Goal: Task Accomplishment & Management: Complete application form

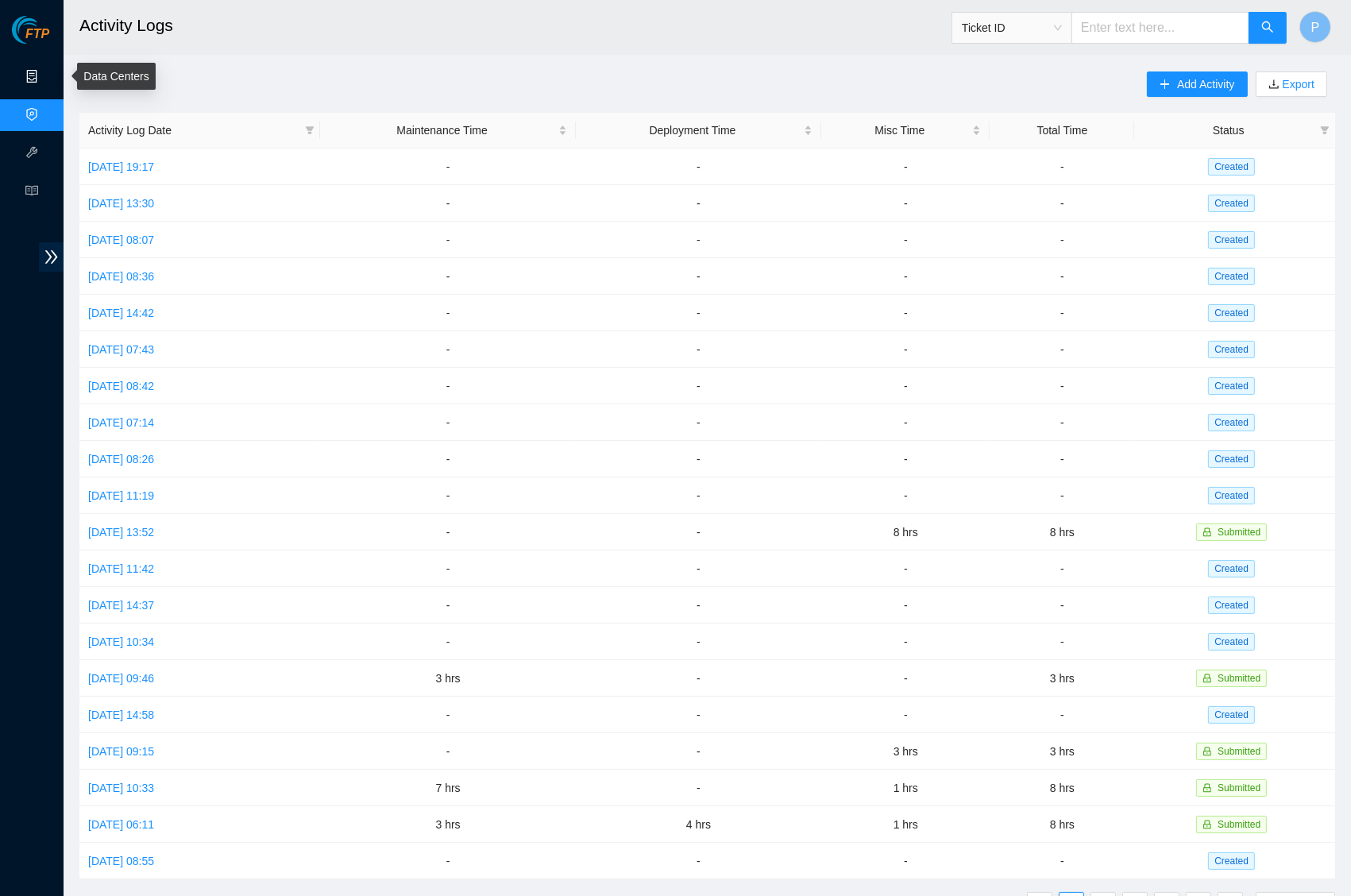
click at [50, 83] on link "Data Centers" at bounding box center [78, 78] width 65 height 13
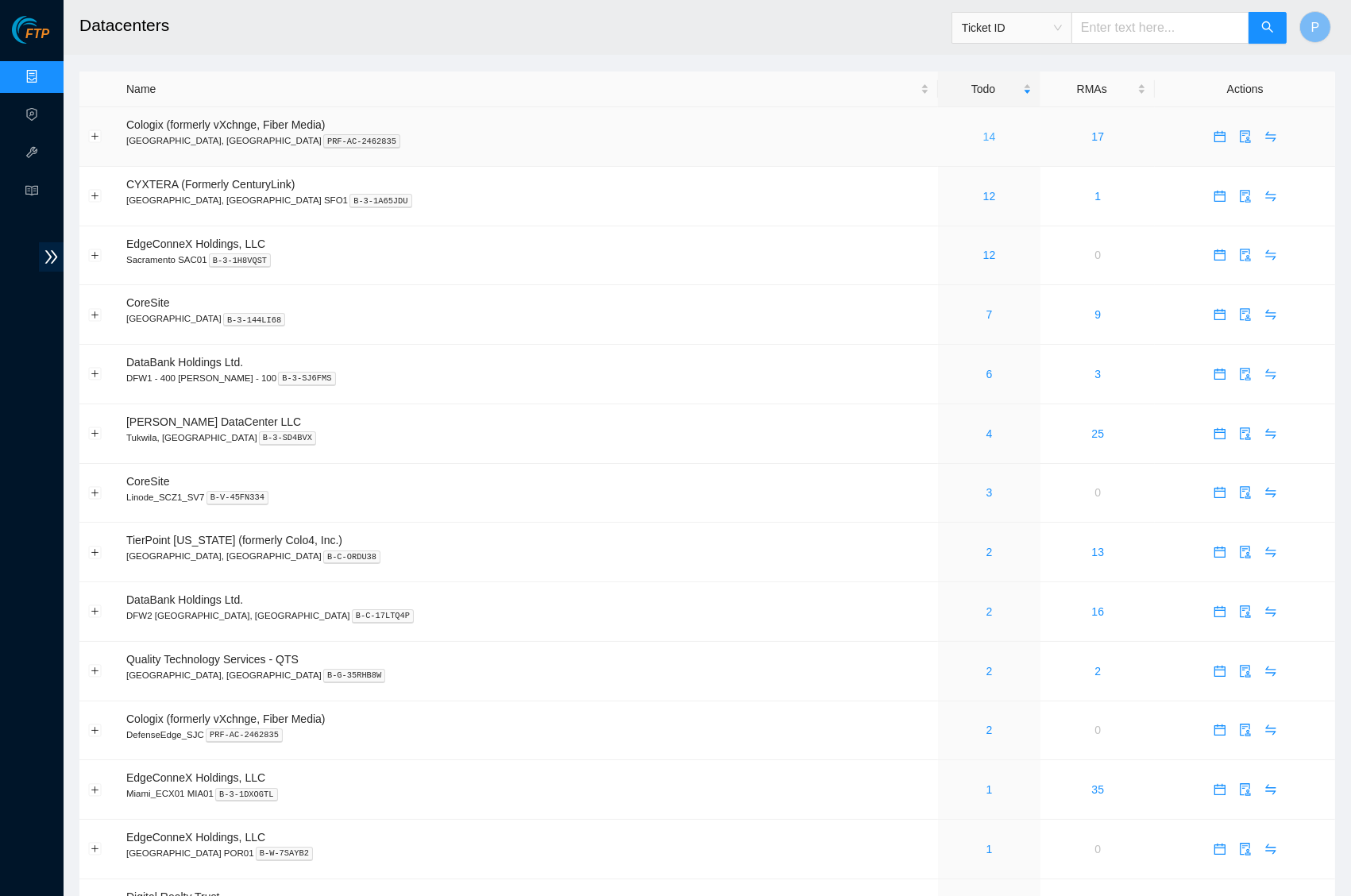
click at [984, 134] on link "14" at bounding box center [990, 136] width 13 height 13
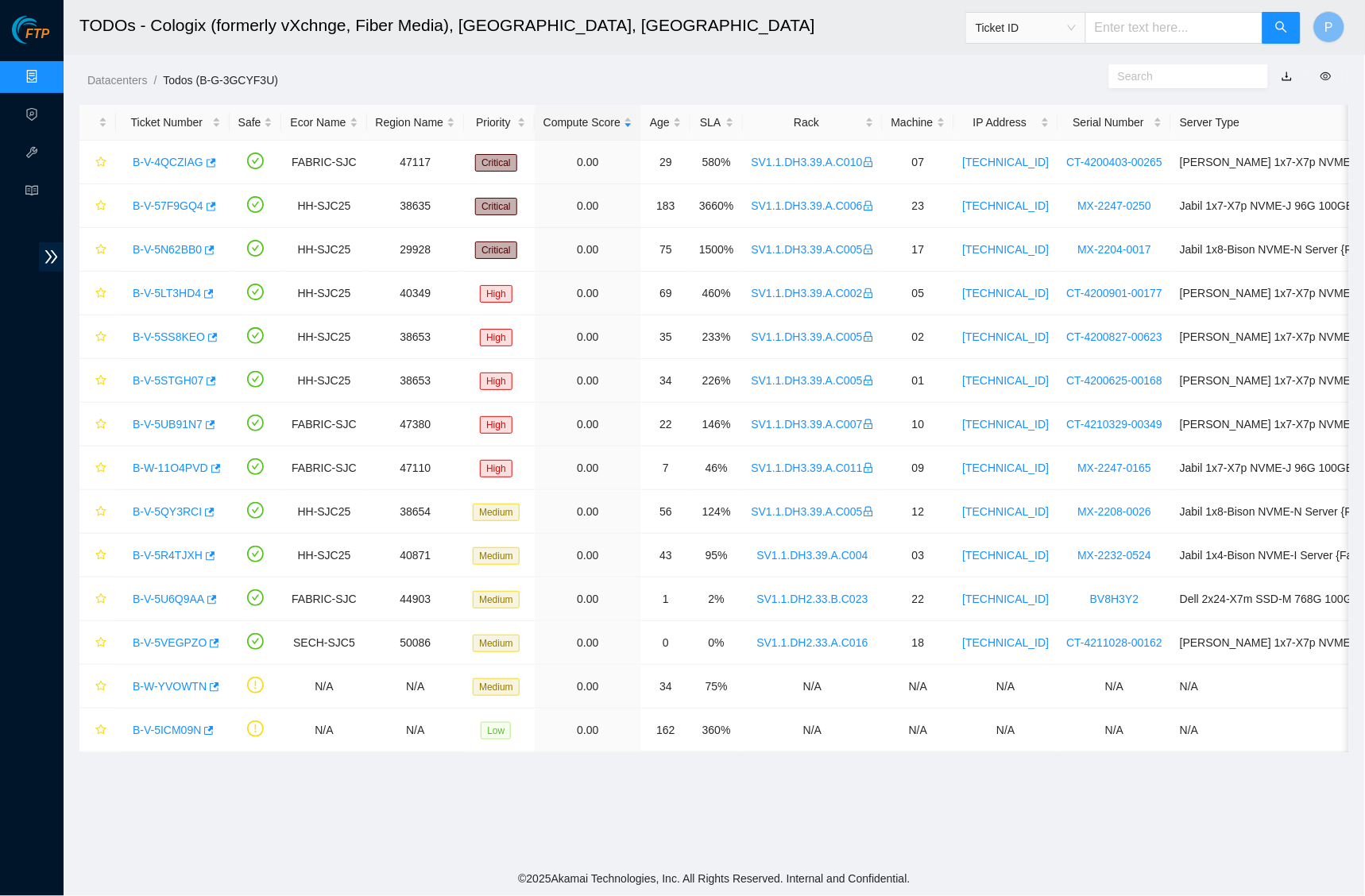
click at [1286, 77] on link "button" at bounding box center [1287, 77] width 11 height 13
click at [46, 71] on link "Data Centers" at bounding box center [78, 78] width 65 height 13
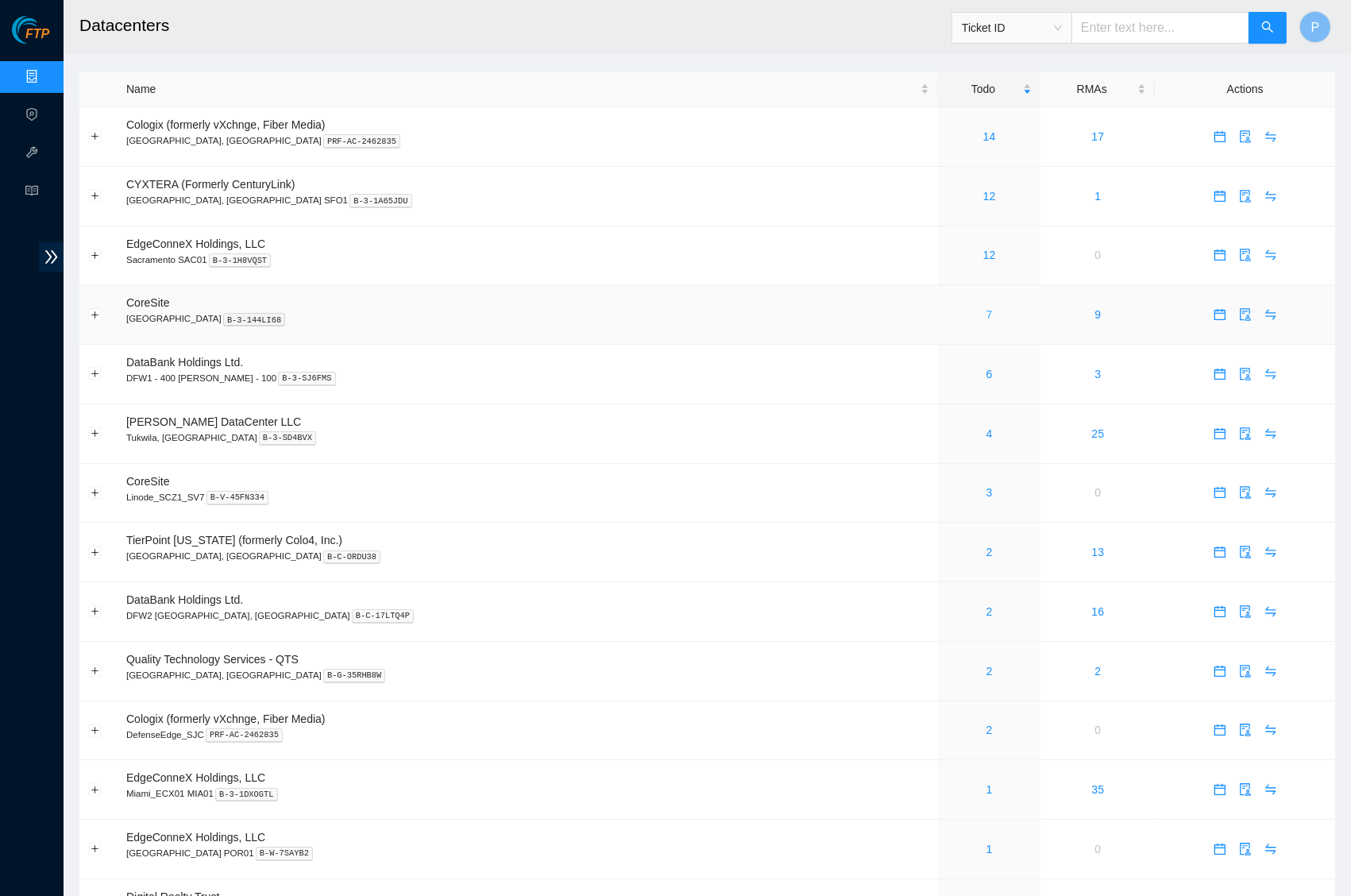
click at [987, 314] on link "7" at bounding box center [989, 315] width 7 height 13
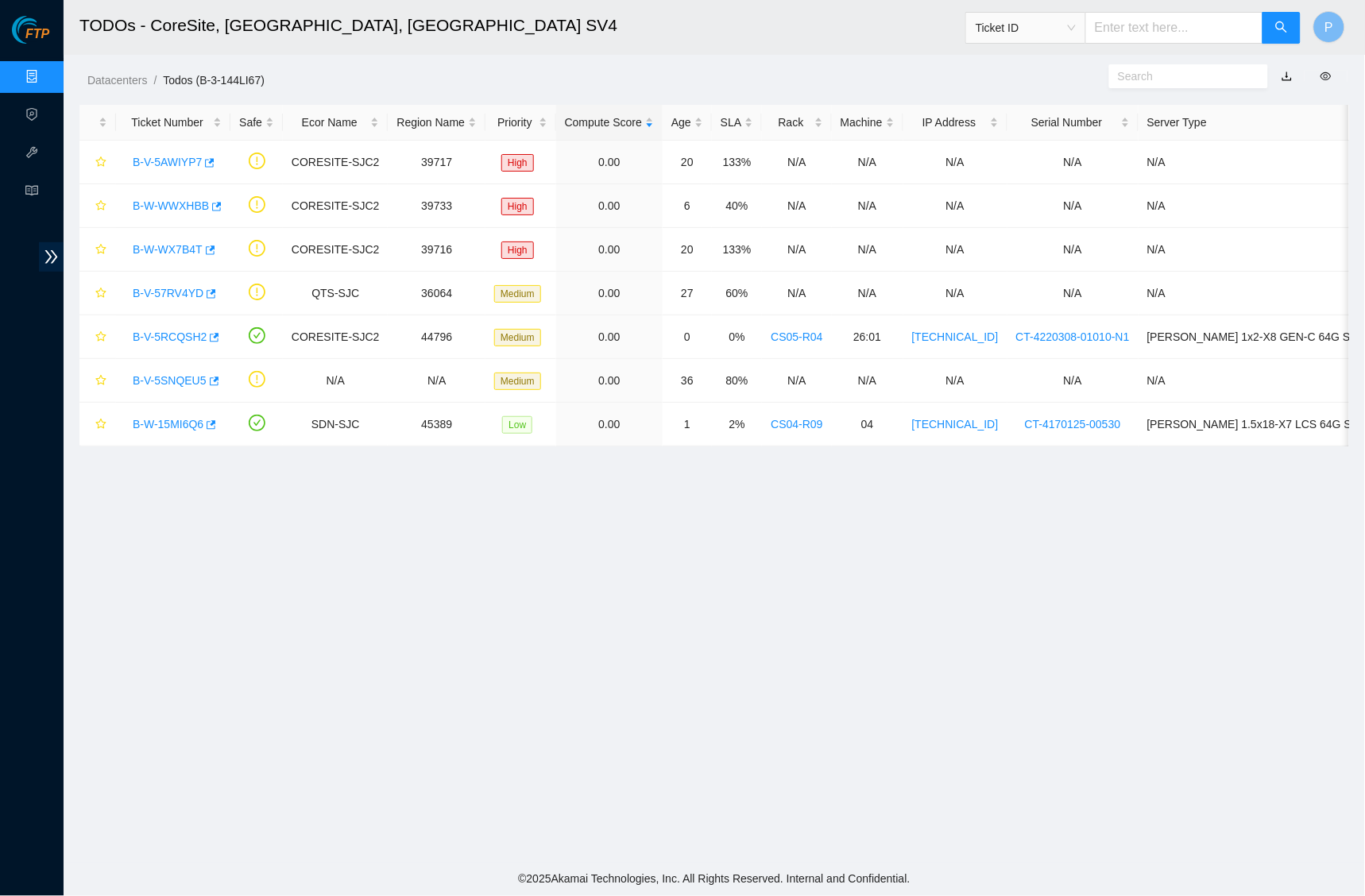
click at [1286, 81] on link "button" at bounding box center [1287, 77] width 11 height 13
click at [46, 76] on link "Data Centers" at bounding box center [78, 78] width 65 height 13
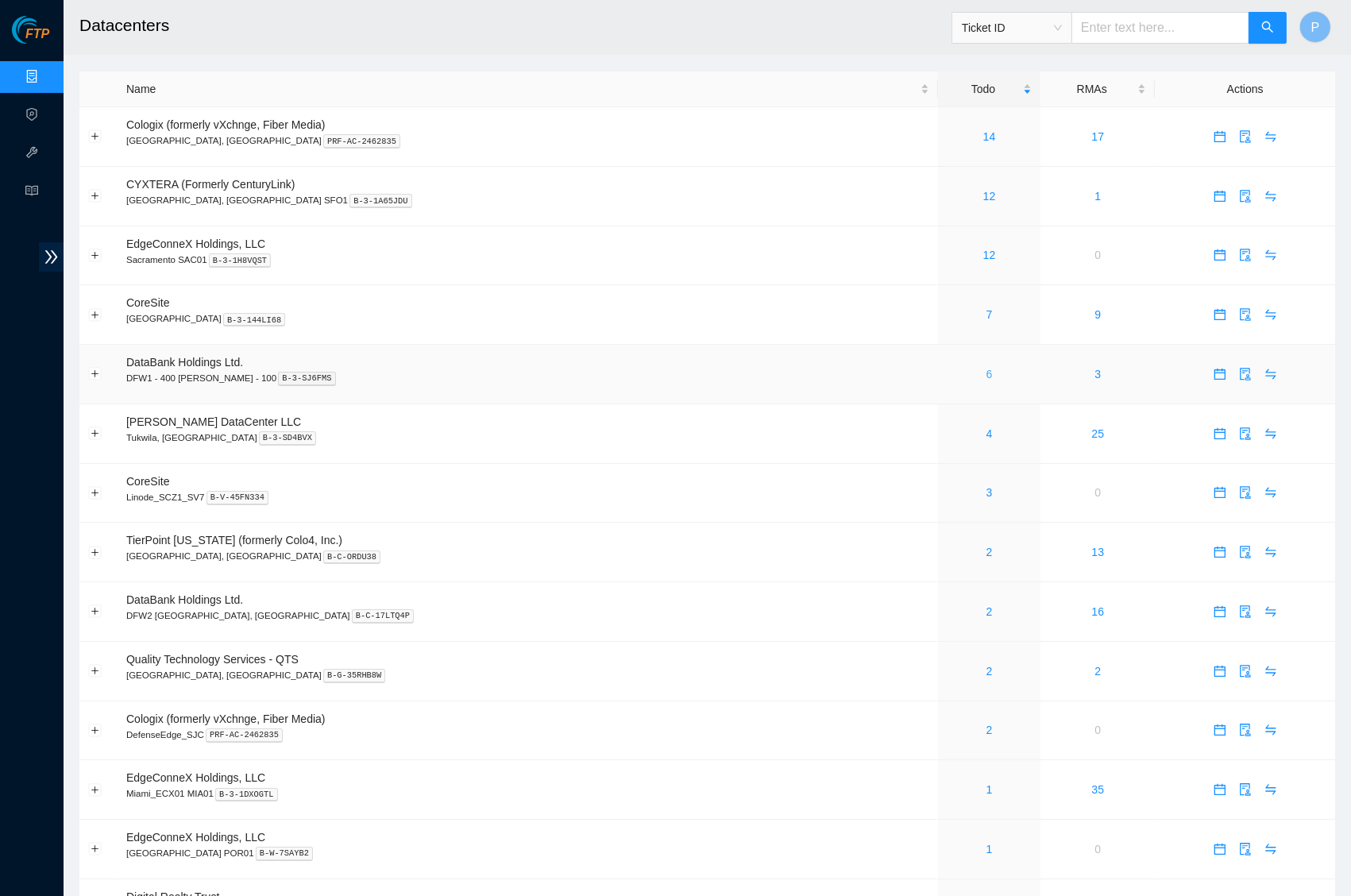
click at [987, 368] on link "6" at bounding box center [989, 375] width 7 height 13
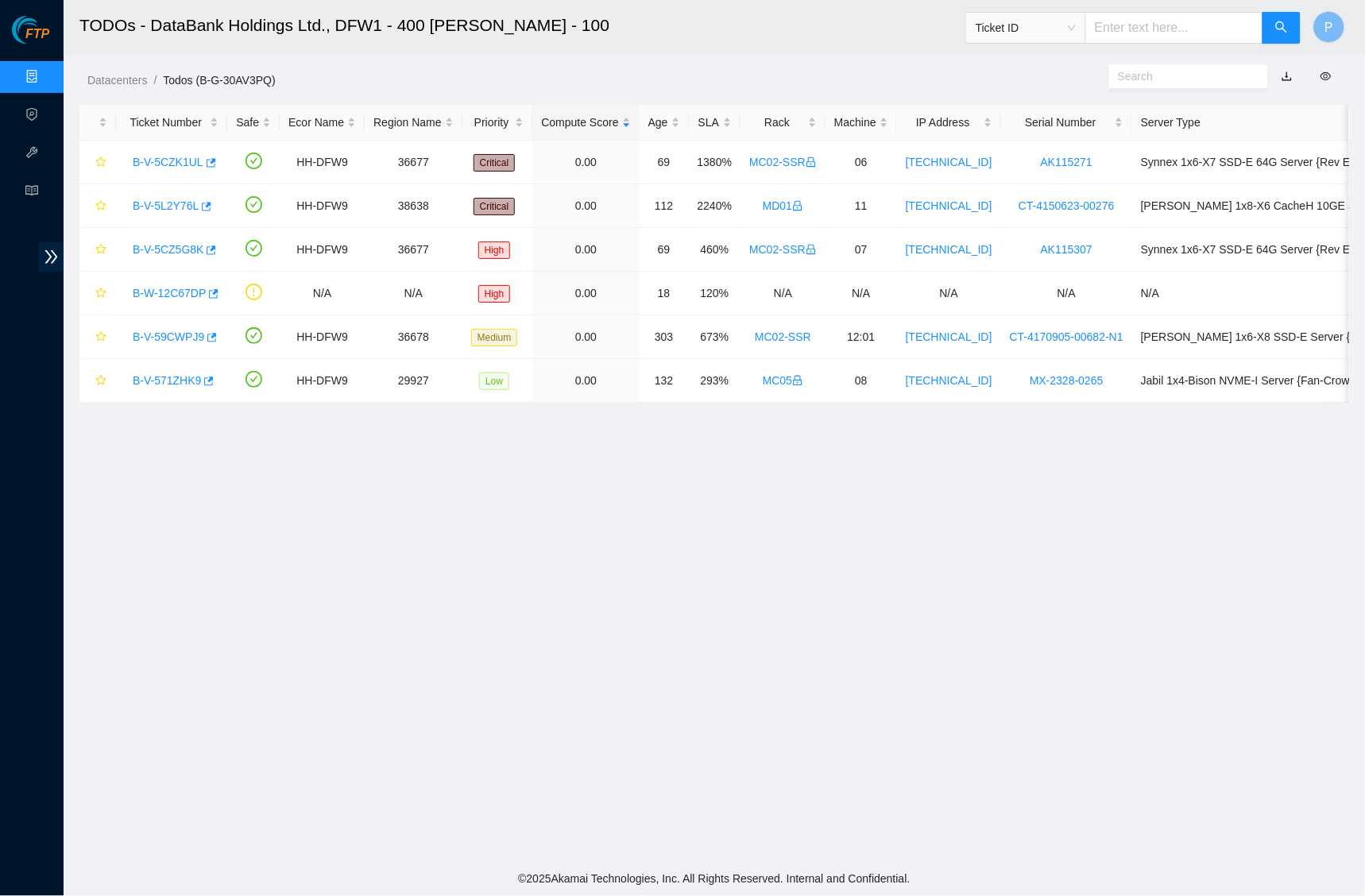
click at [1286, 72] on link "button" at bounding box center [1287, 77] width 11 height 13
click at [46, 71] on link "Data Centers" at bounding box center [78, 78] width 65 height 13
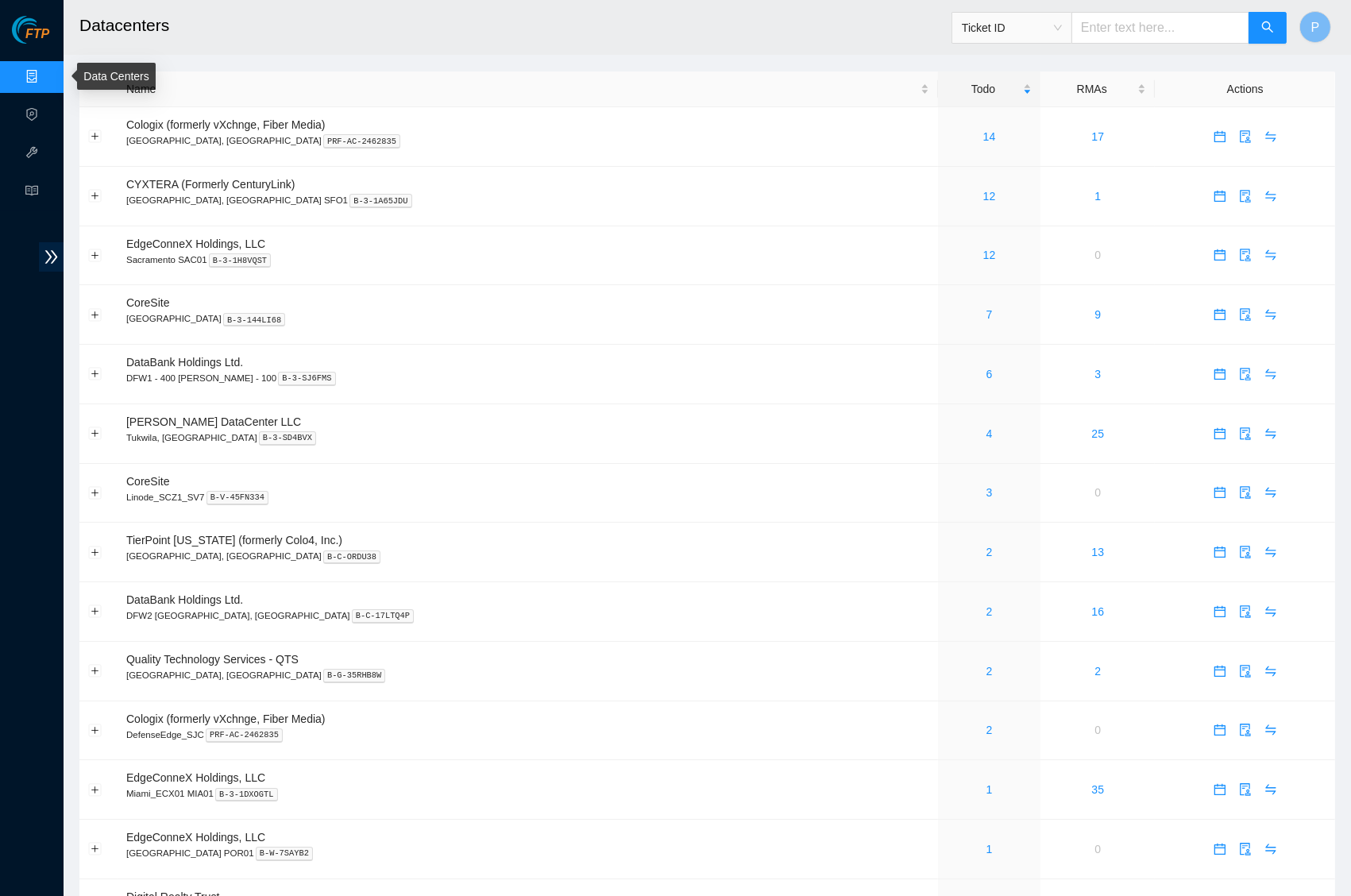
click at [46, 71] on link "Data Centers" at bounding box center [78, 78] width 65 height 13
click at [1265, 427] on icon "swap" at bounding box center [1272, 434] width 13 height 13
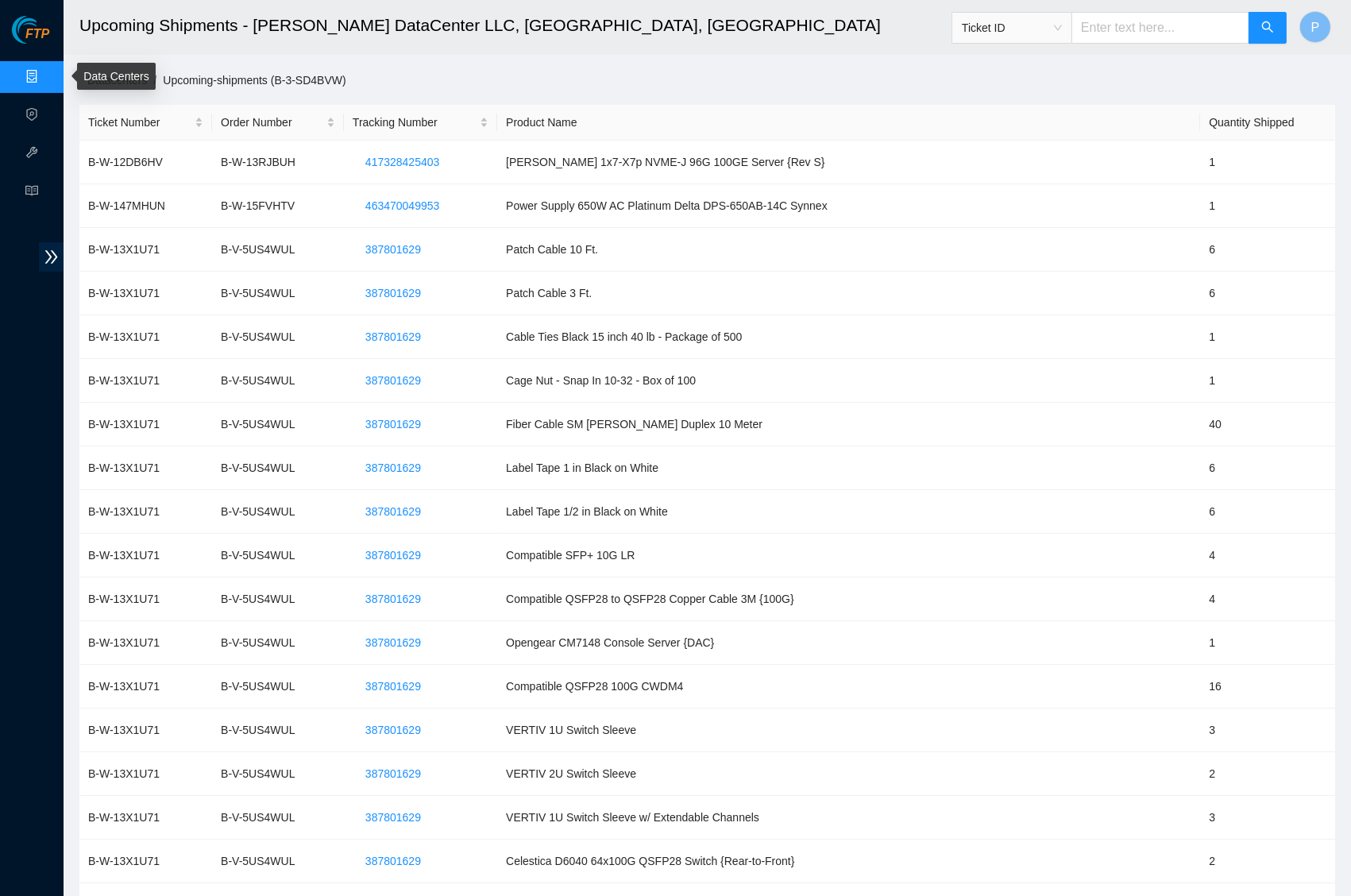
click at [46, 73] on link "Data Centers" at bounding box center [78, 78] width 65 height 13
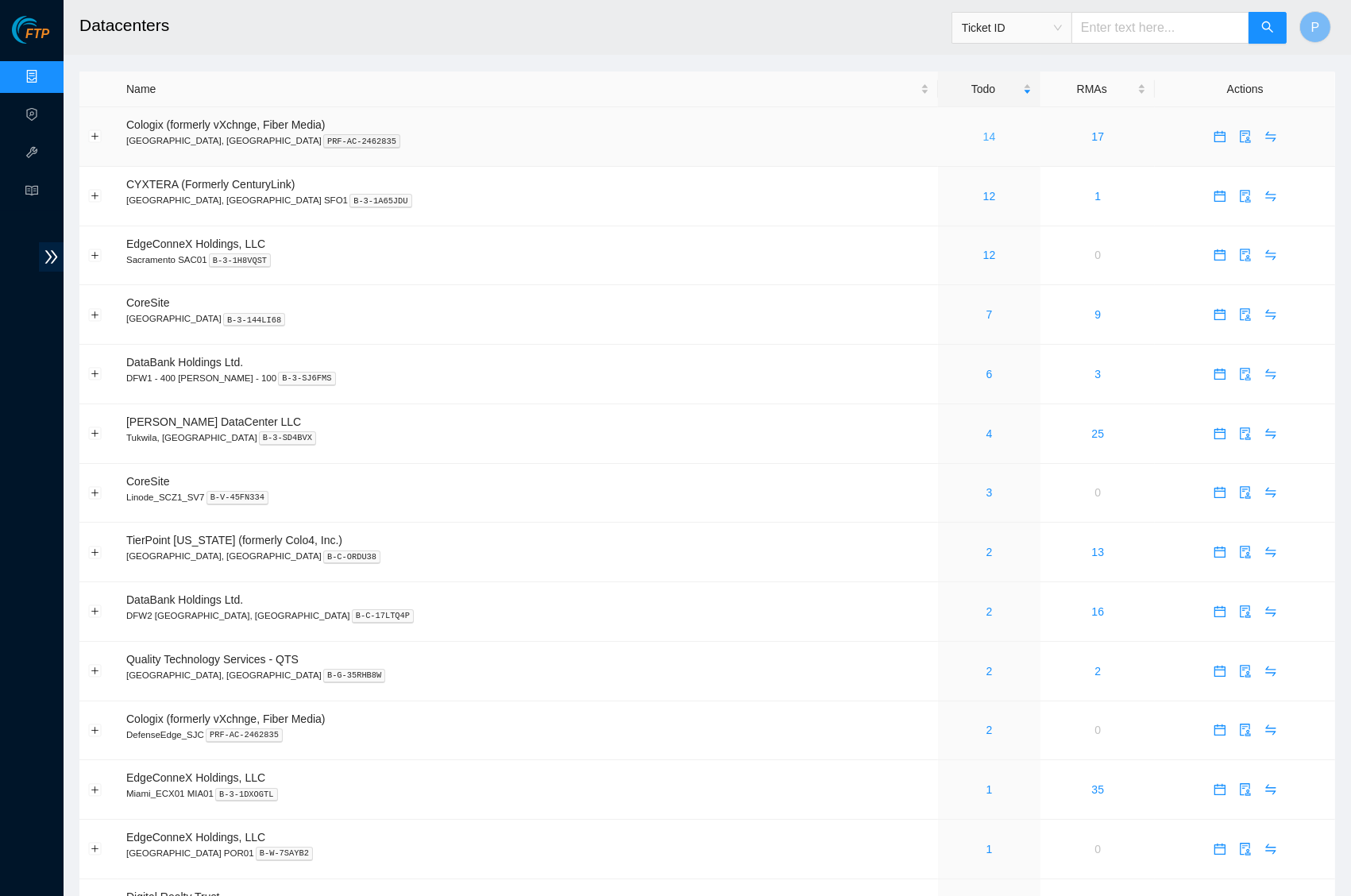
click at [984, 135] on link "14" at bounding box center [990, 136] width 13 height 13
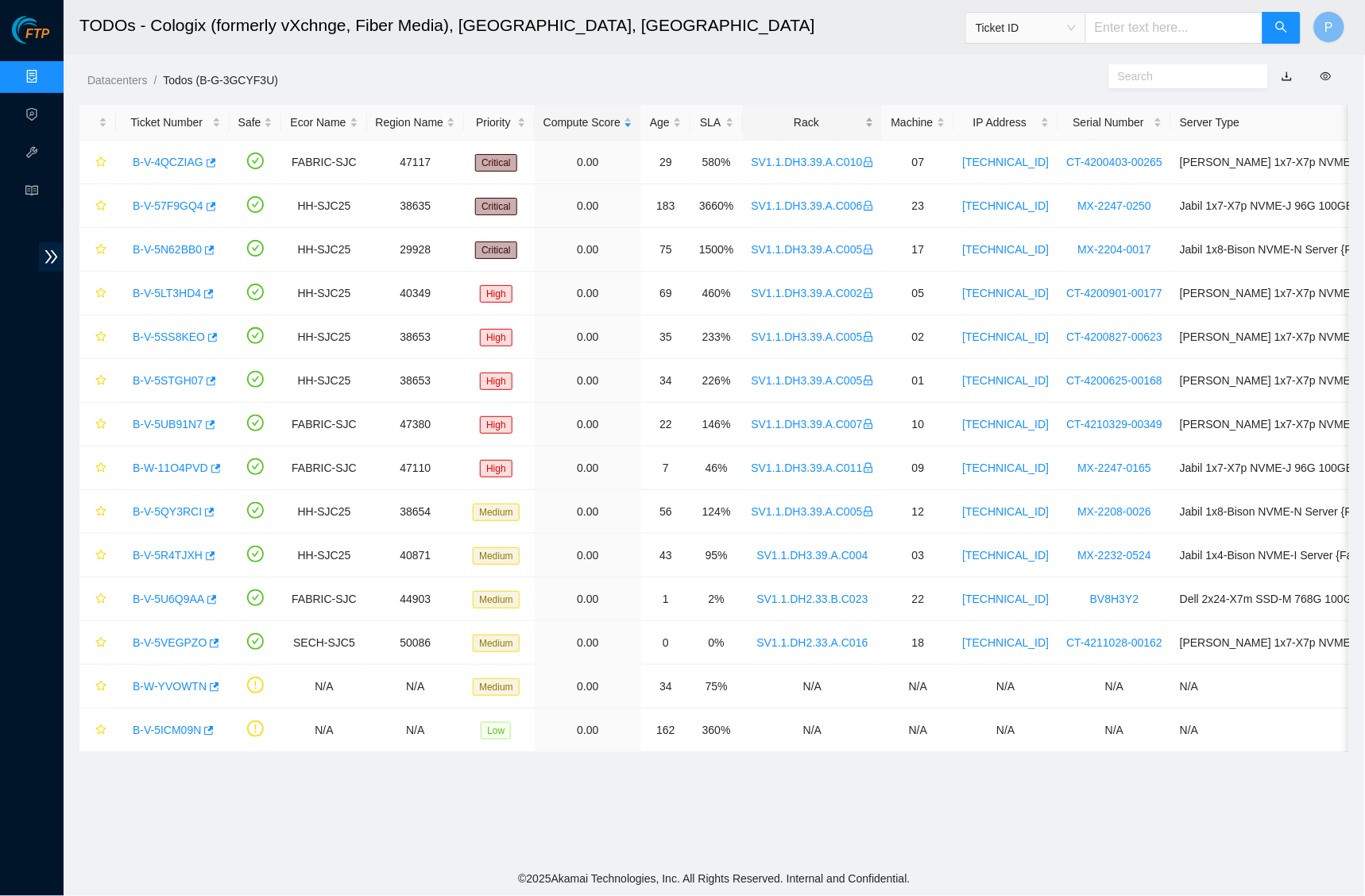
click at [849, 120] on div "Rack" at bounding box center [812, 122] width 122 height 18
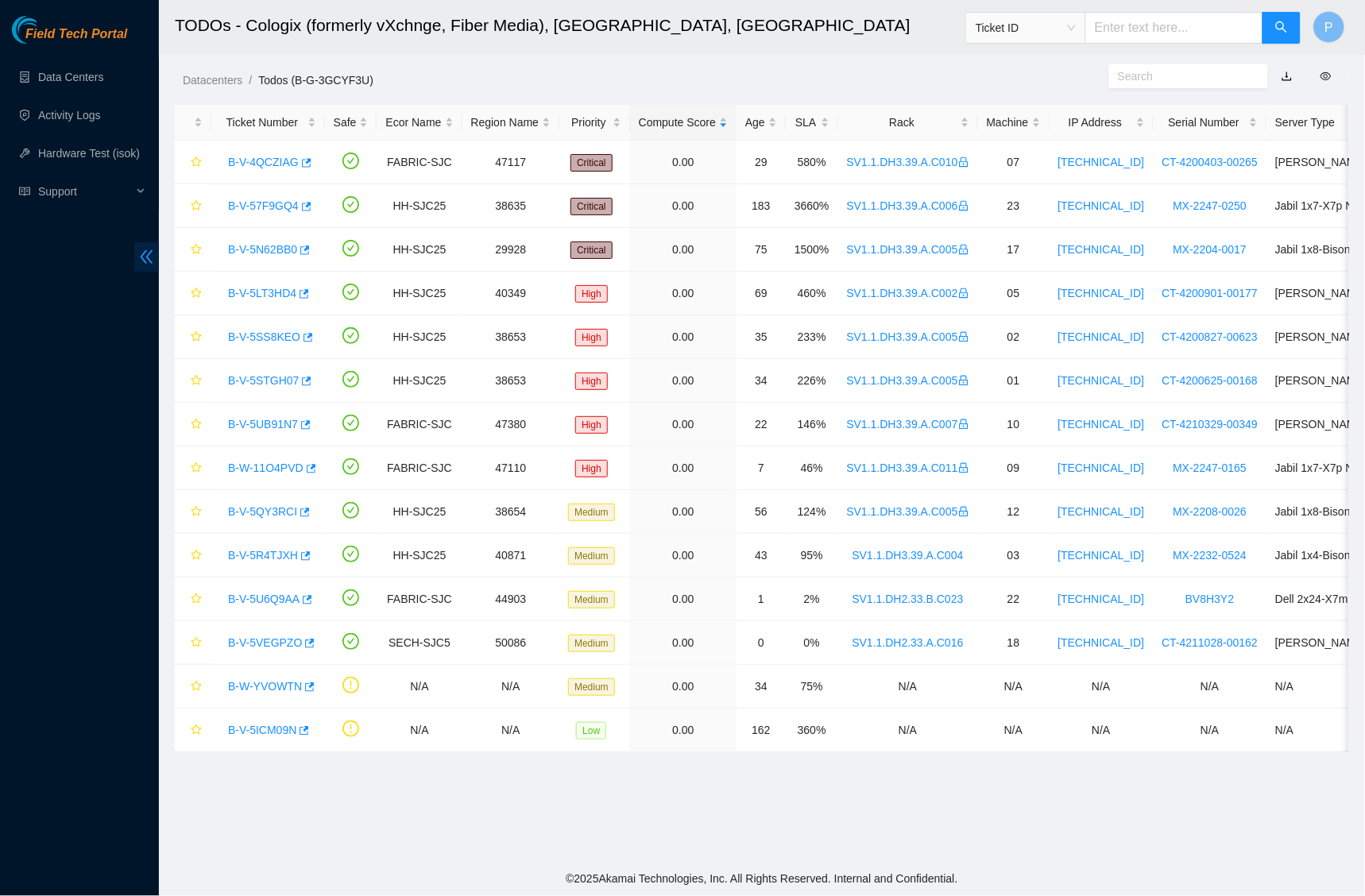
click at [140, 251] on icon "double-left" at bounding box center [147, 257] width 17 height 17
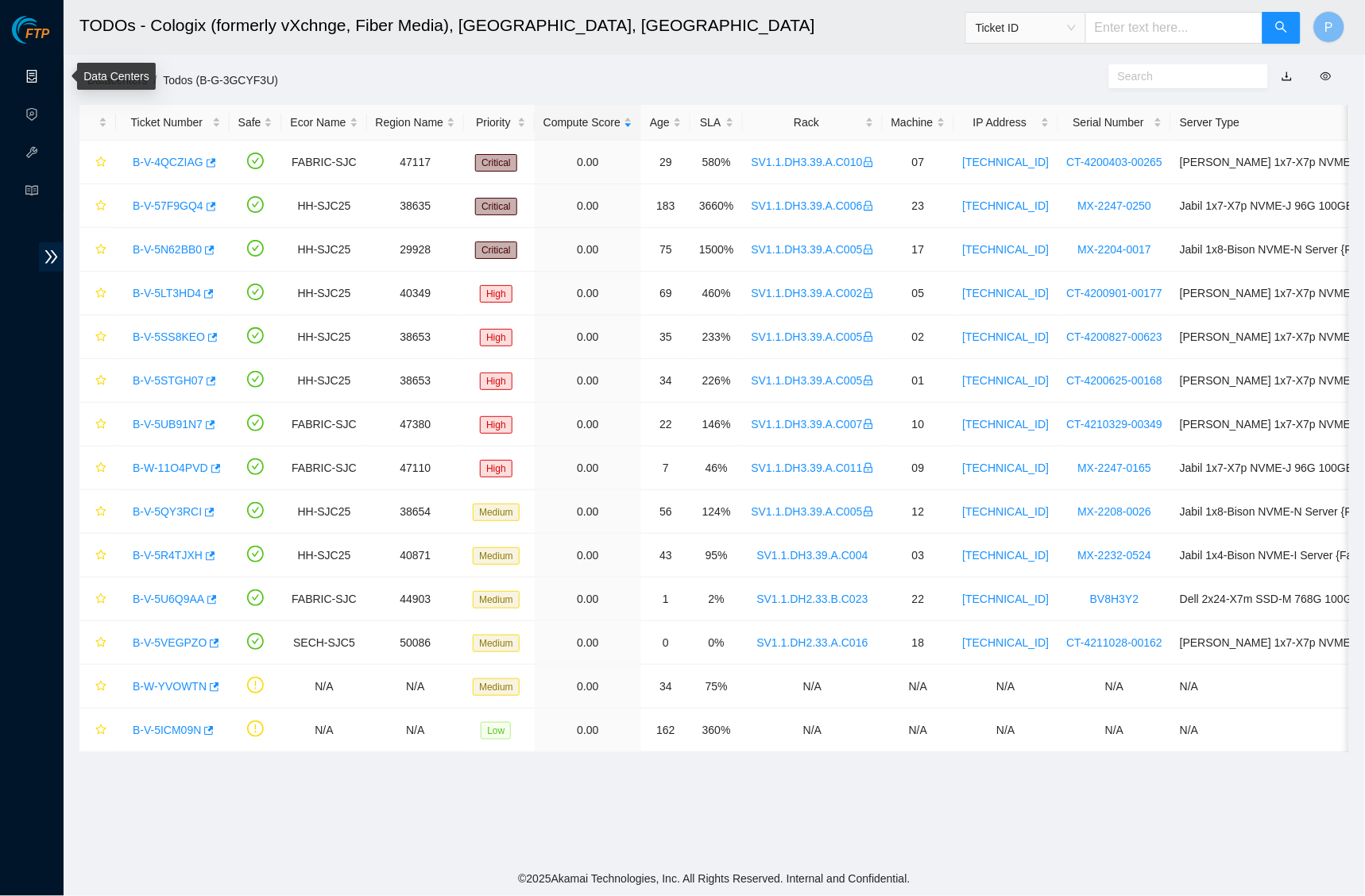
click at [46, 78] on link "Data Centers" at bounding box center [78, 78] width 65 height 13
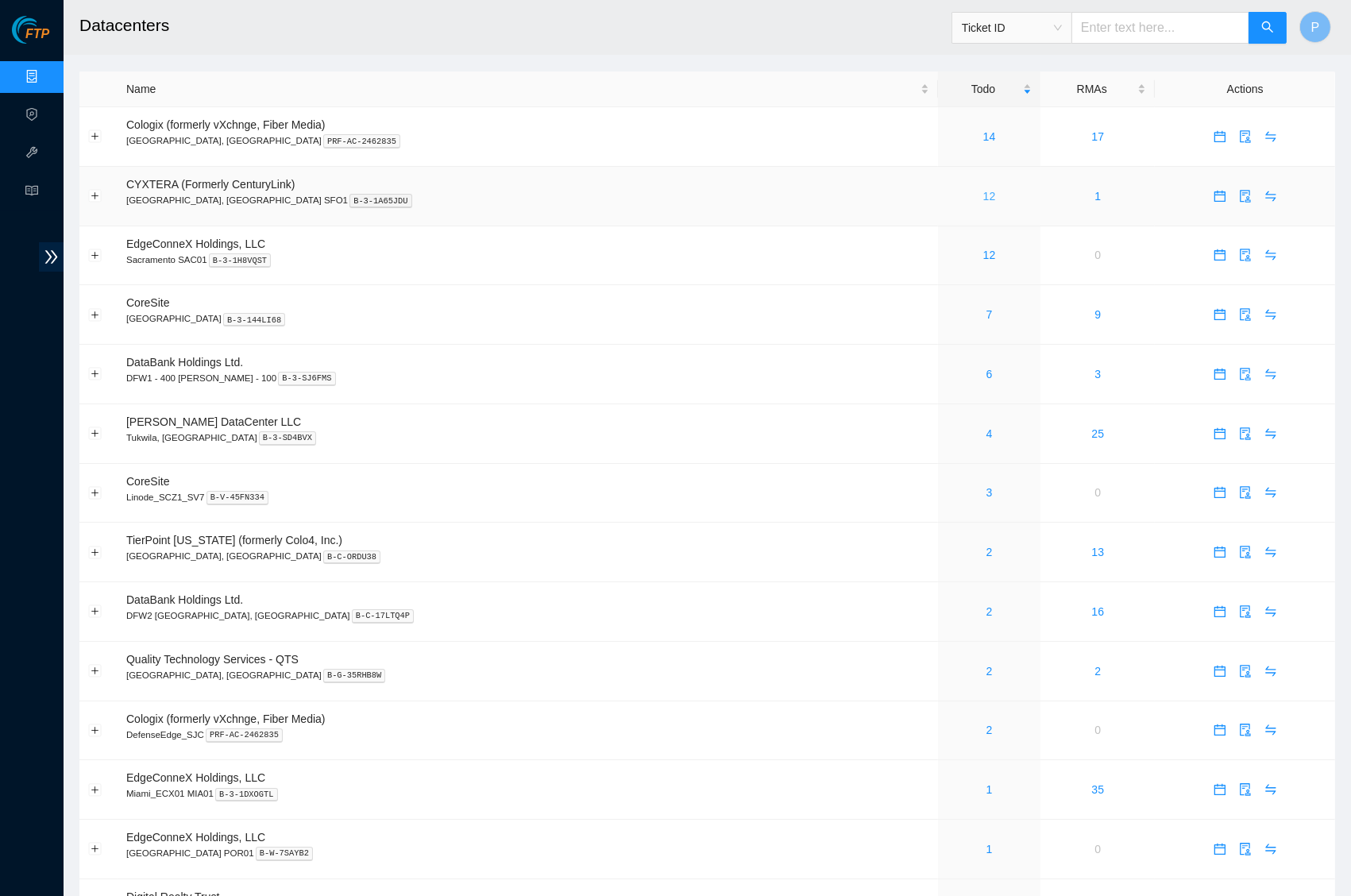
click at [984, 193] on link "12" at bounding box center [990, 196] width 13 height 13
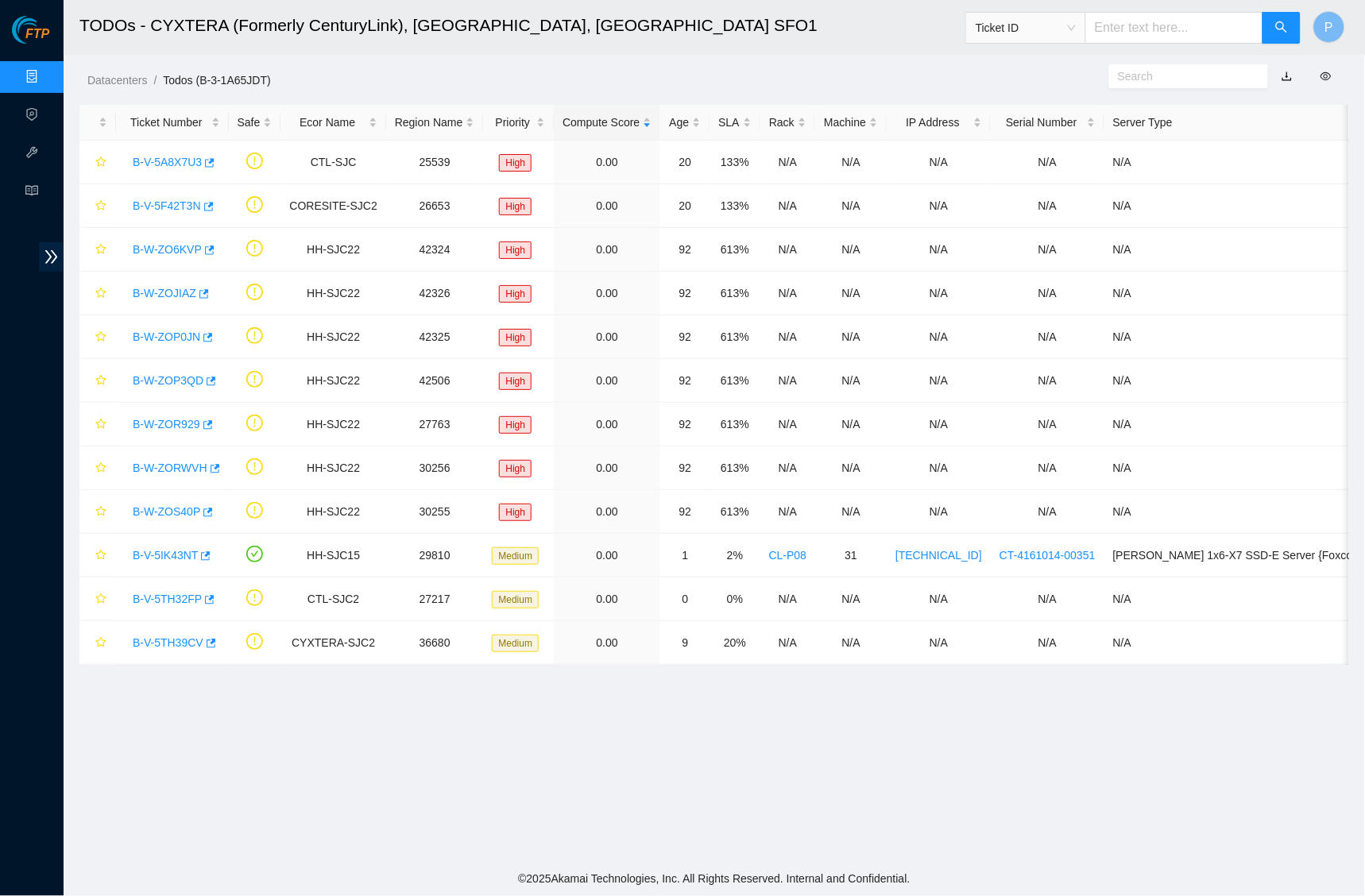
click at [1283, 76] on link "button" at bounding box center [1287, 77] width 11 height 13
click at [46, 77] on link "Data Centers" at bounding box center [78, 78] width 65 height 13
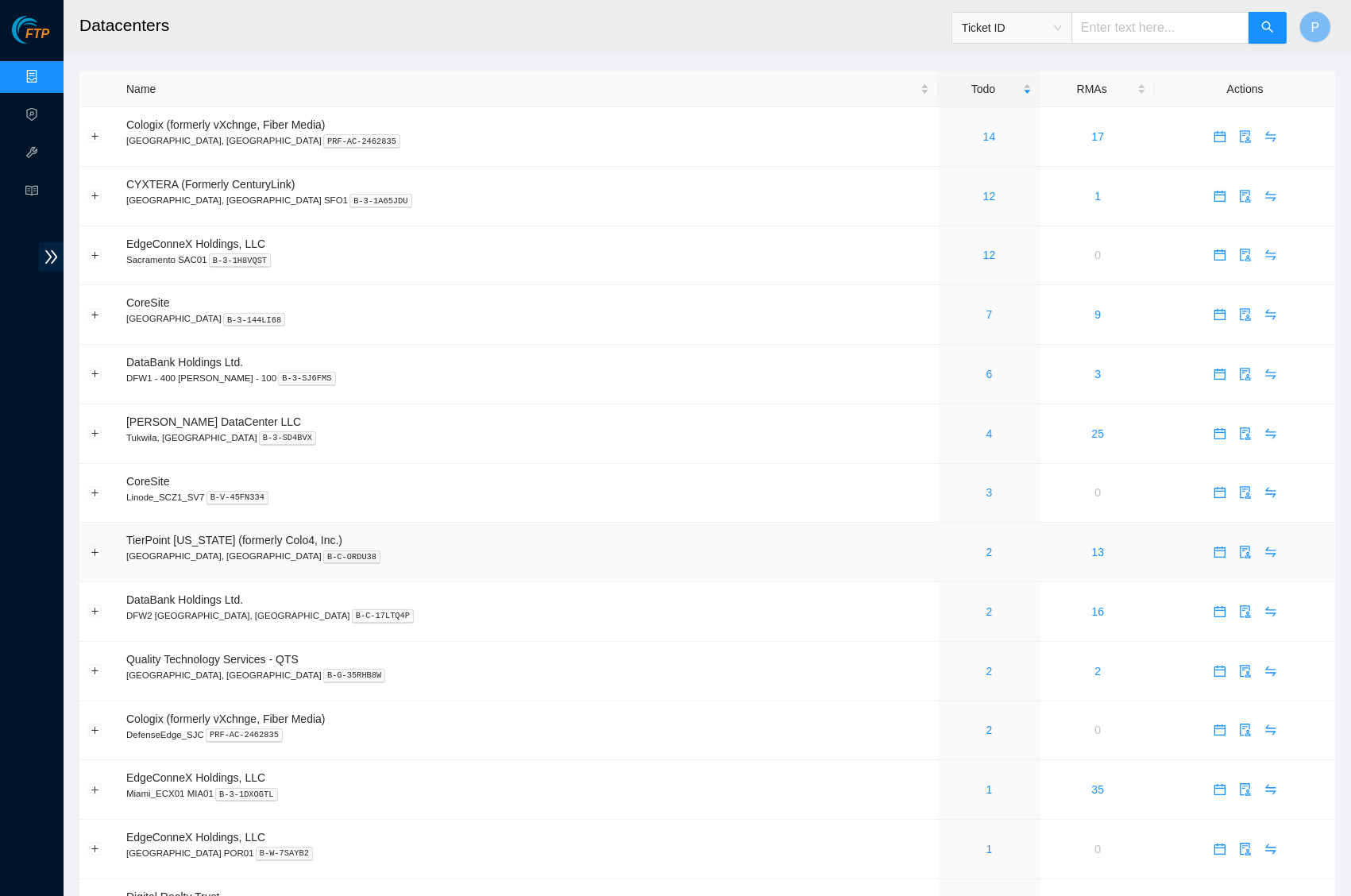
scroll to position [348, 0]
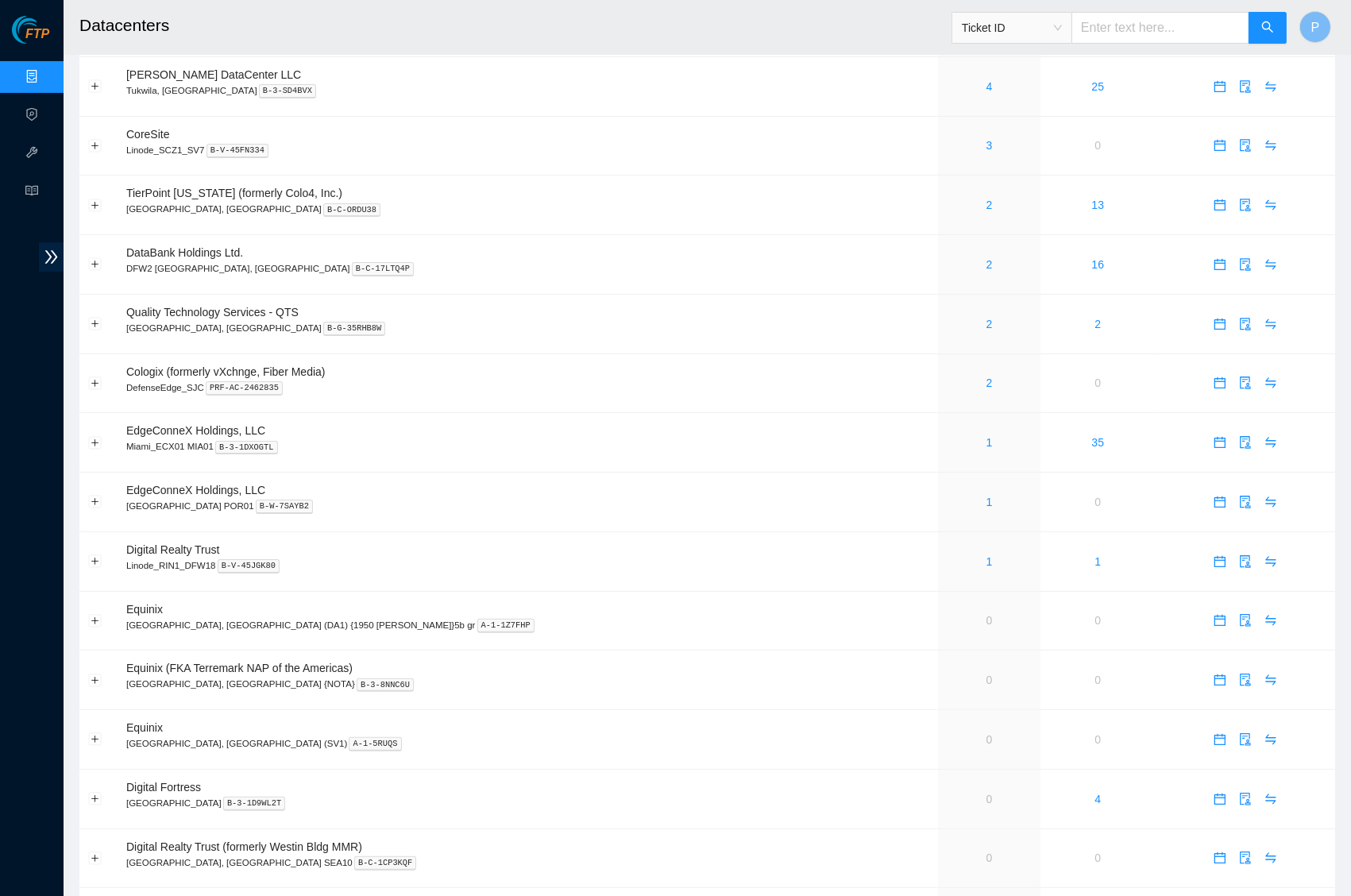
click at [1113, 25] on input "text" at bounding box center [1160, 28] width 178 height 32
paste input "B-V-5RIK151"
type input "B-V-5RIK151"
click at [1259, 31] on button "button" at bounding box center [1268, 28] width 38 height 32
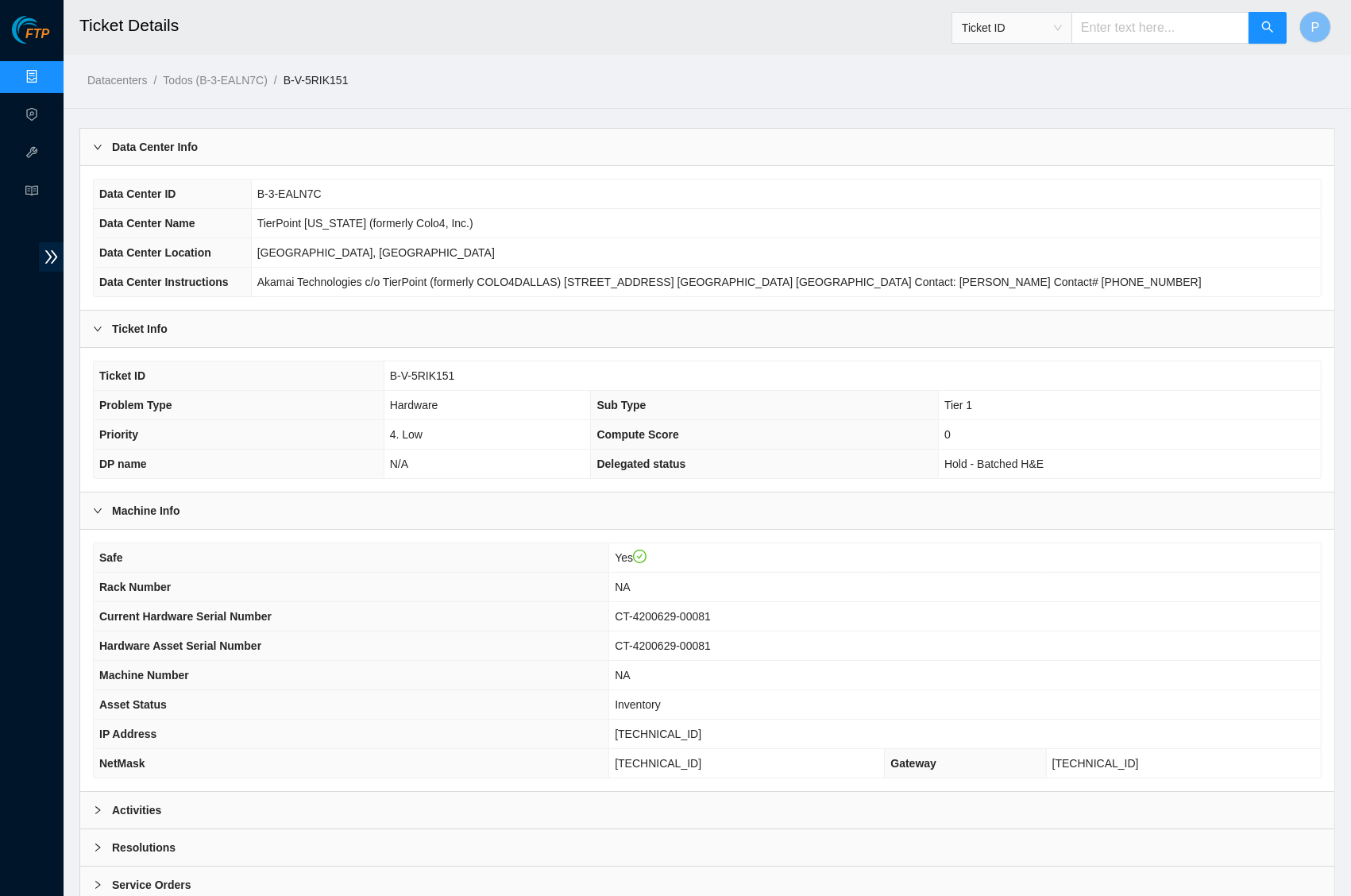
scroll to position [81, 0]
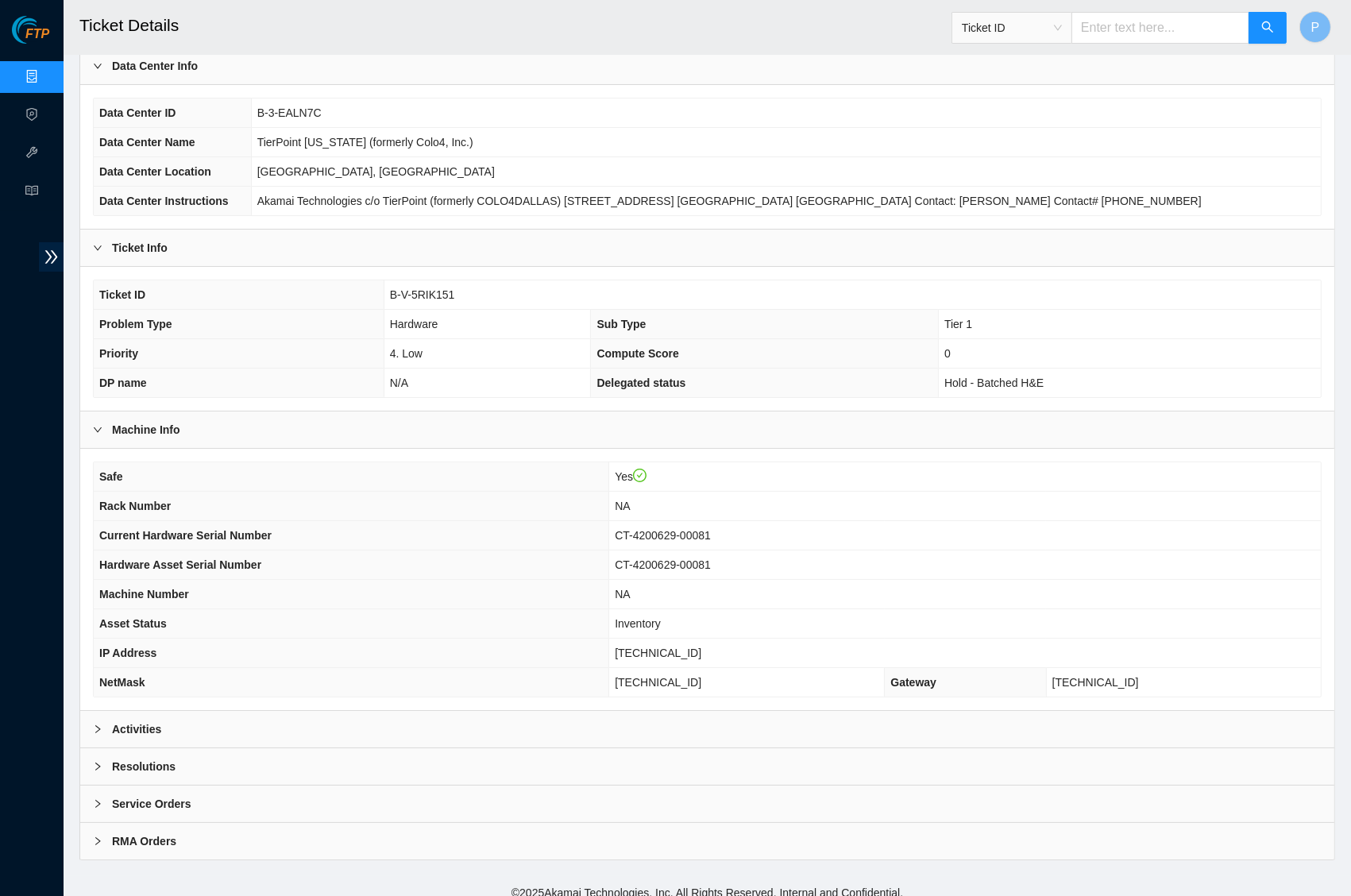
click at [1130, 29] on input "text" at bounding box center [1160, 28] width 178 height 32
paste input "B-V-5P5J6Q7"
type input "B-V-5P5J6Q7"
click at [1254, 29] on button "button" at bounding box center [1268, 28] width 38 height 32
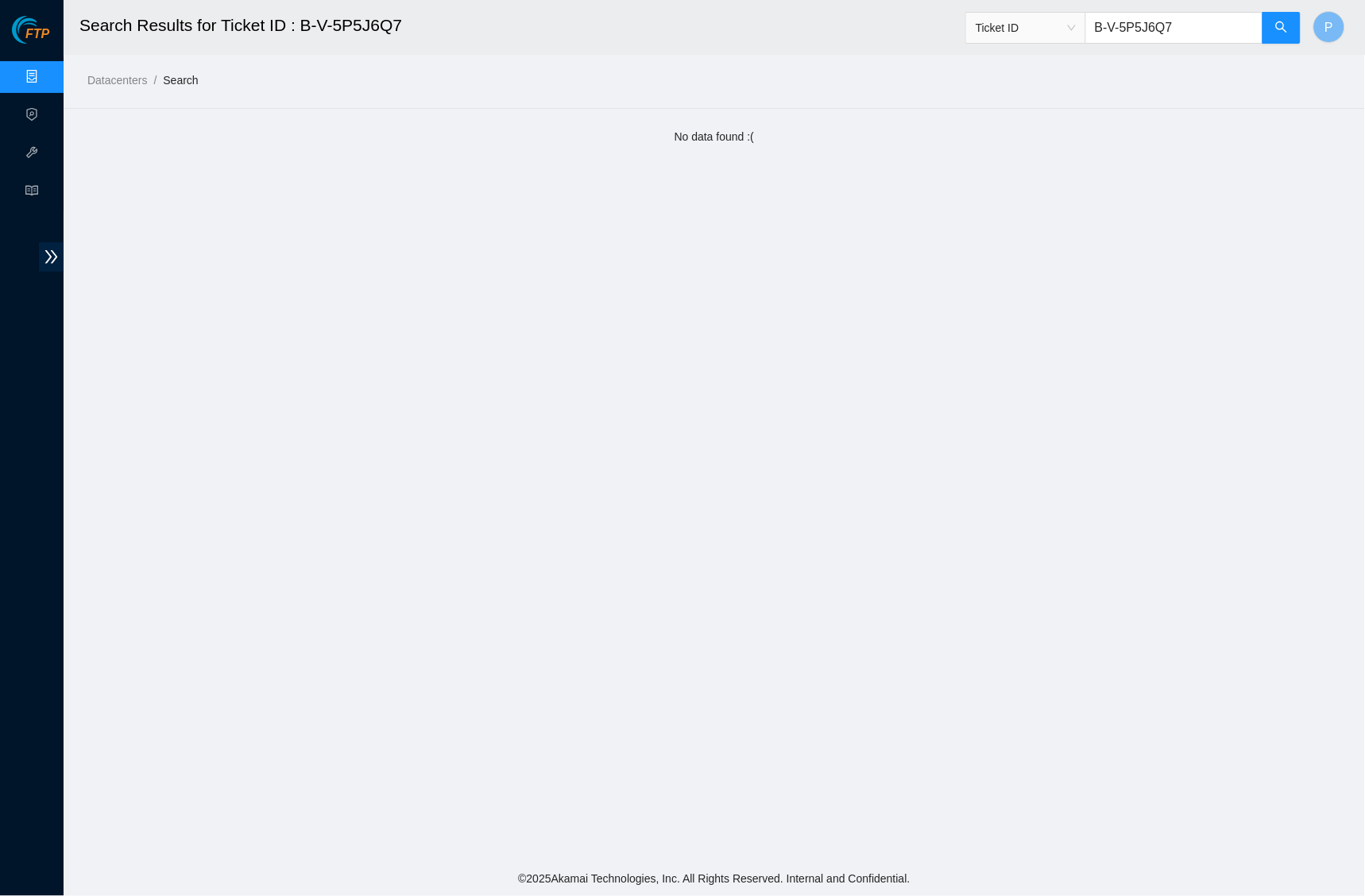
click at [1206, 38] on input "B-V-5P5J6Q7" at bounding box center [1173, 28] width 178 height 32
click at [1205, 35] on input "B-V-5P5J6Q7" at bounding box center [1173, 28] width 178 height 32
click at [1204, 34] on input "B-V-5P5J6Q7" at bounding box center [1173, 28] width 178 height 32
click at [1204, 33] on input "B-V-5P5J6Q7" at bounding box center [1173, 28] width 178 height 32
paste input "W-14SSA5G"
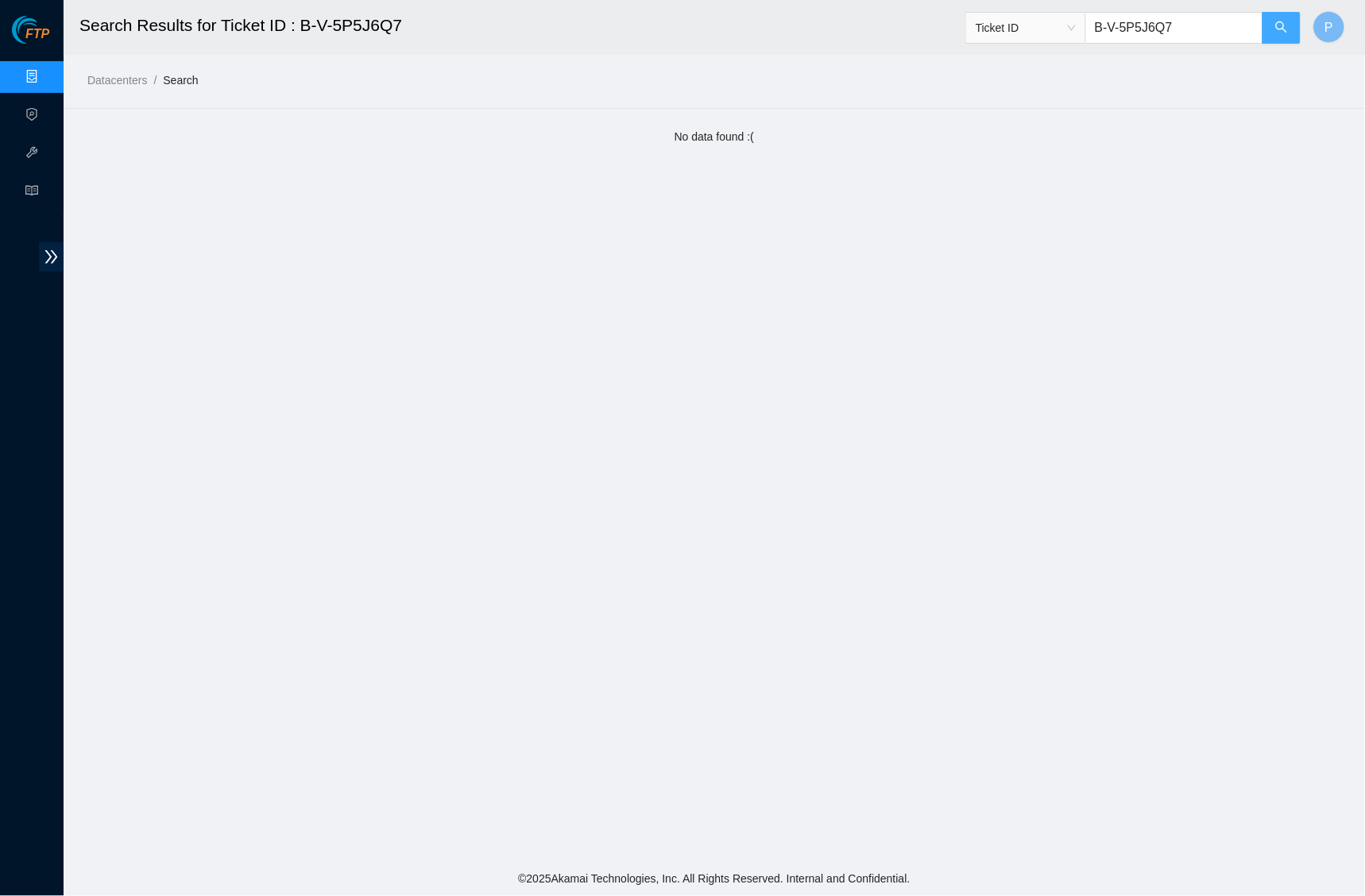
type input "B-W-14SSA5G"
click at [1278, 22] on icon "search" at bounding box center [1282, 27] width 13 height 13
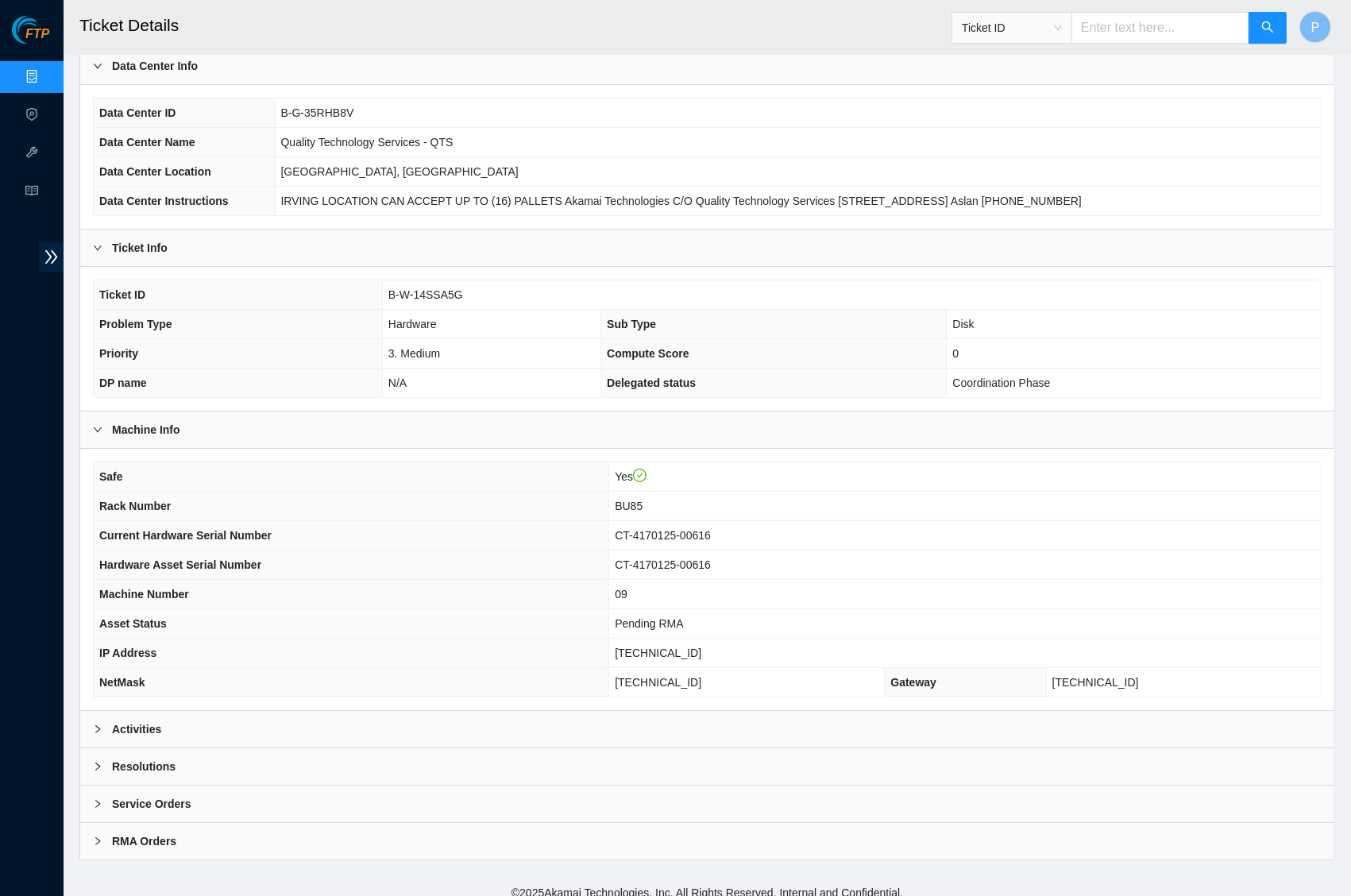
click at [633, 722] on div "Activities" at bounding box center [707, 729] width 1254 height 36
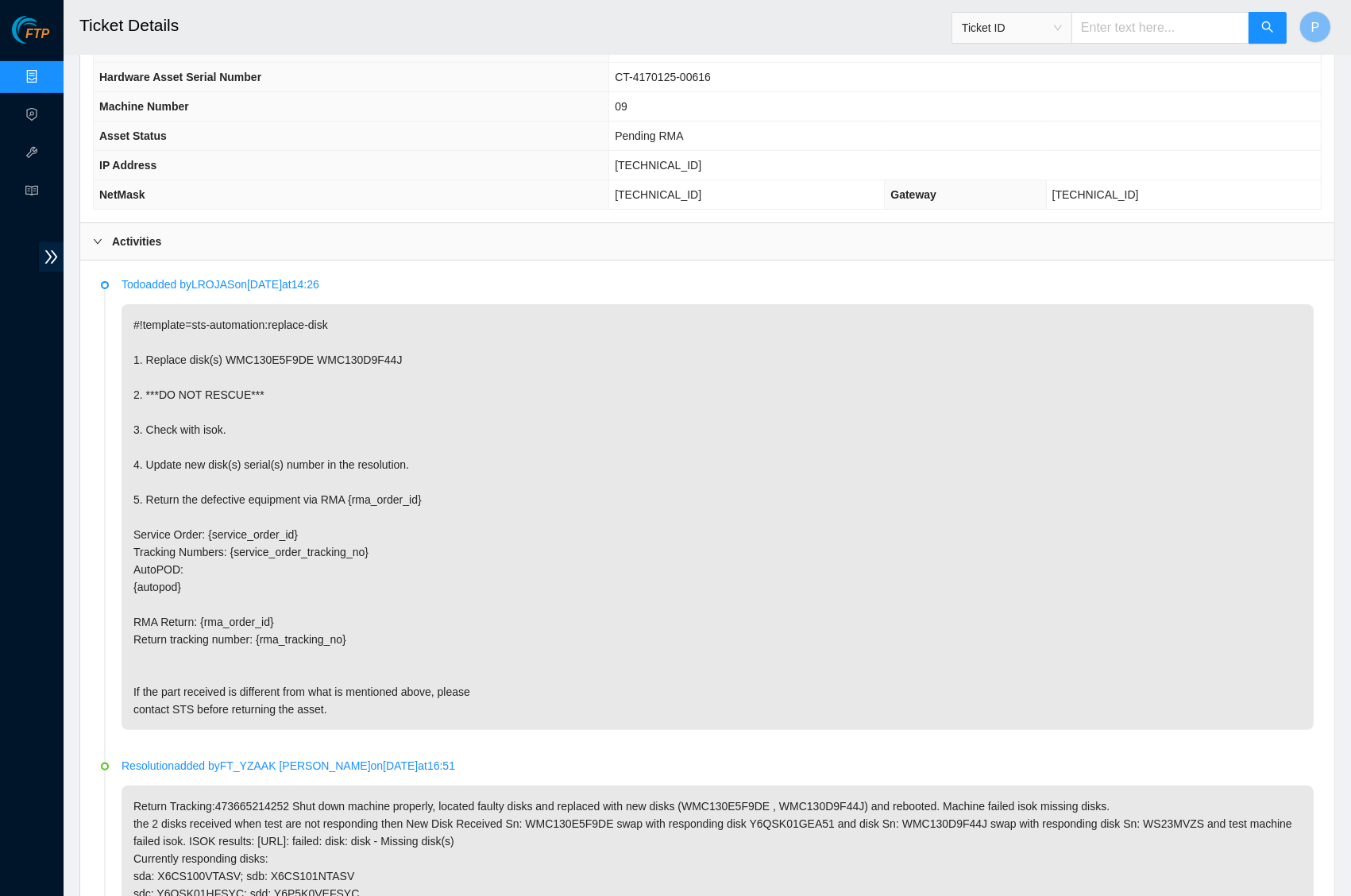
scroll to position [167, 0]
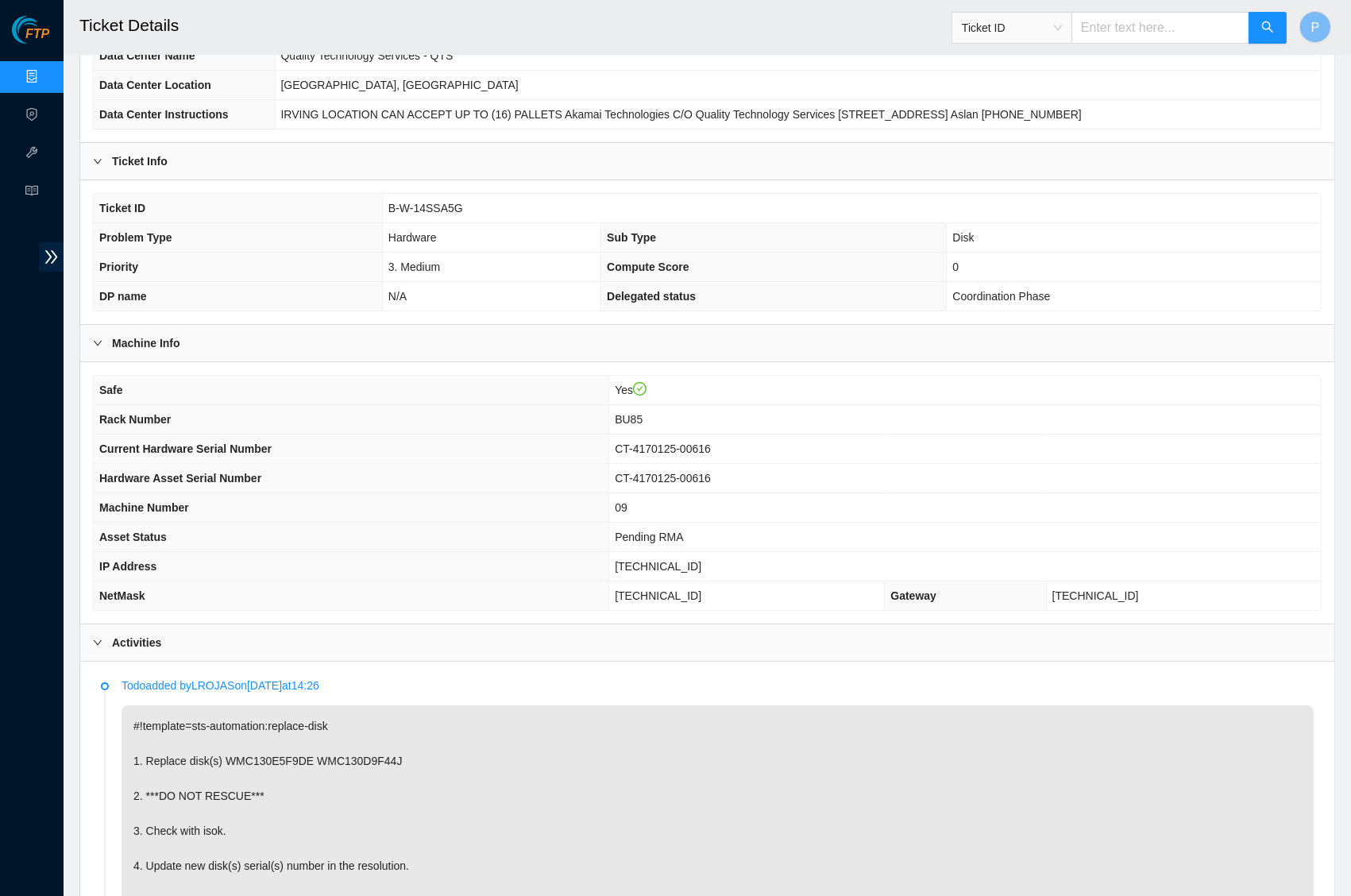
drag, startPoint x: 1093, startPoint y: 301, endPoint x: 1082, endPoint y: 293, distance: 13.6
click at [1089, 299] on td "Coordination Phase" at bounding box center [1133, 296] width 374 height 29
drag, startPoint x: 1074, startPoint y: 284, endPoint x: 959, endPoint y: 289, distance: 115.1
click at [954, 290] on td "Coordination Phase" at bounding box center [1133, 296] width 374 height 29
copy span "Coordination Phase"
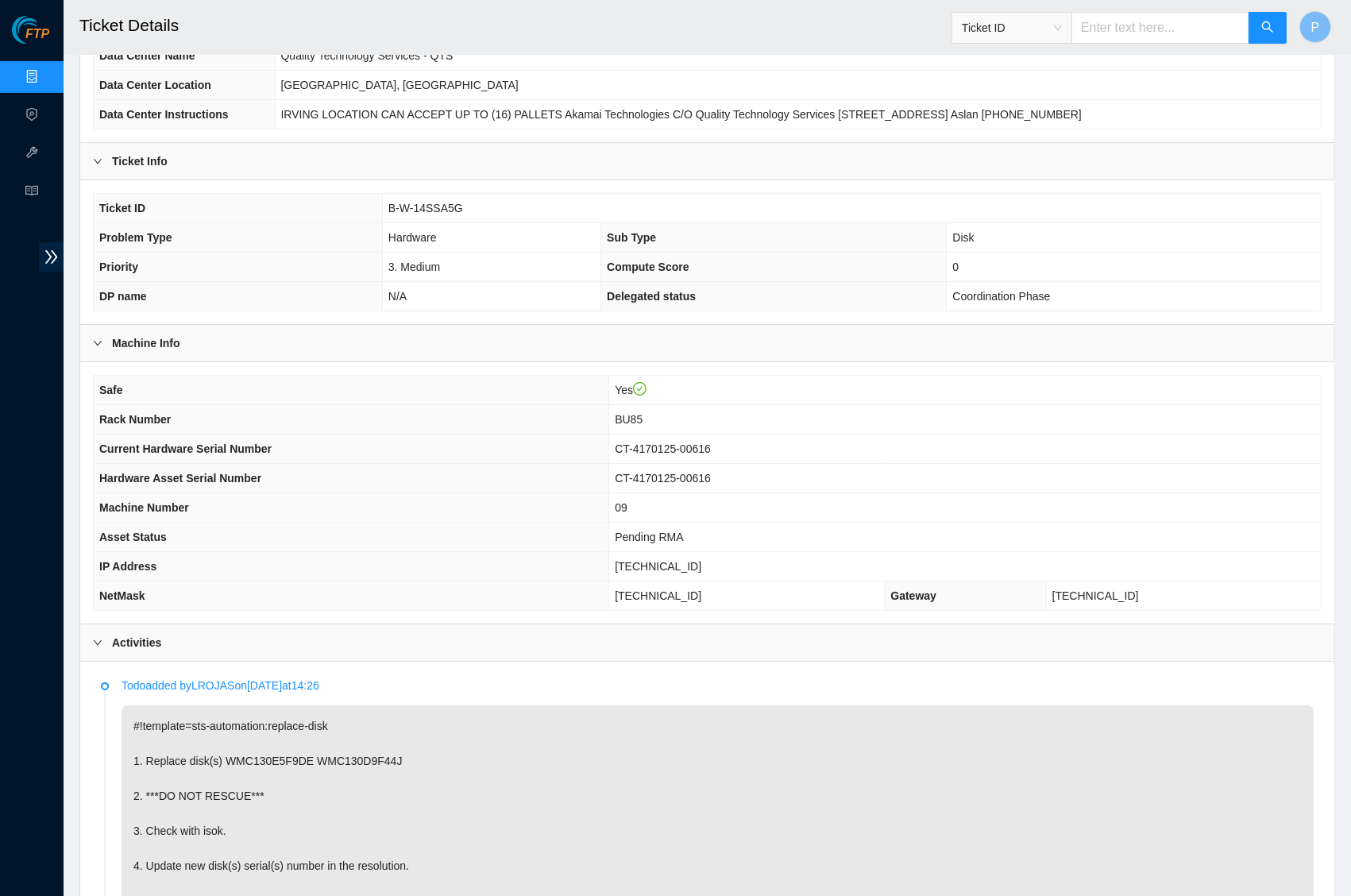
click at [841, 234] on th "Sub Type" at bounding box center [775, 237] width 346 height 29
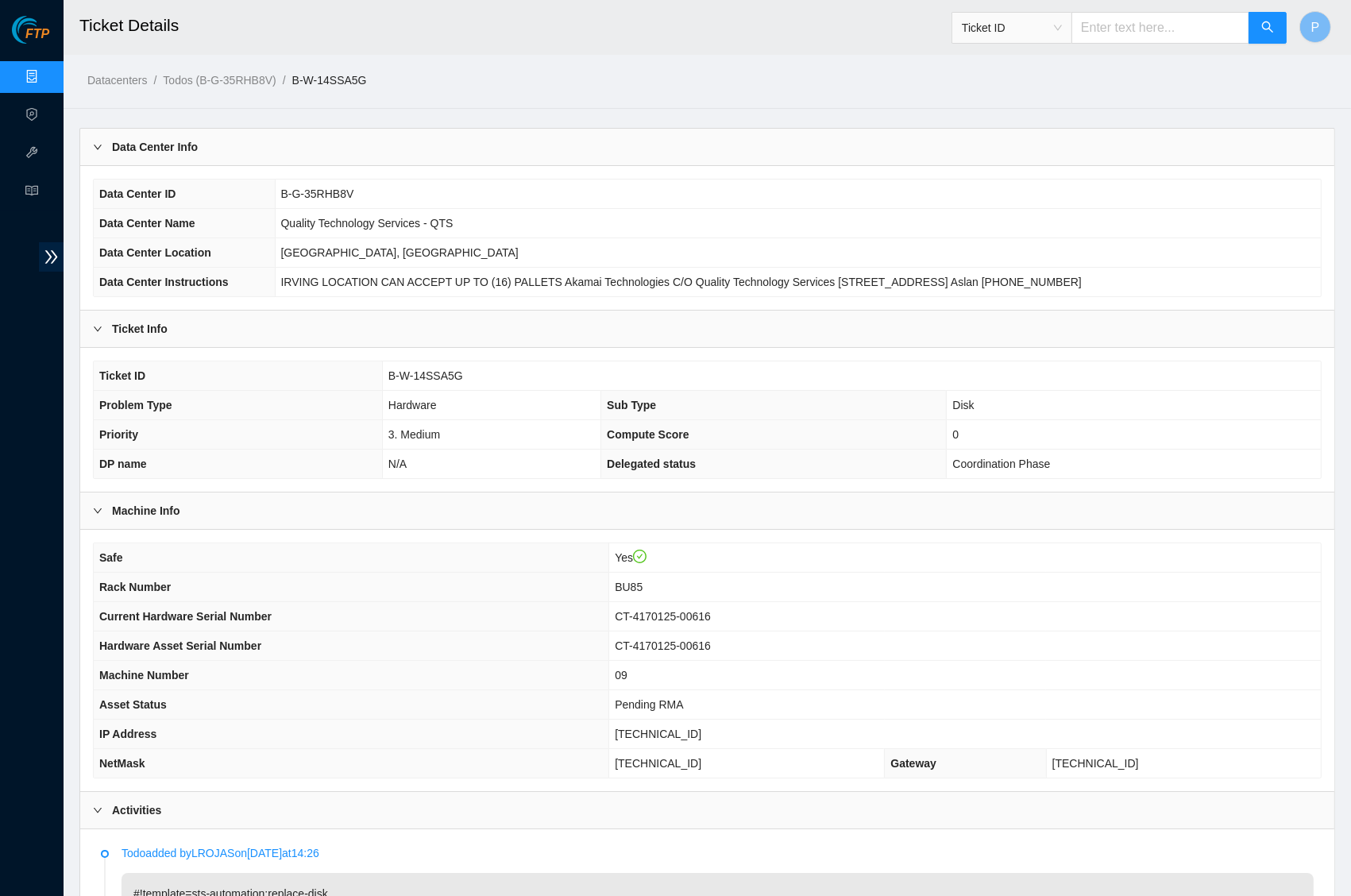
click at [1113, 27] on input "text" at bounding box center [1160, 28] width 178 height 32
paste input "B-W-14YDVFD"
type input "B-W-14YDVFD"
click at [1270, 29] on icon "search" at bounding box center [1268, 27] width 11 height 11
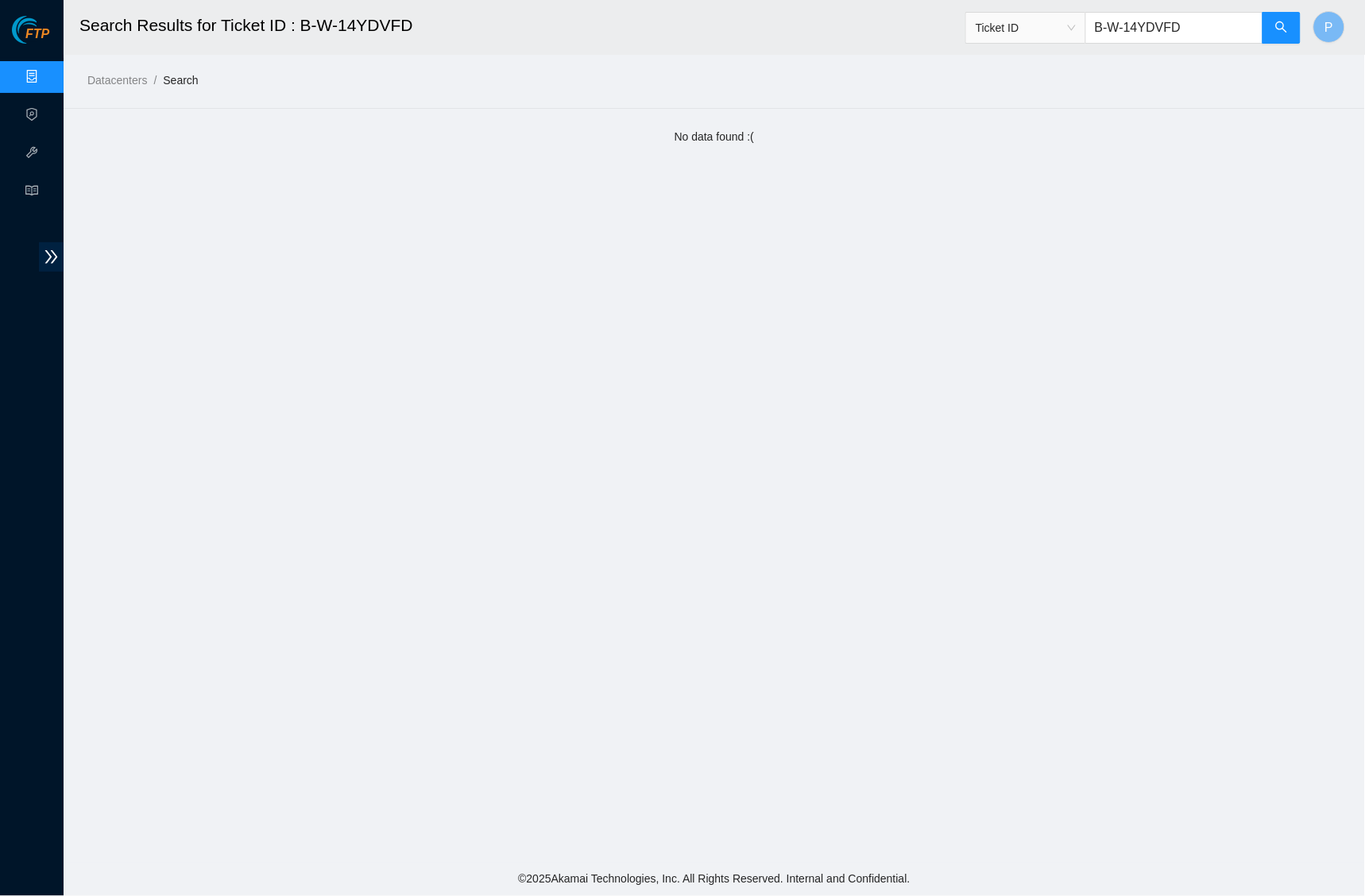
click at [1157, 24] on input "B-W-14YDVFD" at bounding box center [1173, 28] width 178 height 32
click at [1156, 24] on input "B-W-14YDVFD" at bounding box center [1173, 28] width 178 height 32
click at [1155, 23] on input "B-W-14YDVFD" at bounding box center [1173, 28] width 178 height 32
click at [1155, 24] on input "B-W-14YDVFD" at bounding box center [1173, 28] width 178 height 32
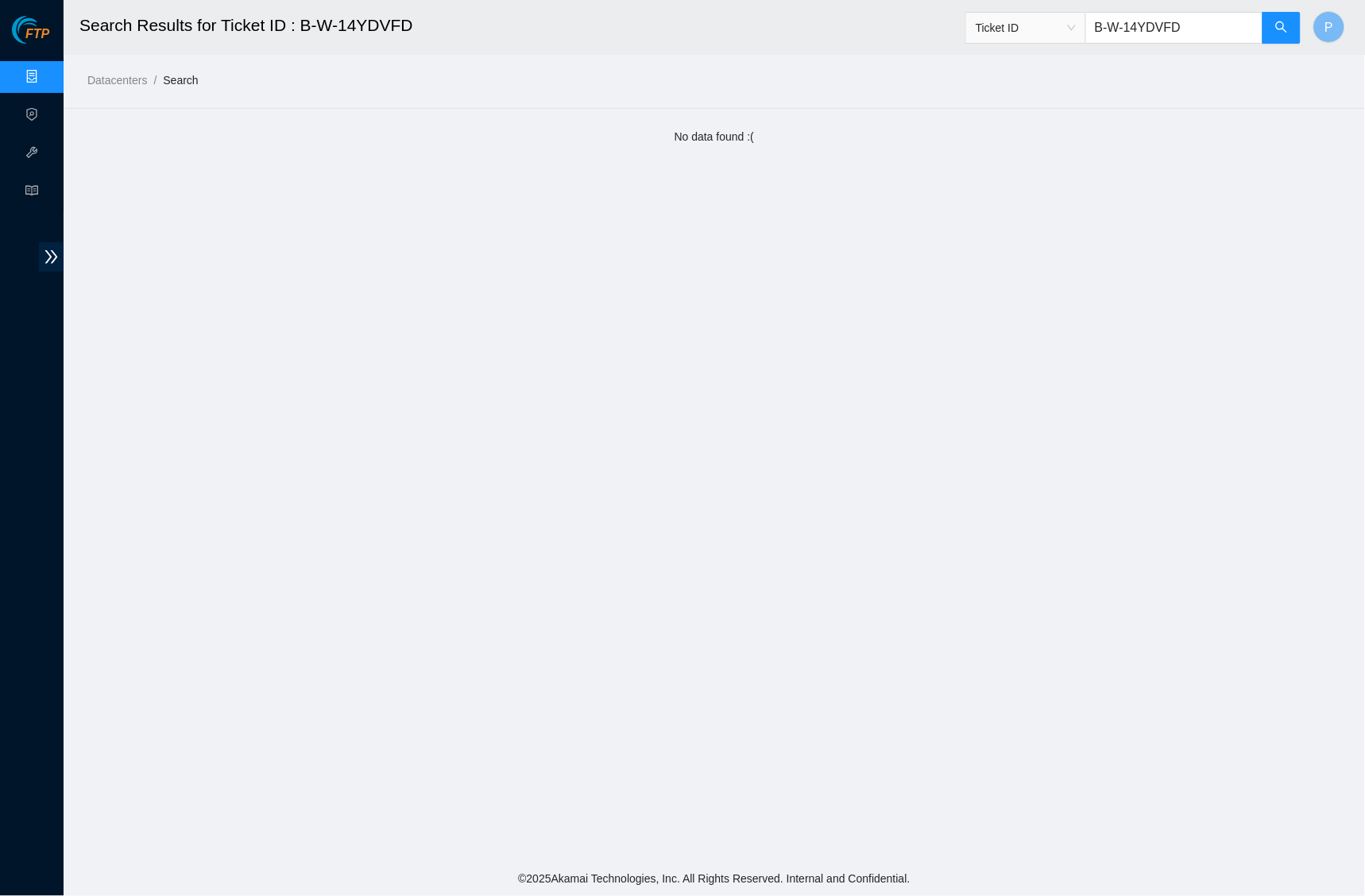
click at [1155, 24] on input "B-W-14YDVFD" at bounding box center [1173, 28] width 178 height 32
paste input "50QHTC"
click at [1274, 25] on button "button" at bounding box center [1281, 28] width 38 height 32
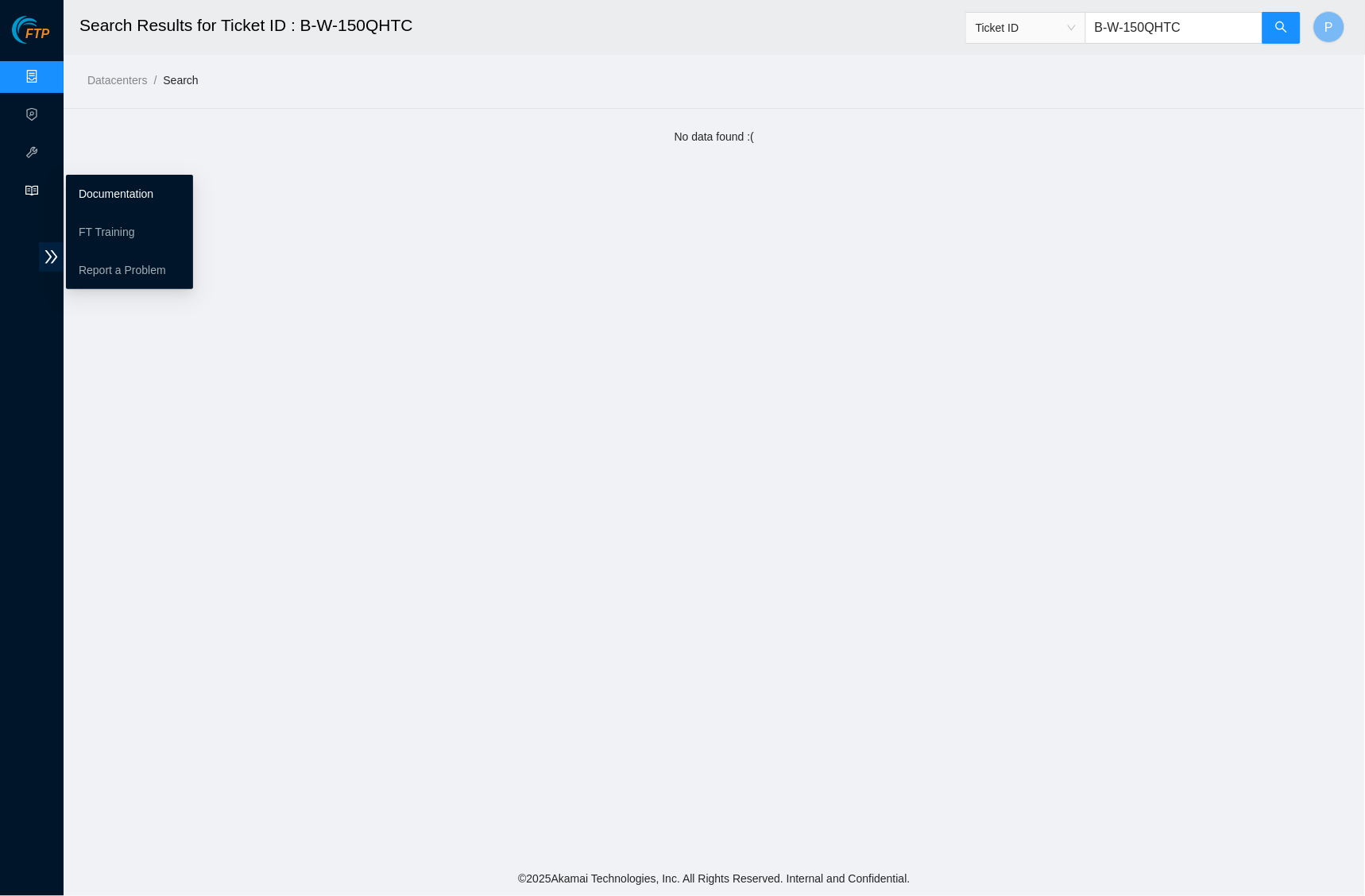
click at [119, 193] on link "Documentation" at bounding box center [116, 194] width 75 height 13
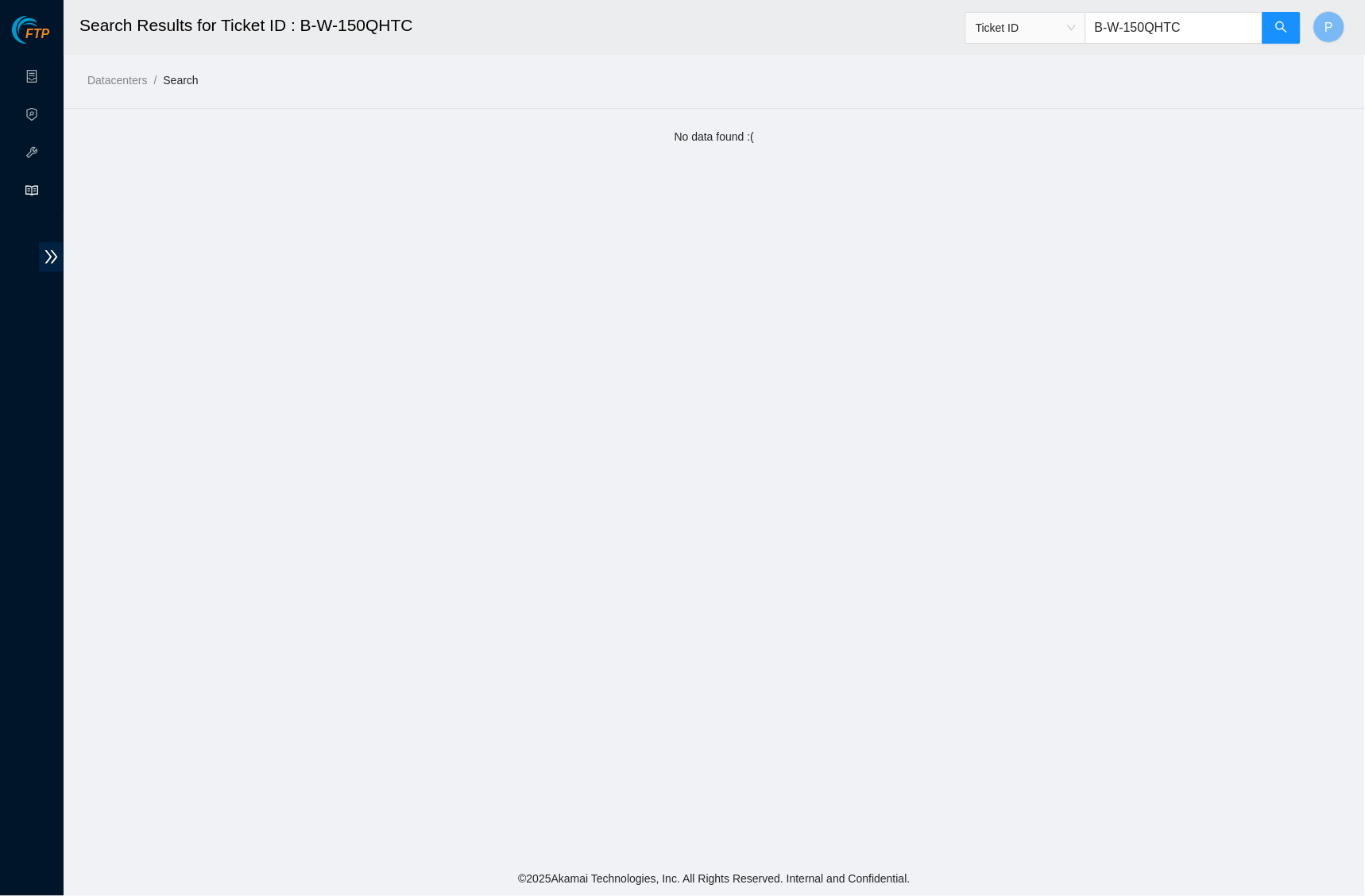
click at [1136, 24] on input "B-W-150QHTC" at bounding box center [1173, 28] width 178 height 32
paste input "F9612"
type input "B-W-15F9612"
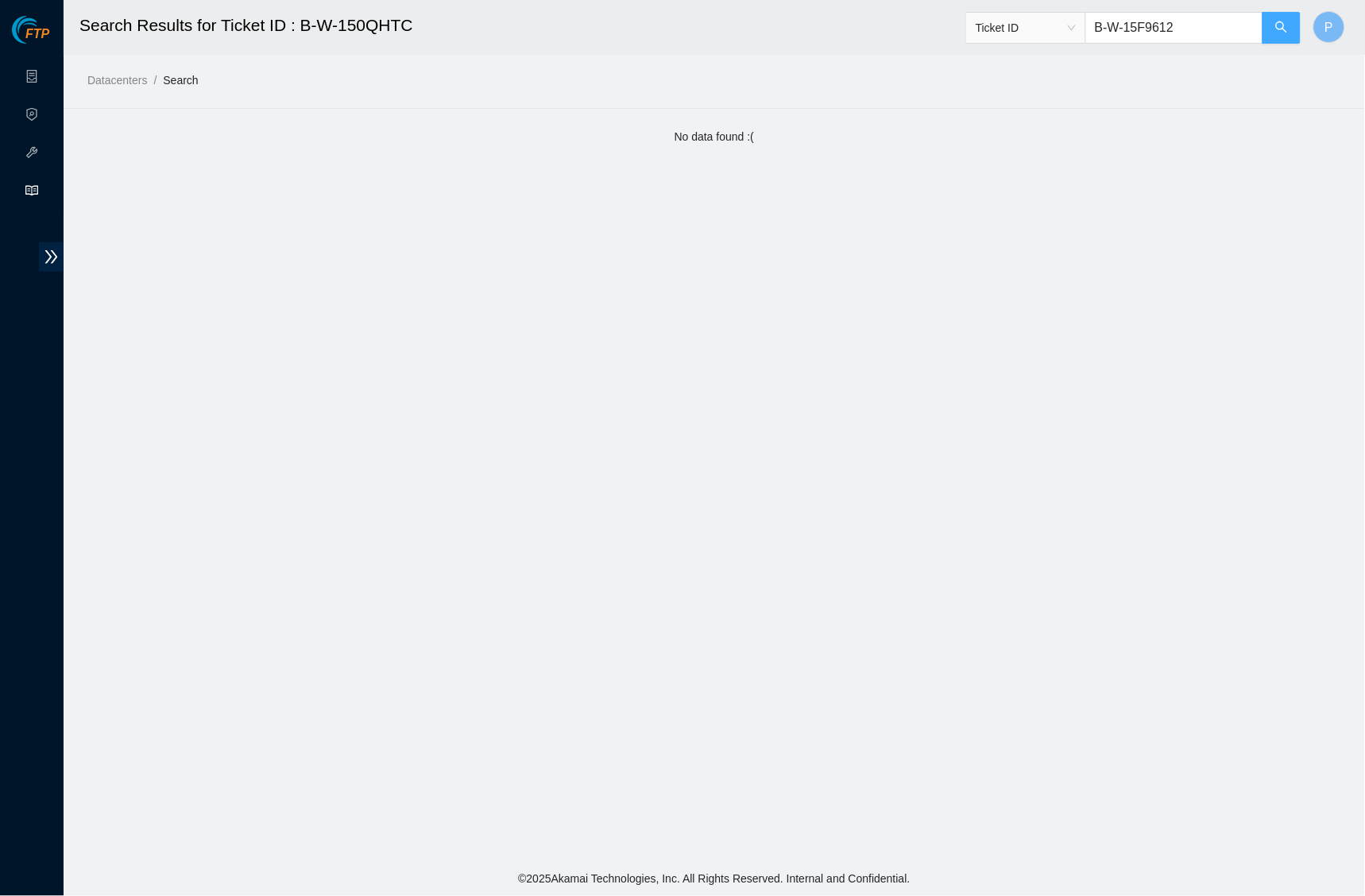
click at [1277, 28] on icon "search" at bounding box center [1281, 27] width 11 height 11
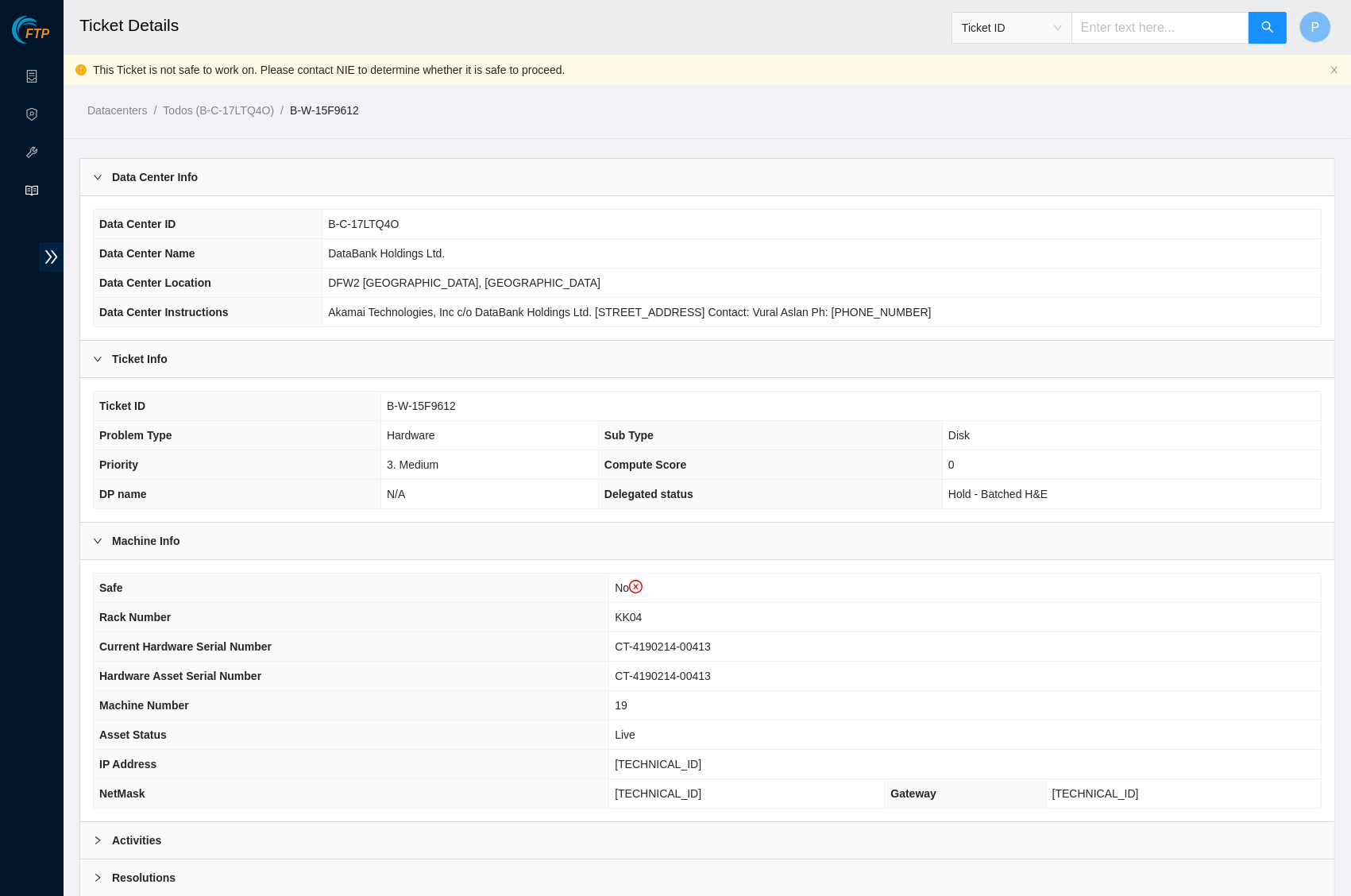
click at [1165, 37] on input "text" at bounding box center [1160, 28] width 178 height 32
paste input "B-V-5V1ZCER"
type input "B-V-5V1ZCER"
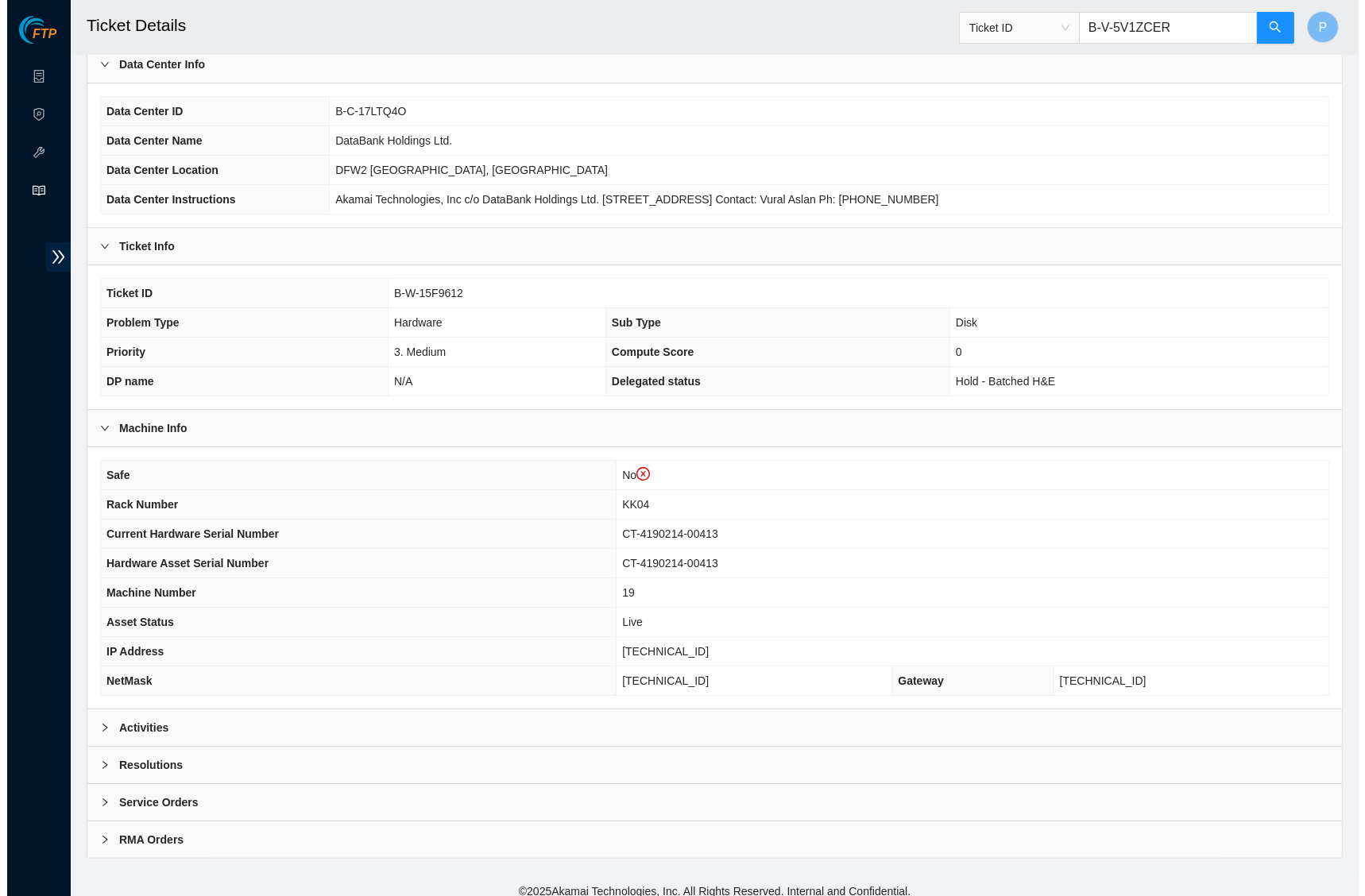
scroll to position [111, 0]
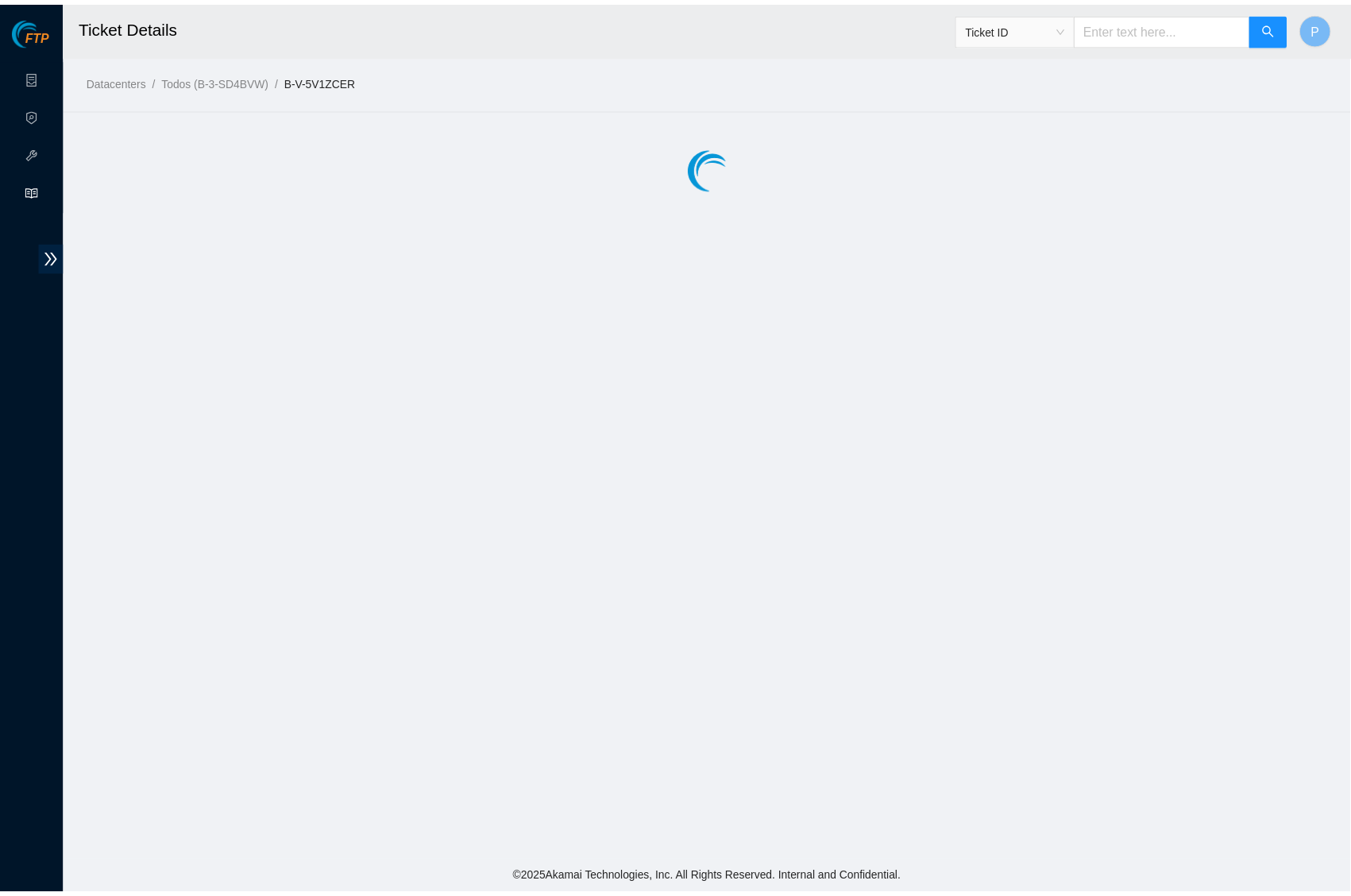
scroll to position [81, 0]
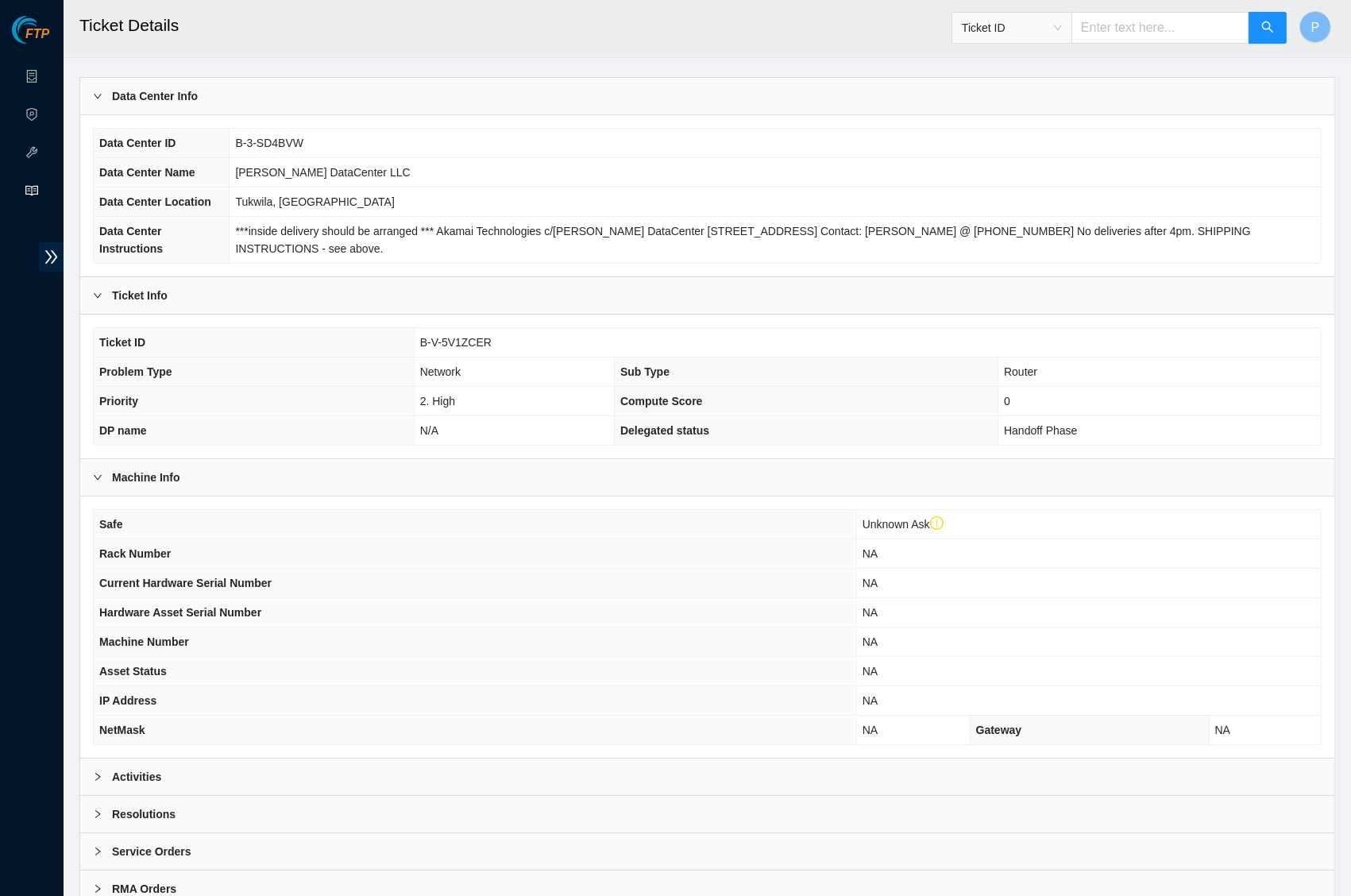
click at [1116, 31] on input "text" at bounding box center [1160, 28] width 178 height 32
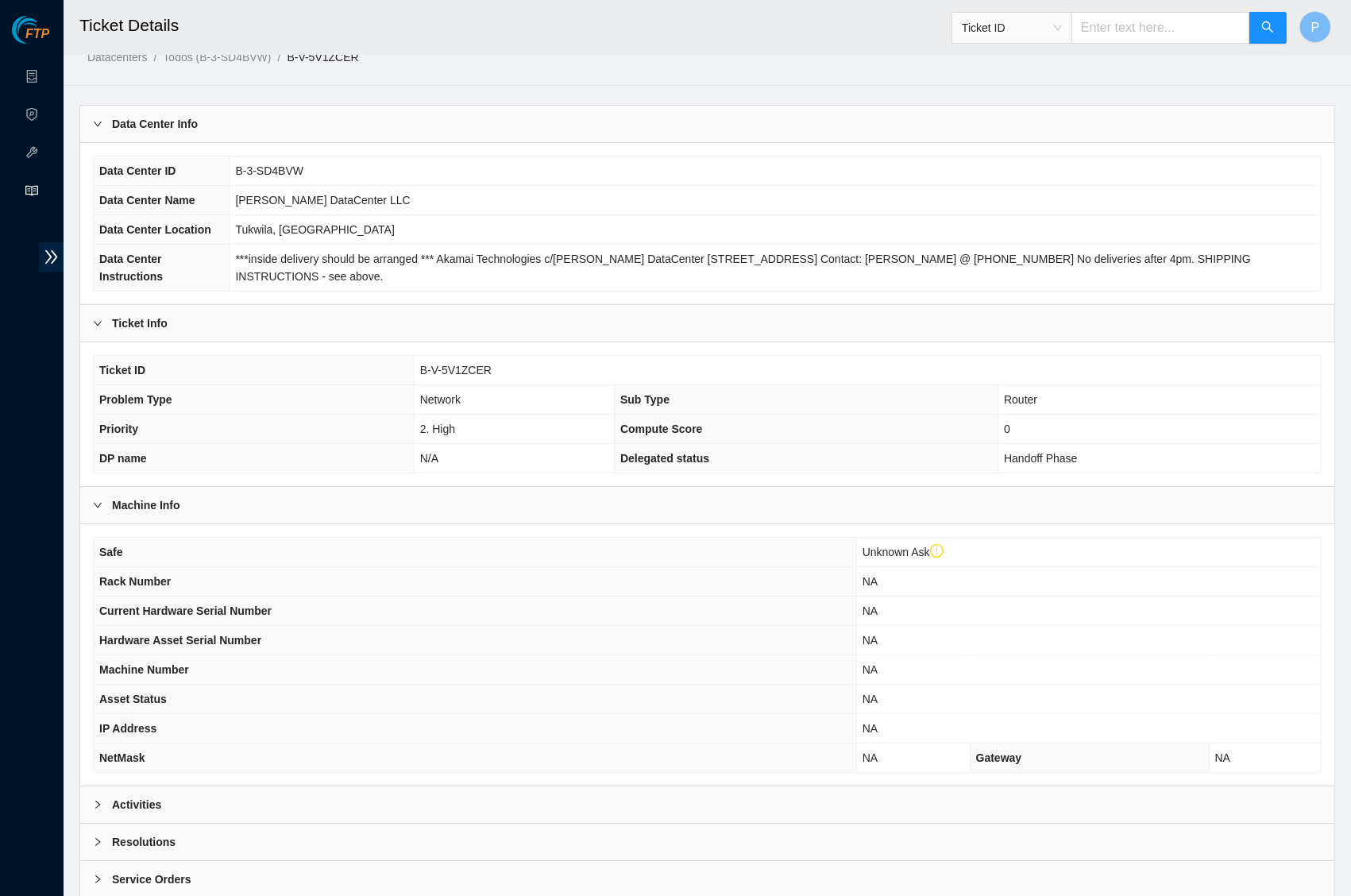
scroll to position [55, 0]
drag, startPoint x: 1089, startPoint y: 467, endPoint x: 1004, endPoint y: 466, distance: 85.0
click at [1004, 466] on td "Handoff Phase" at bounding box center [1159, 457] width 322 height 29
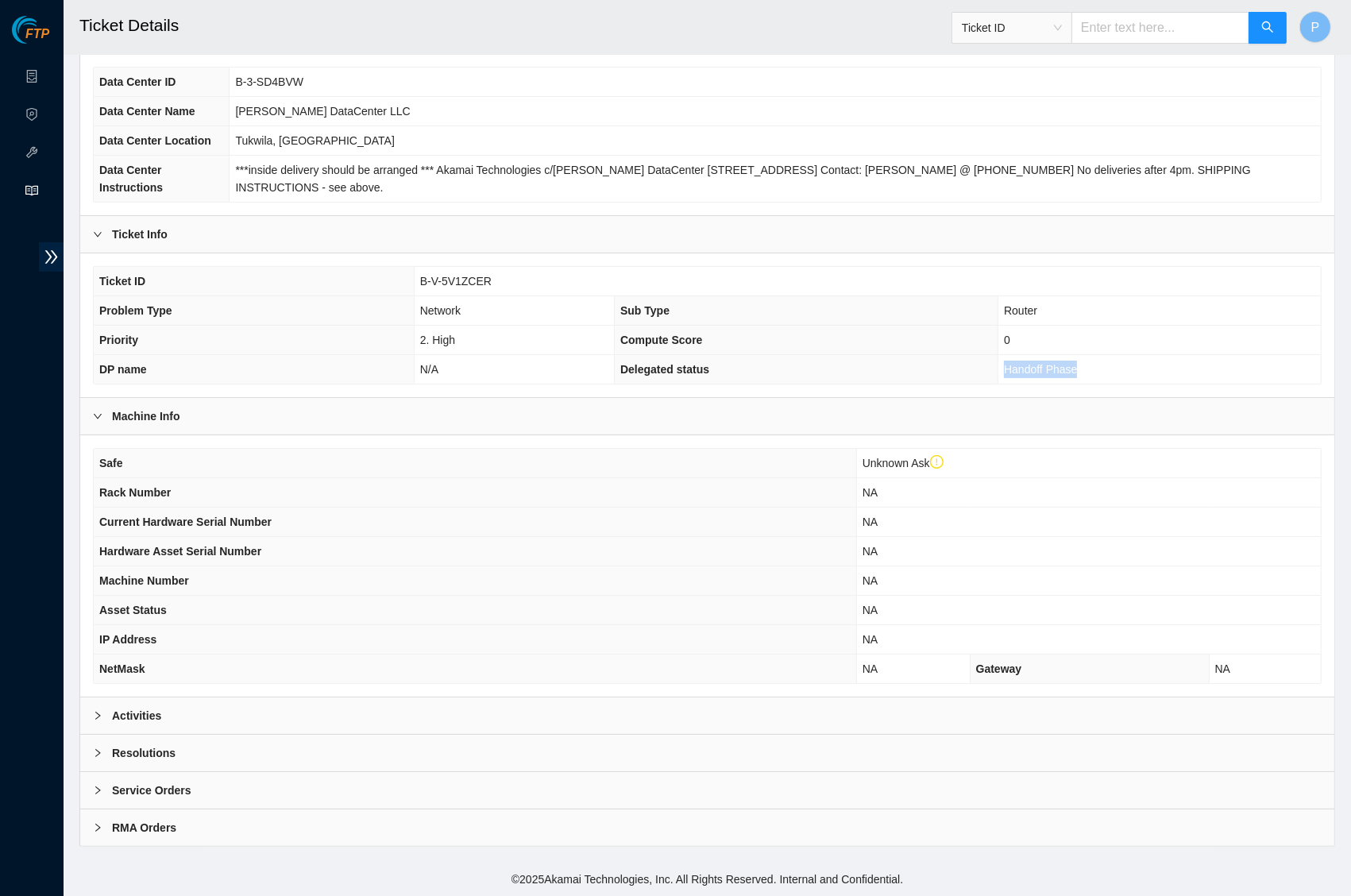
scroll to position [145, 0]
click at [615, 703] on div "Activities" at bounding box center [707, 715] width 1254 height 36
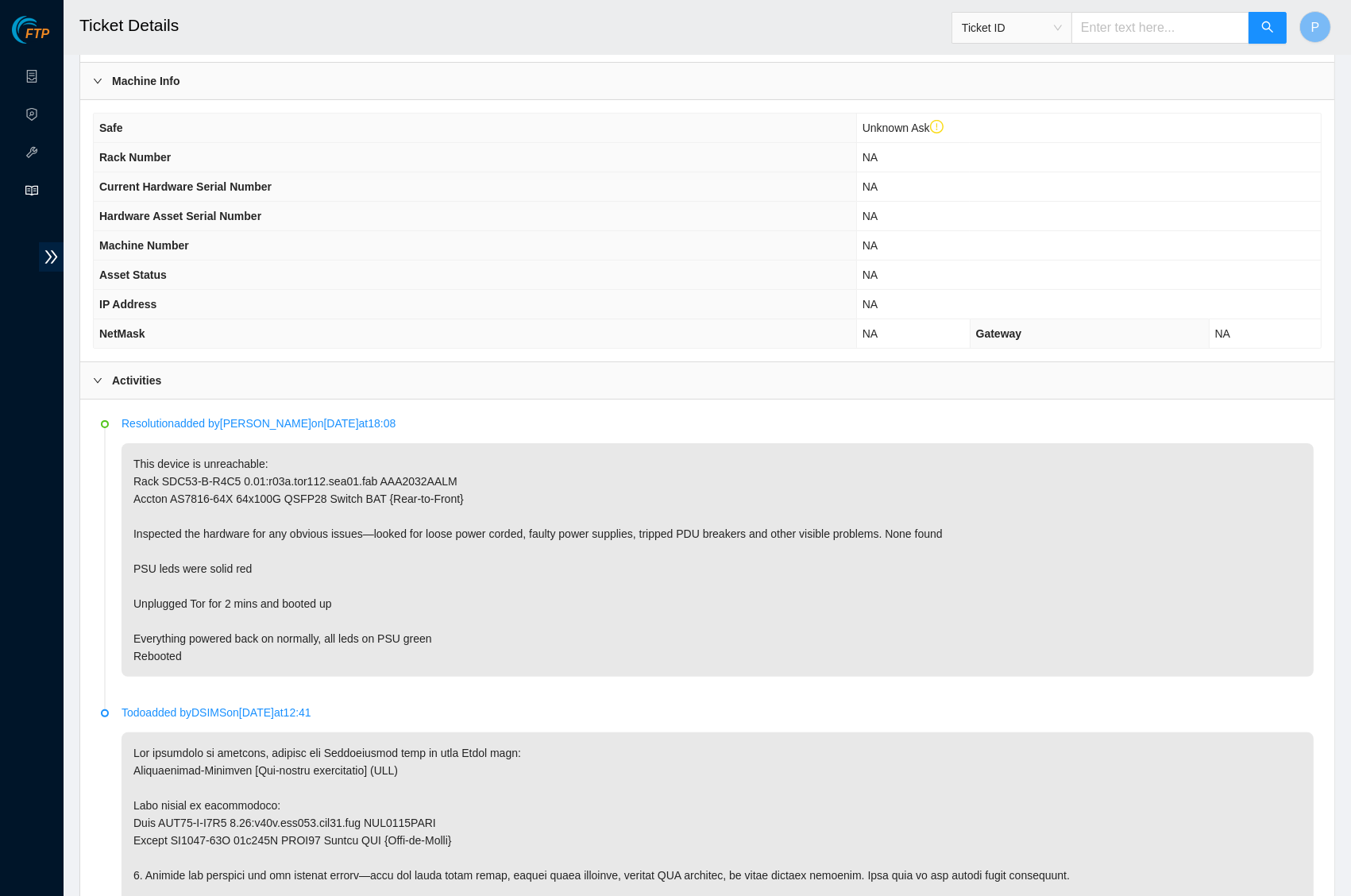
scroll to position [104, 0]
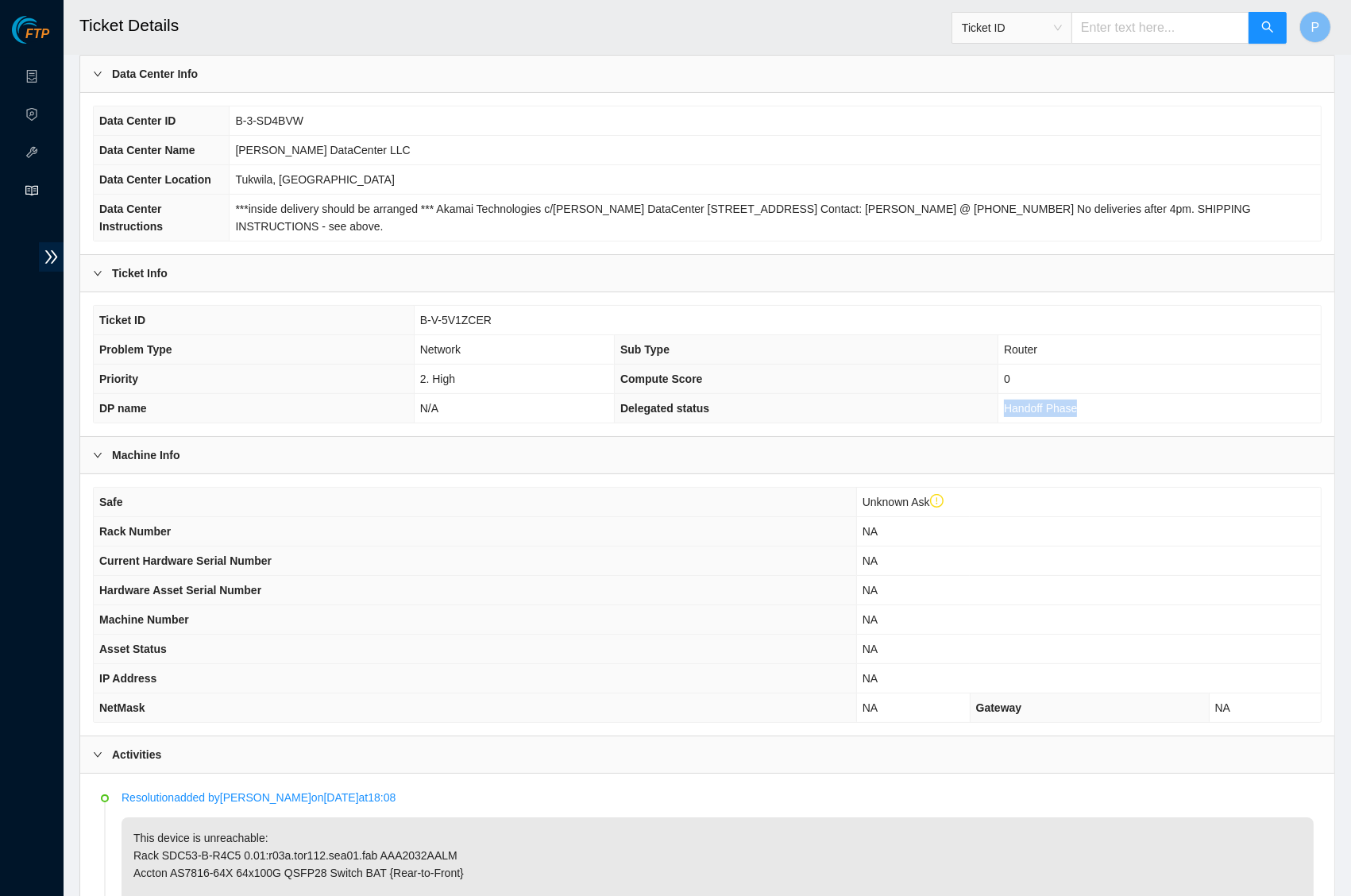
drag, startPoint x: 1104, startPoint y: 422, endPoint x: 1004, endPoint y: 417, distance: 100.1
click at [1004, 417] on td "Handoff Phase" at bounding box center [1159, 408] width 322 height 29
copy span "Handoff Phase"
click at [787, 167] on td "Tukwila, [GEOGRAPHIC_DATA]" at bounding box center [775, 179] width 1091 height 29
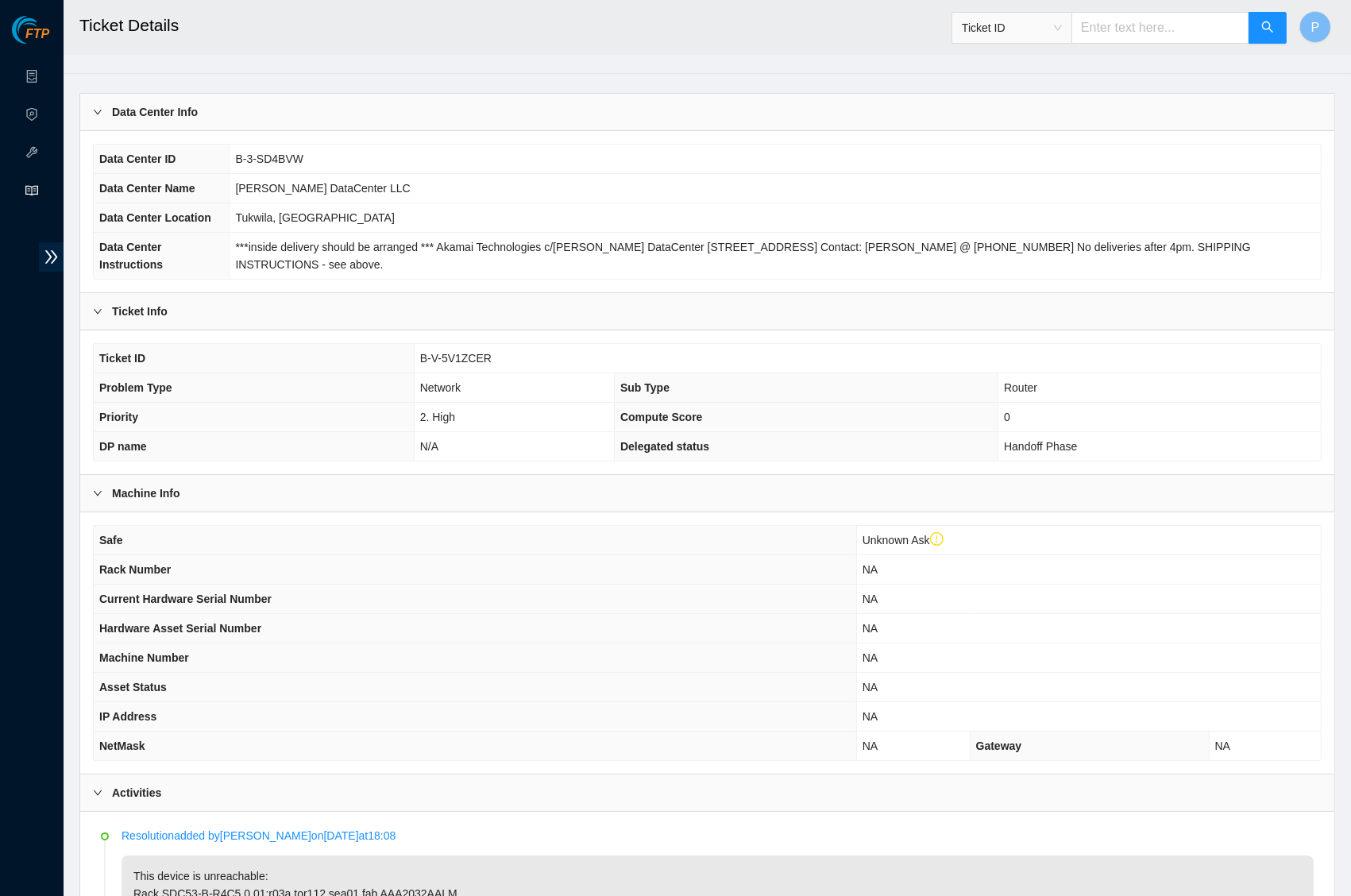
scroll to position [0, 0]
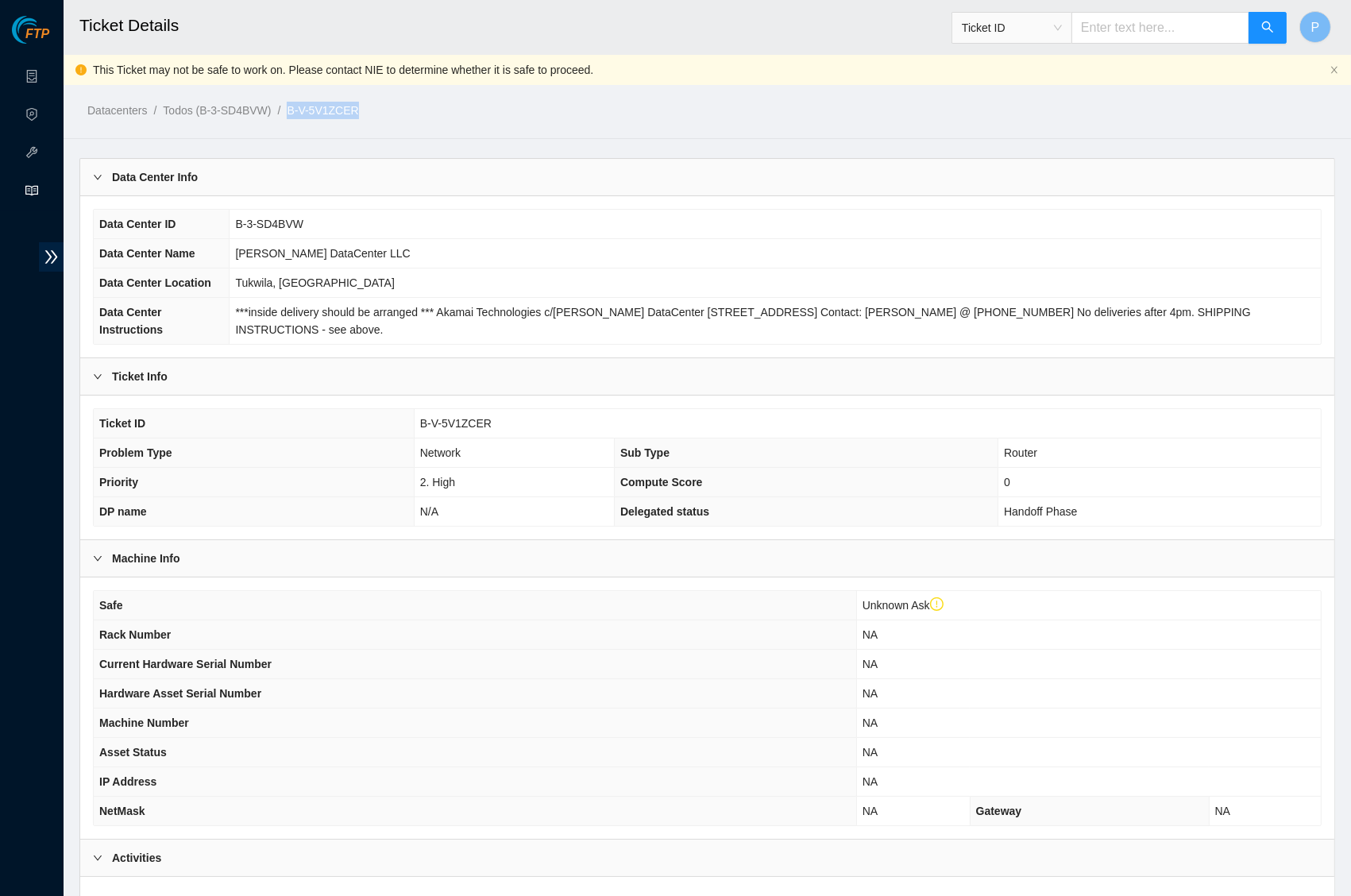
drag, startPoint x: 383, startPoint y: 107, endPoint x: 303, endPoint y: 107, distance: 80.0
click at [303, 107] on ol "Datacenters / Todos (B-3-SD4BVW) / B-V-5V1ZCER /" at bounding box center [559, 110] width 942 height 18
click at [1100, 29] on input "text" at bounding box center [1160, 28] width 178 height 32
paste input "B-V-5VAKNI0"
type input "B-V-5VAKNI0"
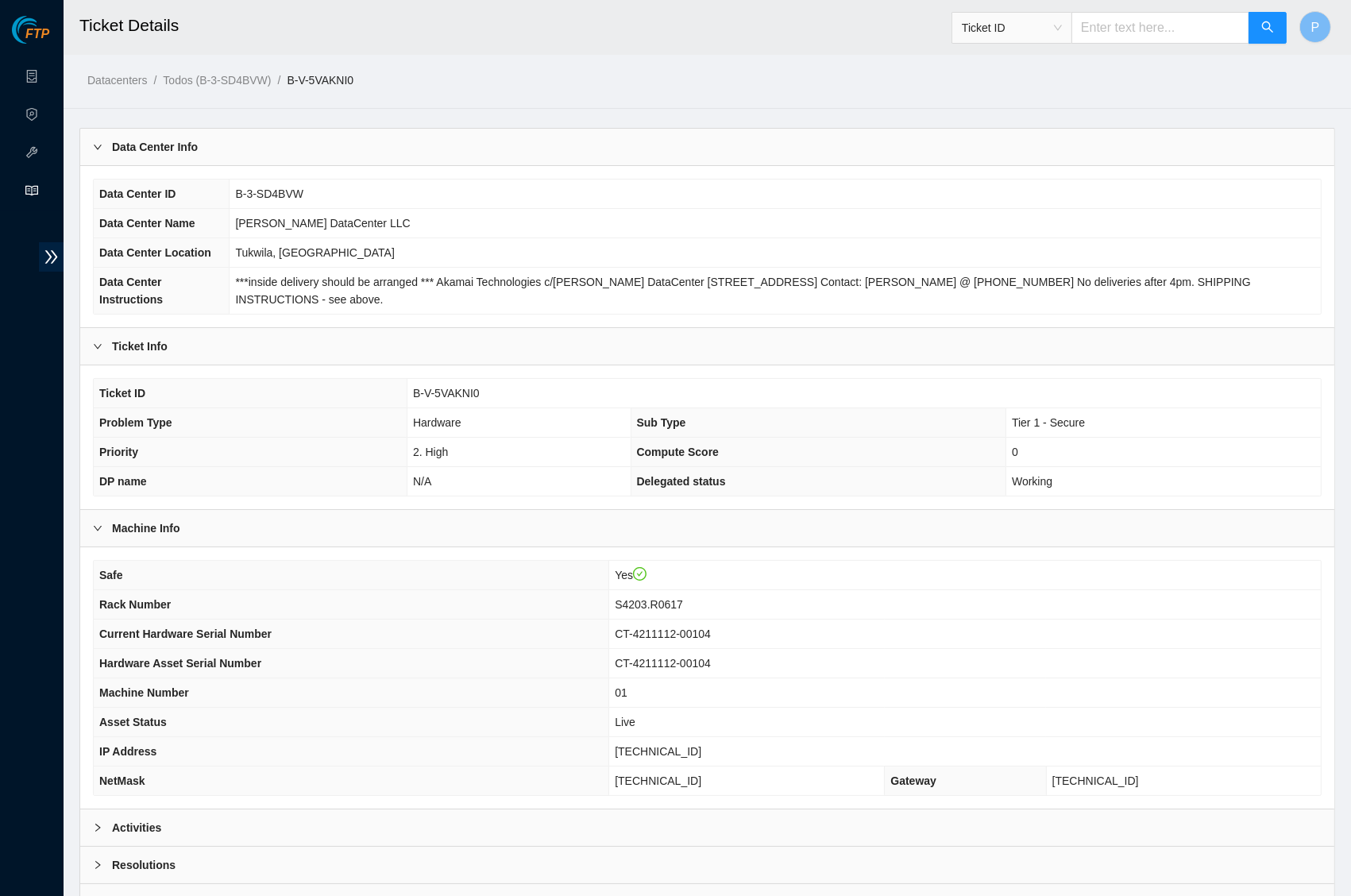
click at [1105, 28] on input "text" at bounding box center [1160, 28] width 178 height 32
paste input "B-V-5U248IY"
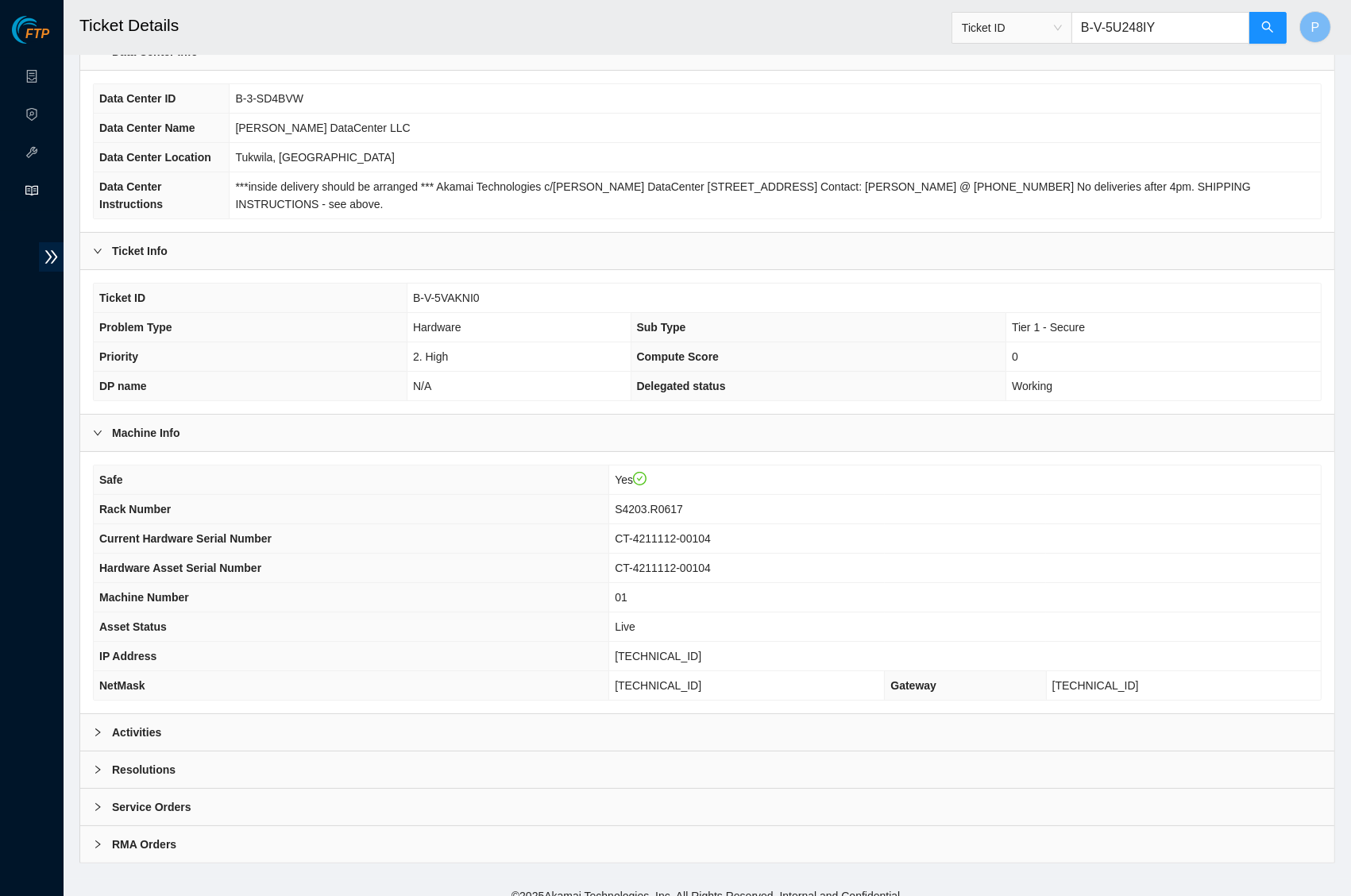
scroll to position [114, 0]
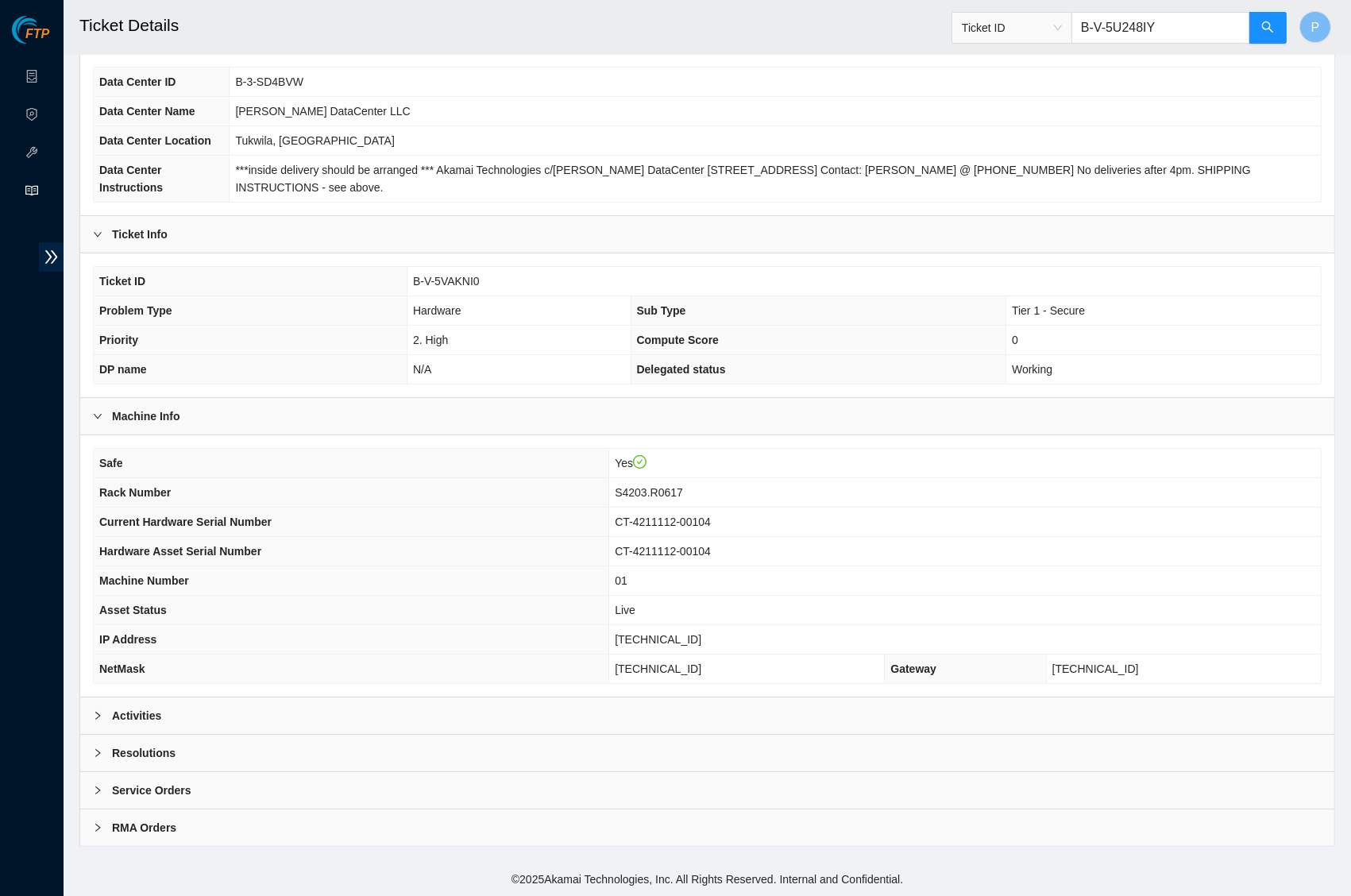
type input "B-V-5U248IY"
drag, startPoint x: 1070, startPoint y: 379, endPoint x: 1009, endPoint y: 378, distance: 61.0
click at [1009, 378] on td "Working" at bounding box center [1163, 369] width 315 height 29
copy span "Working"
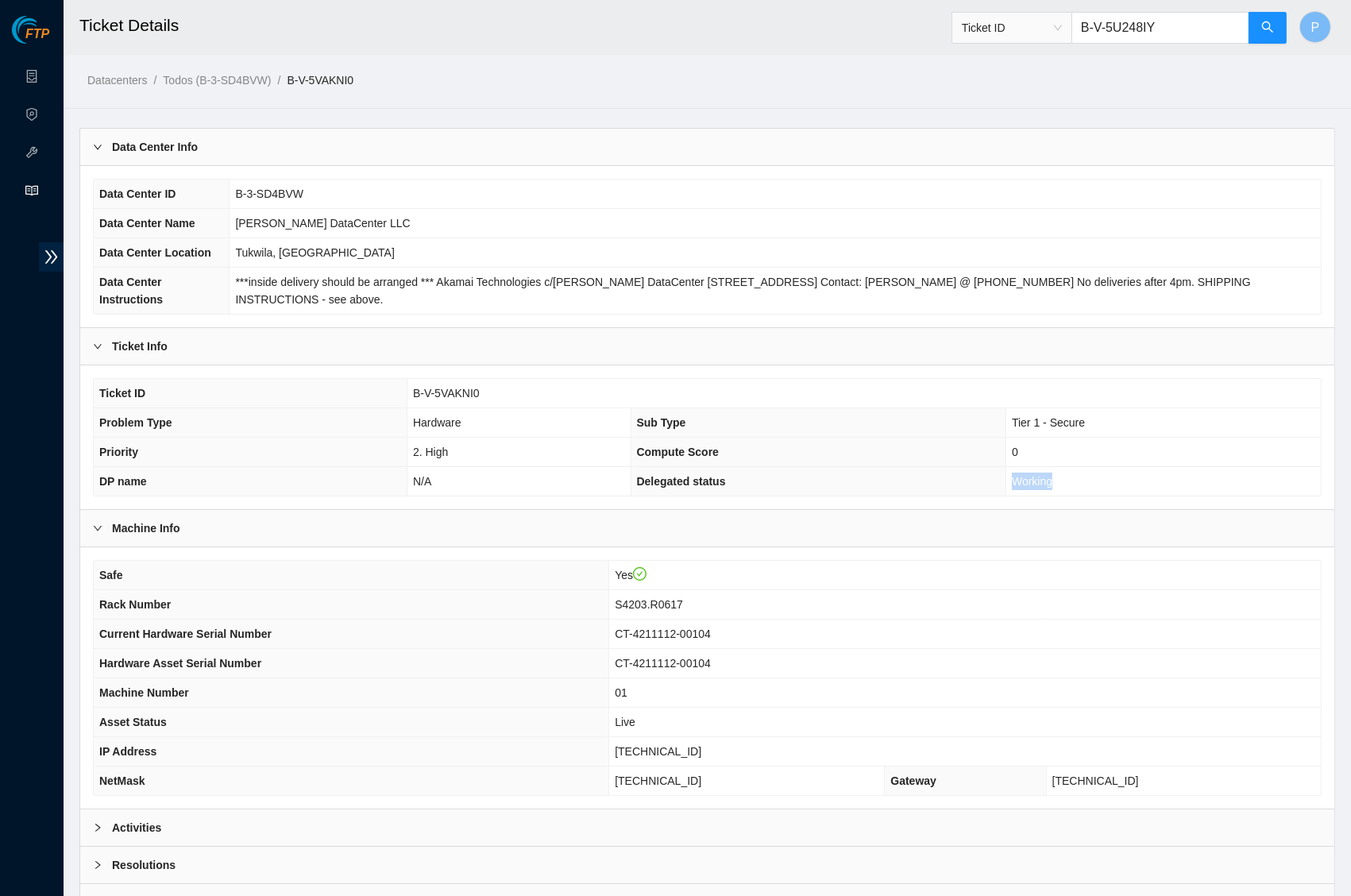
scroll to position [0, 0]
drag, startPoint x: 387, startPoint y: 78, endPoint x: 305, endPoint y: 78, distance: 82.0
click at [305, 78] on ol "Datacenters / Todos (B-3-SD4BVW) / B-V-5VAKNI0 /" at bounding box center [559, 80] width 942 height 18
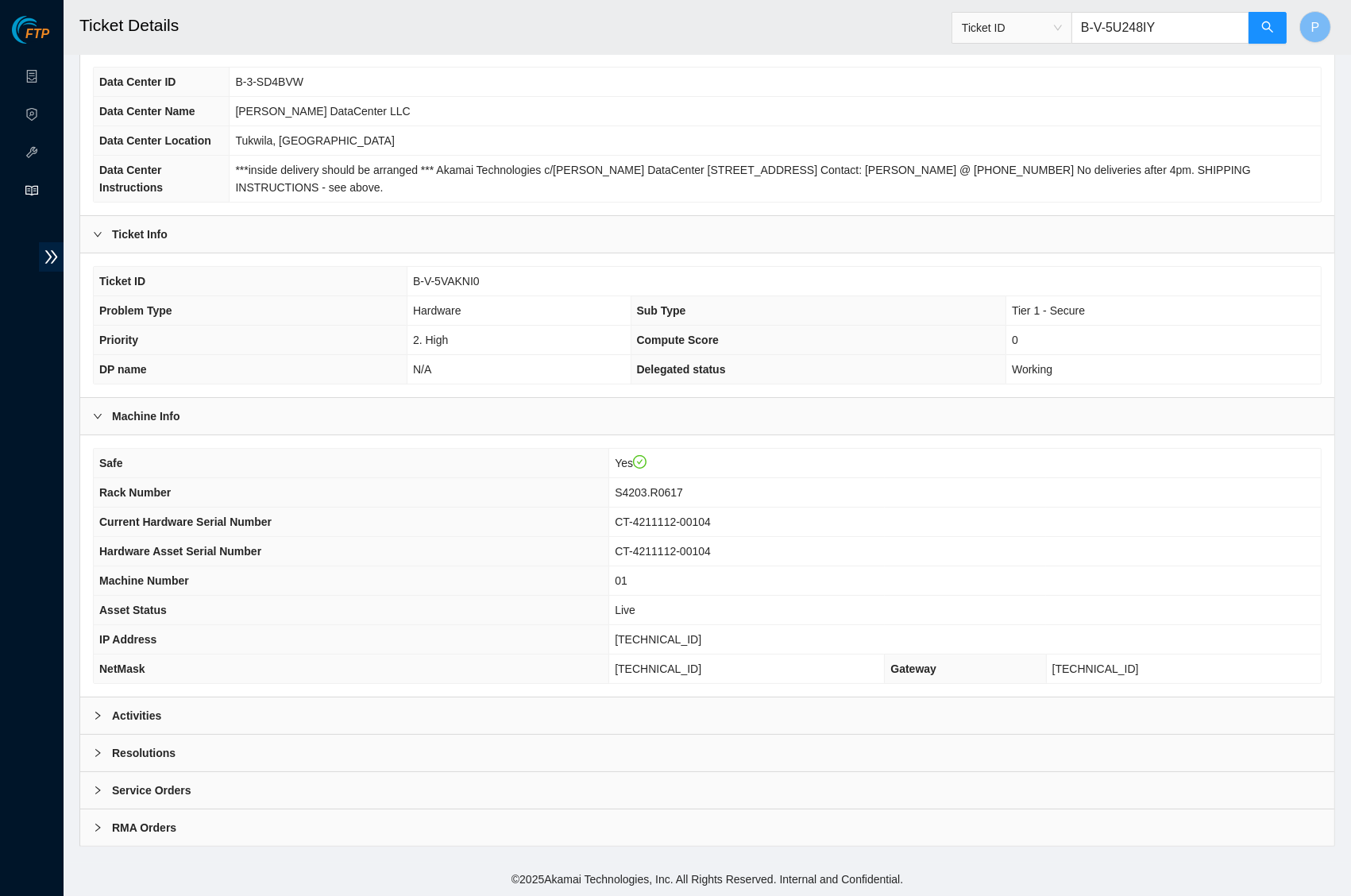
click at [520, 720] on div "Activities" at bounding box center [707, 715] width 1254 height 36
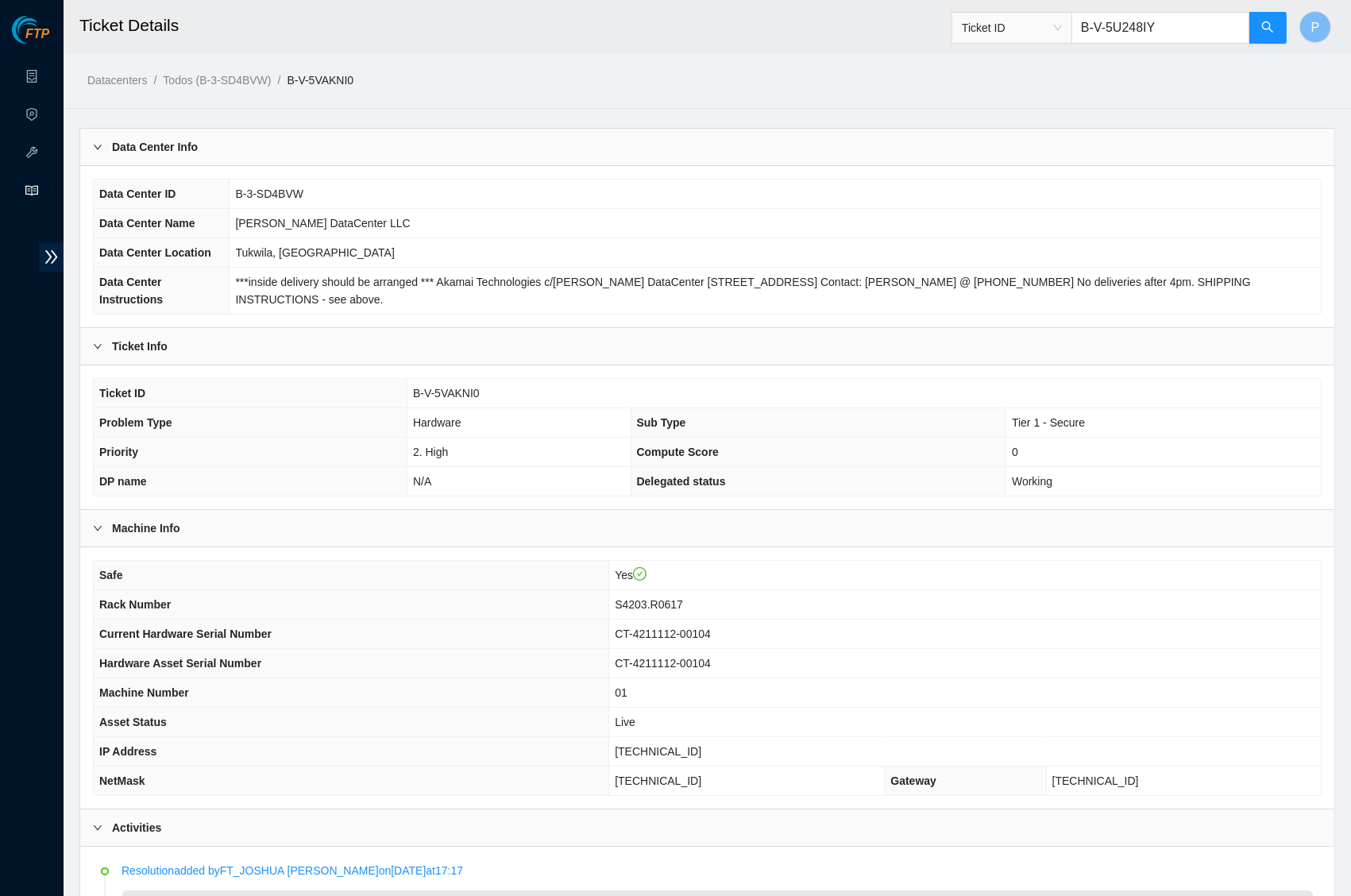
click at [1177, 37] on input "B-V-5U248IY" at bounding box center [1160, 28] width 178 height 32
click at [1274, 24] on button "button" at bounding box center [1268, 28] width 38 height 32
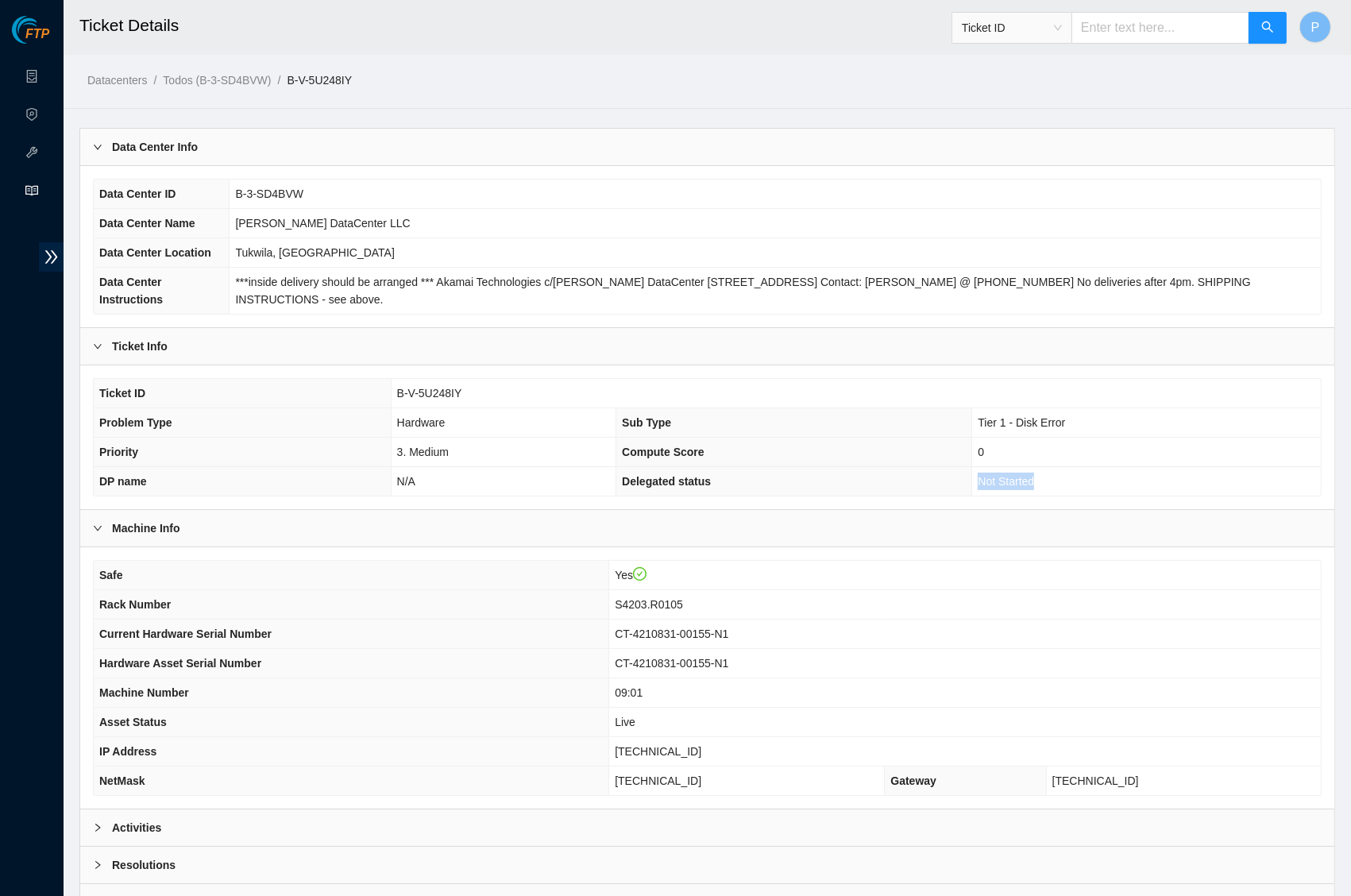
drag, startPoint x: 1058, startPoint y: 489, endPoint x: 974, endPoint y: 488, distance: 84.0
click at [974, 488] on td "Not Started" at bounding box center [1146, 481] width 348 height 29
copy span "Not Started"
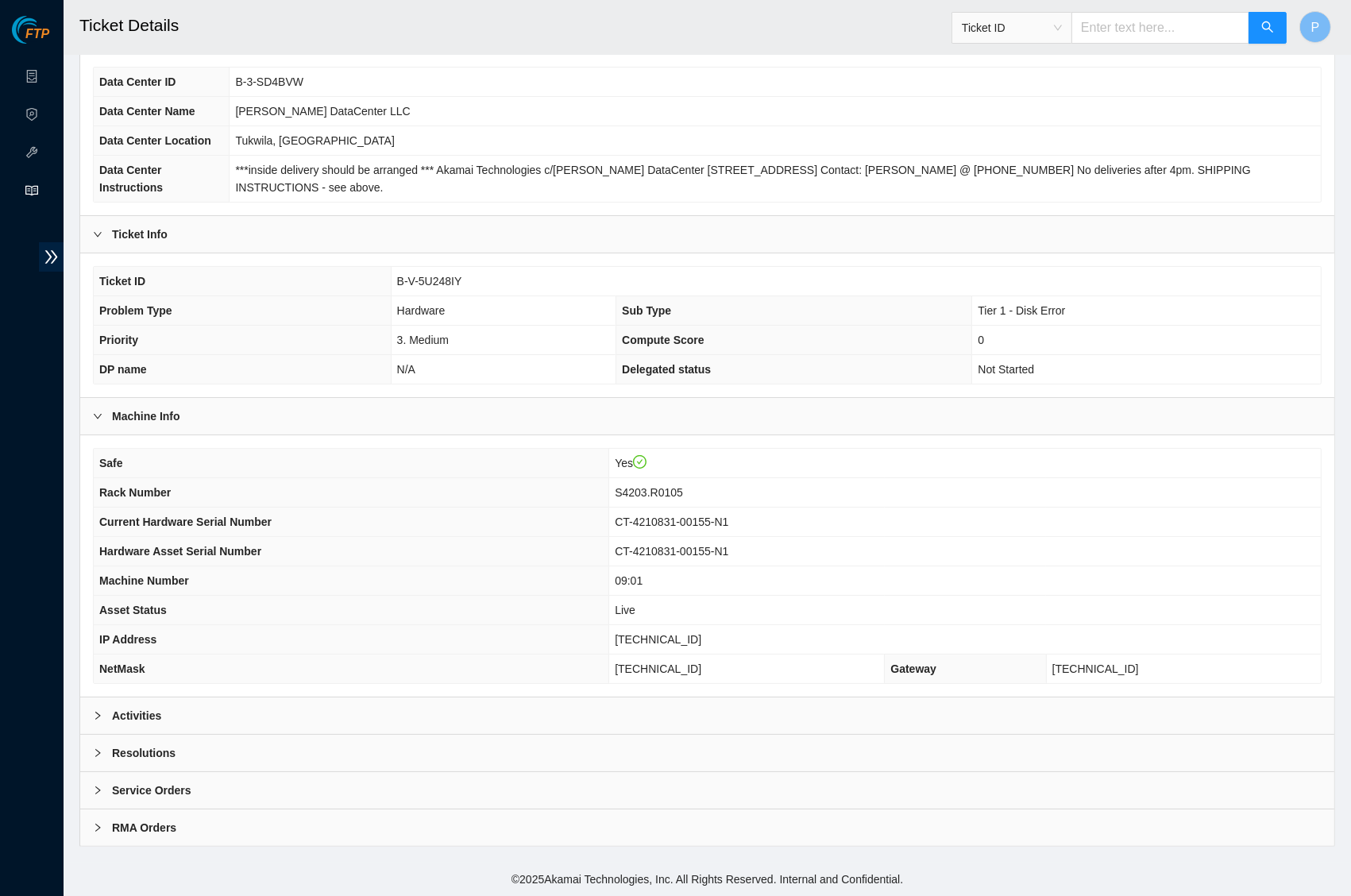
click at [591, 711] on div "Activities" at bounding box center [707, 715] width 1254 height 36
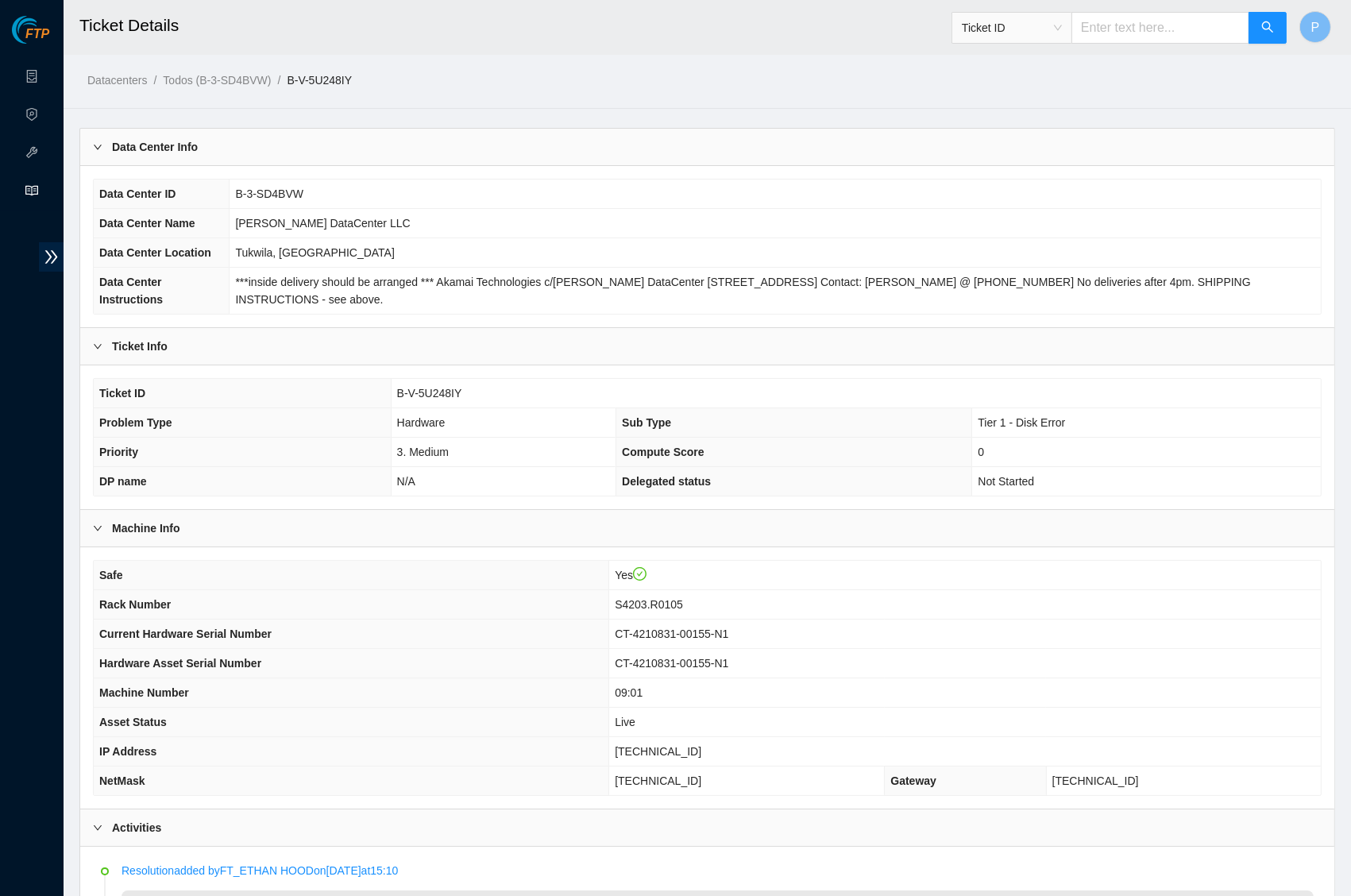
click at [1169, 35] on input "text" at bounding box center [1160, 28] width 178 height 32
paste input "B-W-14PCPKJ"
type input "B-W-14PCPKJ"
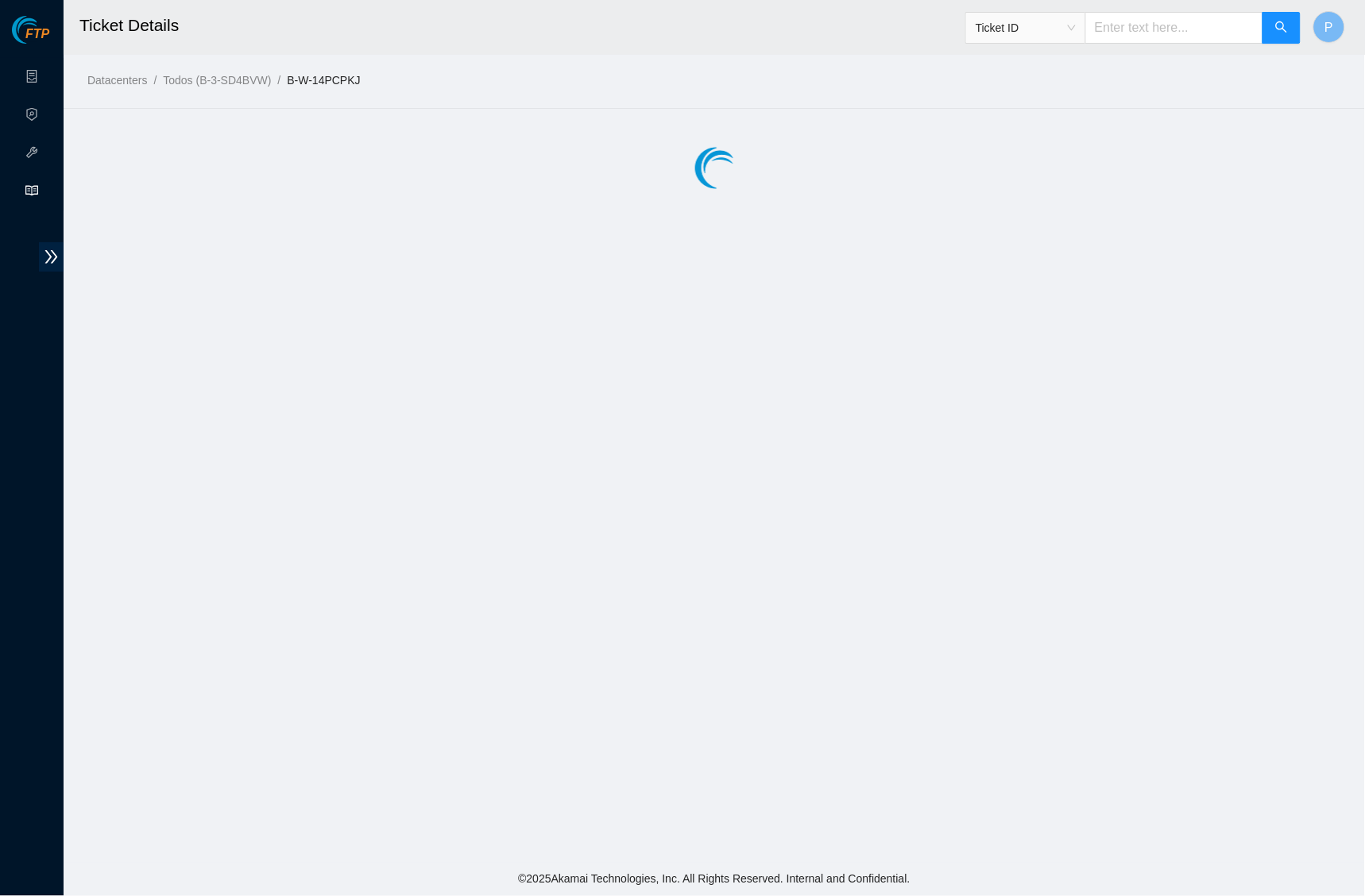
click at [1125, 27] on input "text" at bounding box center [1173, 28] width 178 height 32
paste input "B-W-15FSQPB"
type input "B-W-15FSQPB"
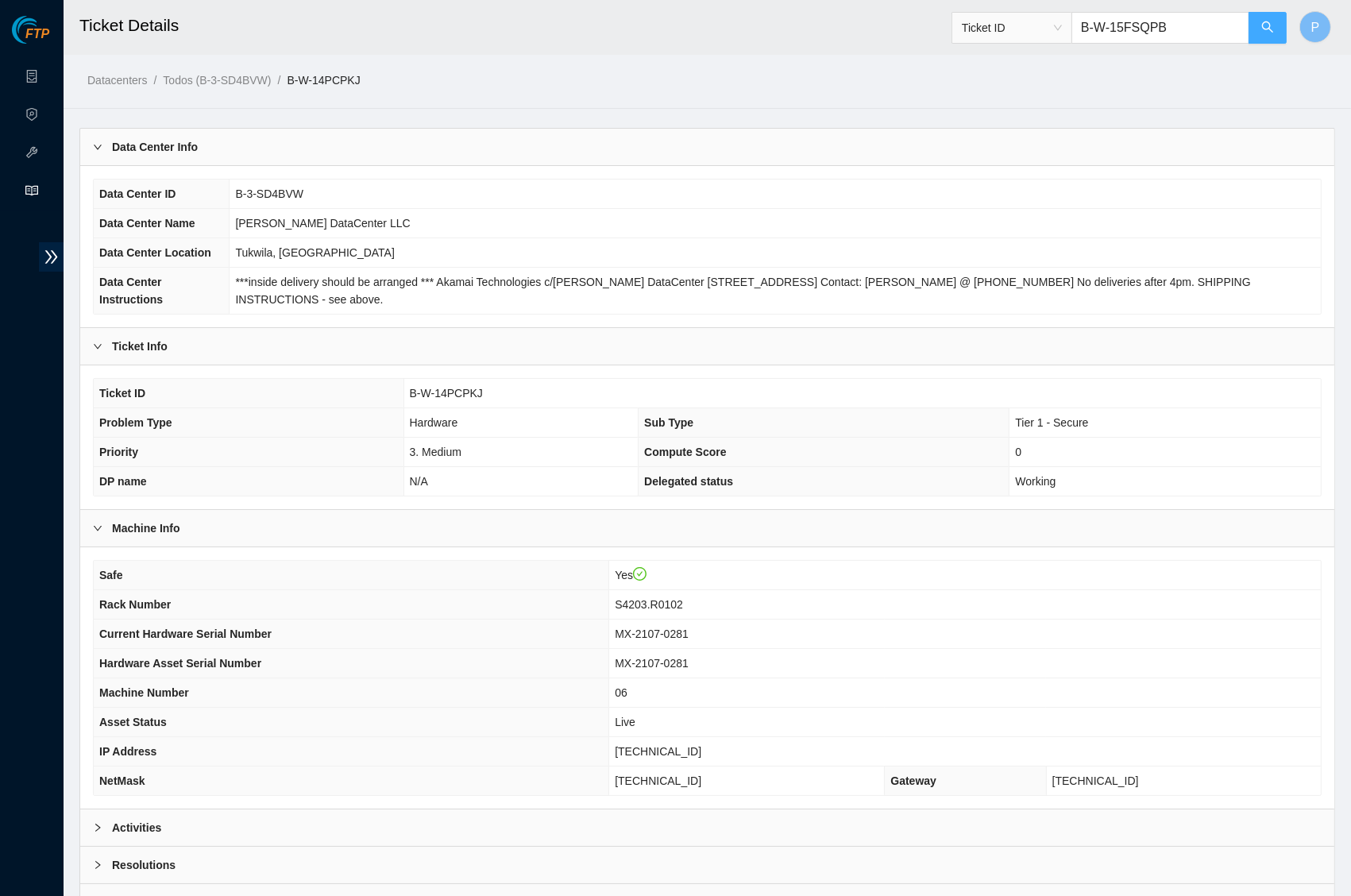
click at [1276, 21] on button "button" at bounding box center [1268, 28] width 38 height 32
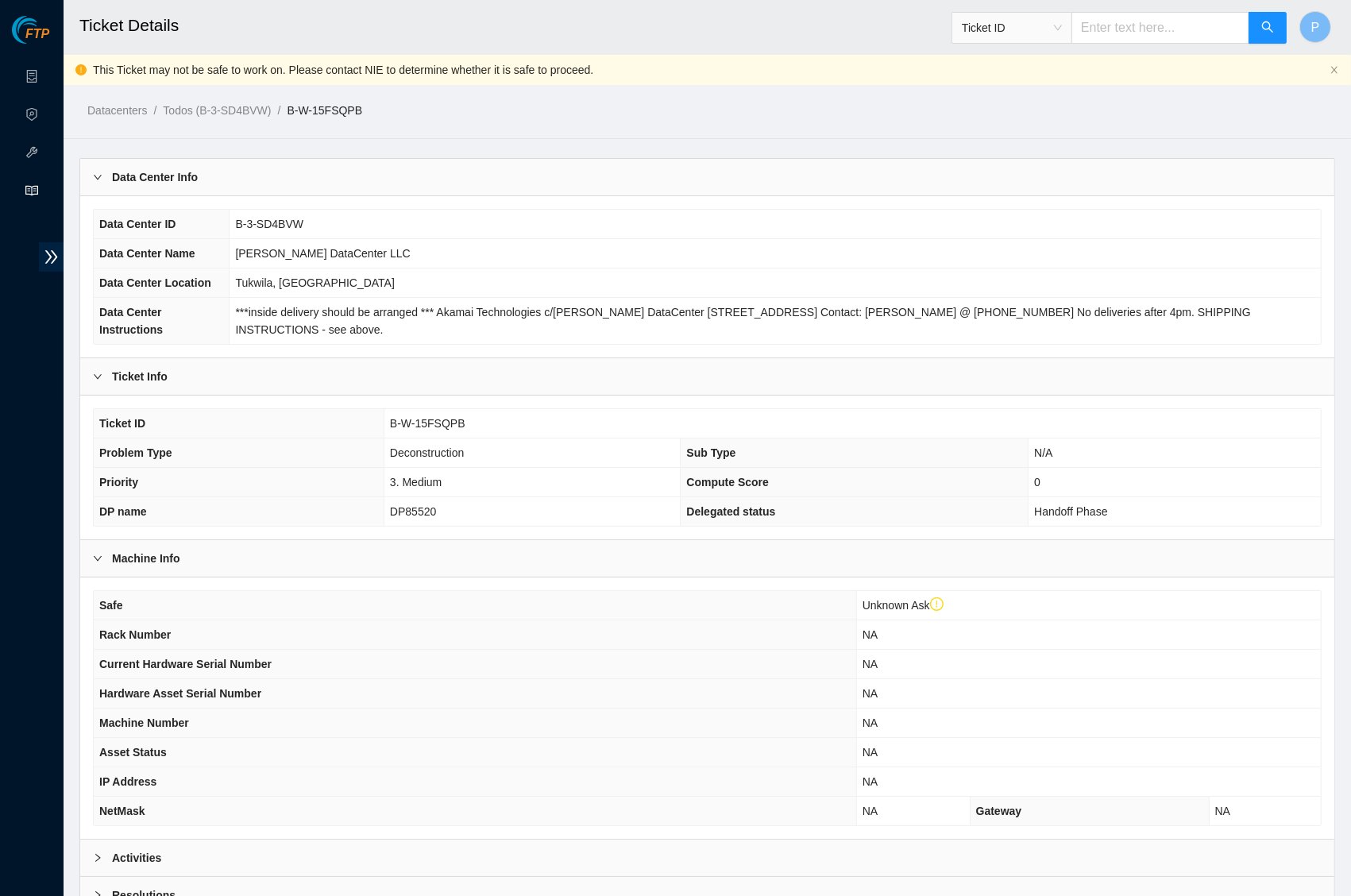
click at [1127, 29] on input "text" at bounding box center [1160, 28] width 178 height 32
paste input "B-W-13W4O14"
type input "B-W-13W4O14"
click at [1131, 24] on input "text" at bounding box center [1160, 28] width 178 height 32
paste input "B-W-13JEDMY"
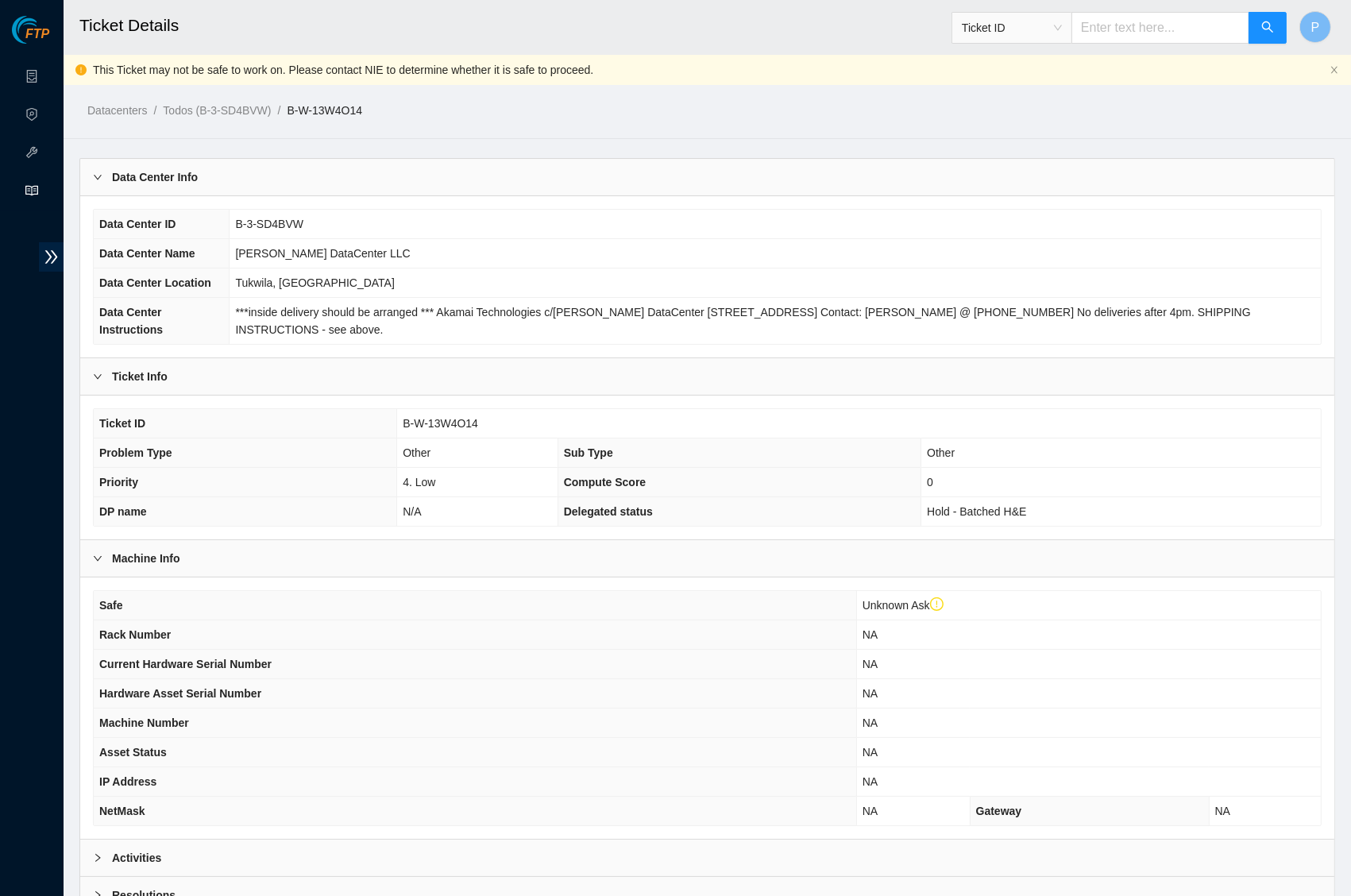
type input "B-W-13JEDMY"
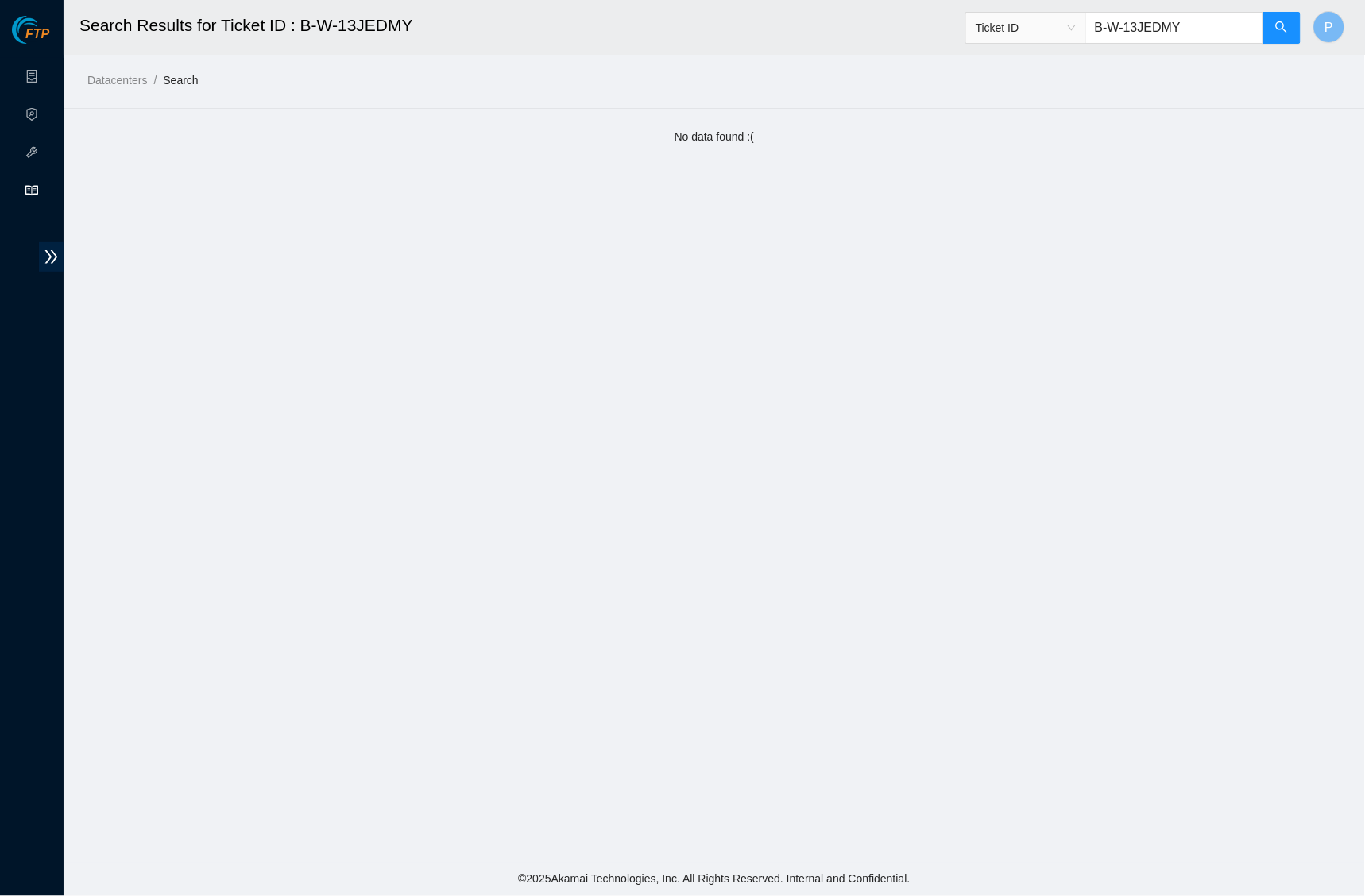
click at [1120, 22] on input "B-W-13JEDMY" at bounding box center [1173, 28] width 178 height 32
paste input "W4O14"
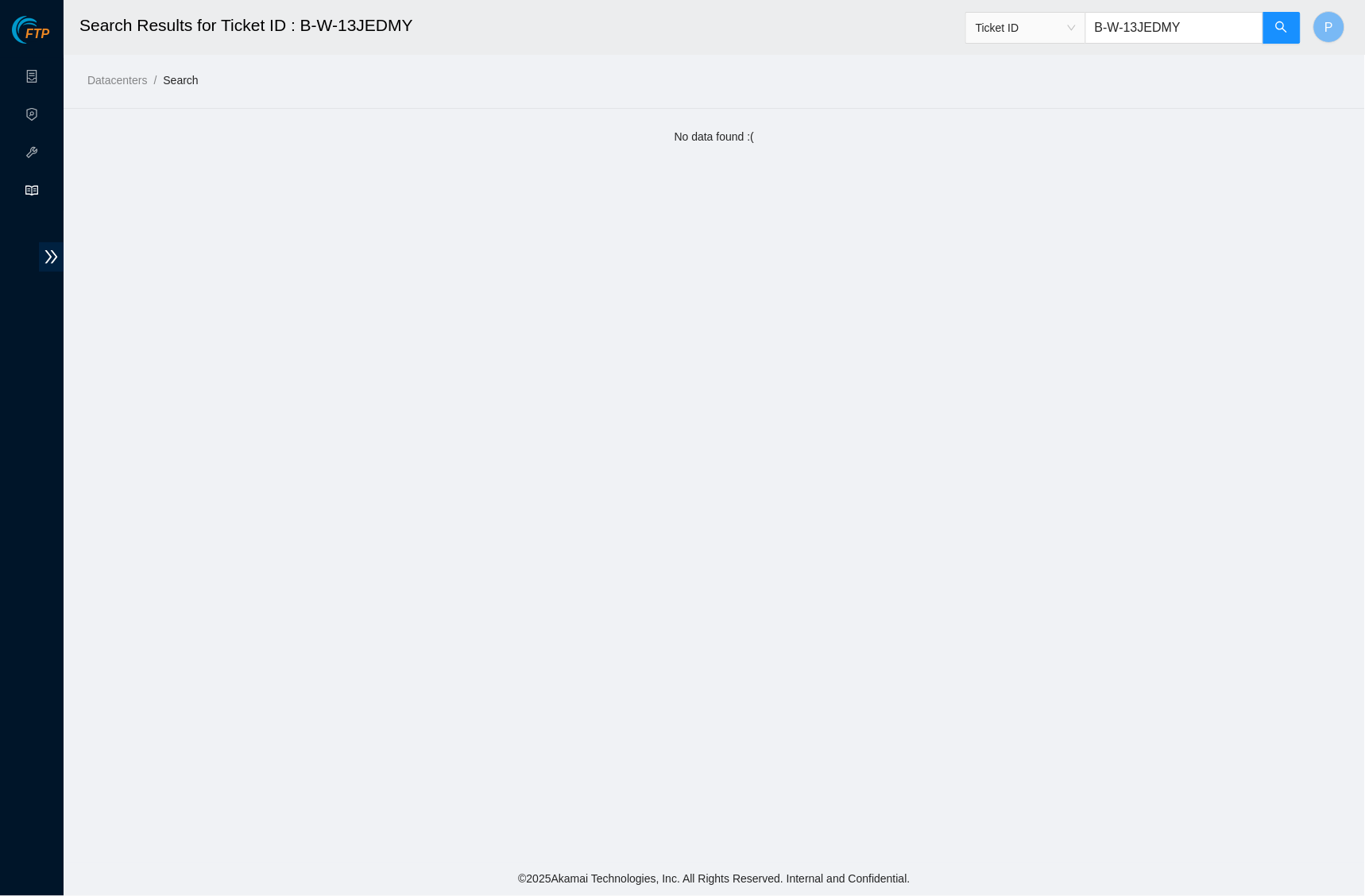
type input "B-W-13W4O14"
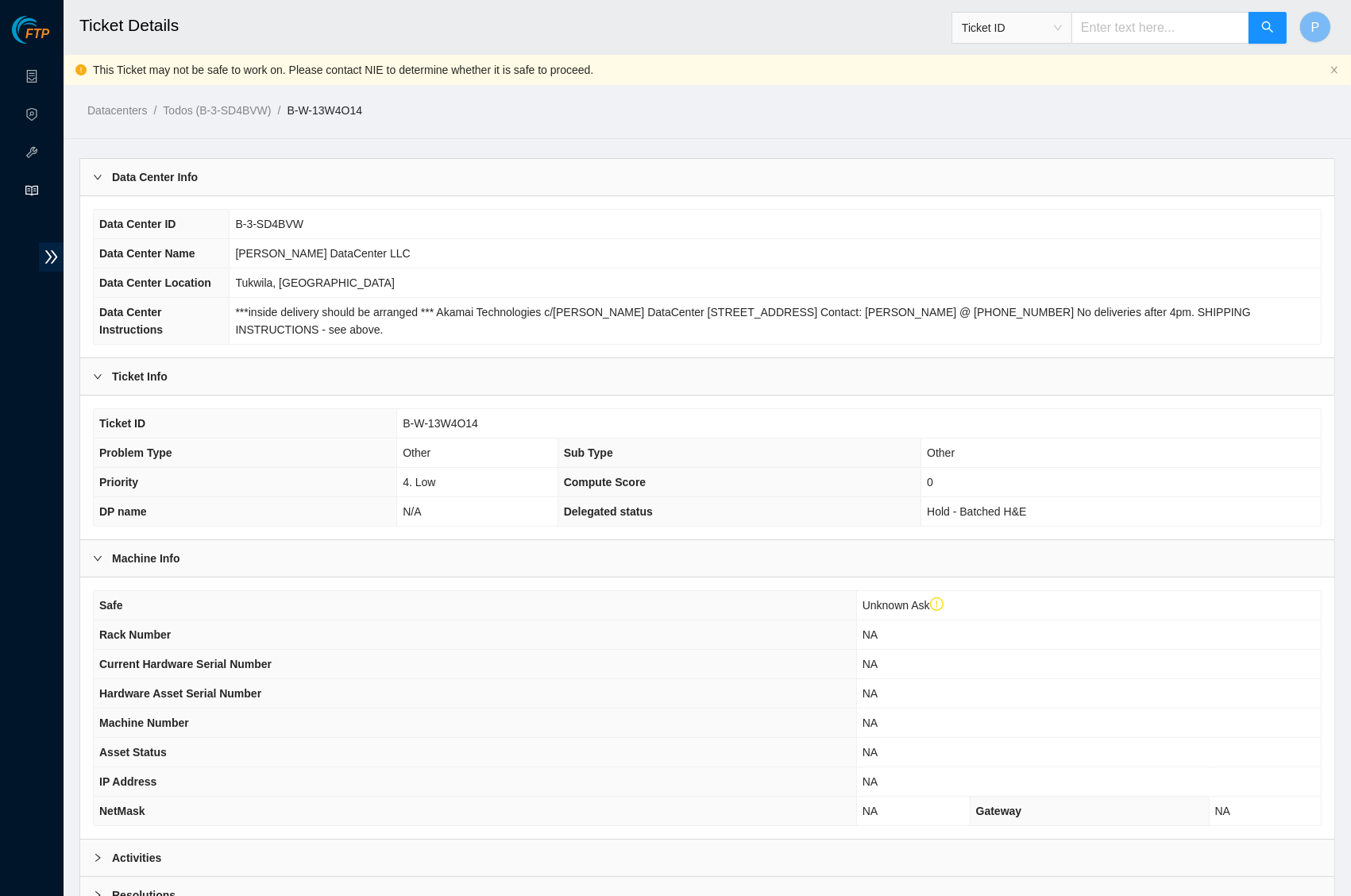
click at [1115, 28] on input "text" at bounding box center [1160, 28] width 178 height 32
paste input "B-W-XF6SLP"
type input "B-W-XF6SLP"
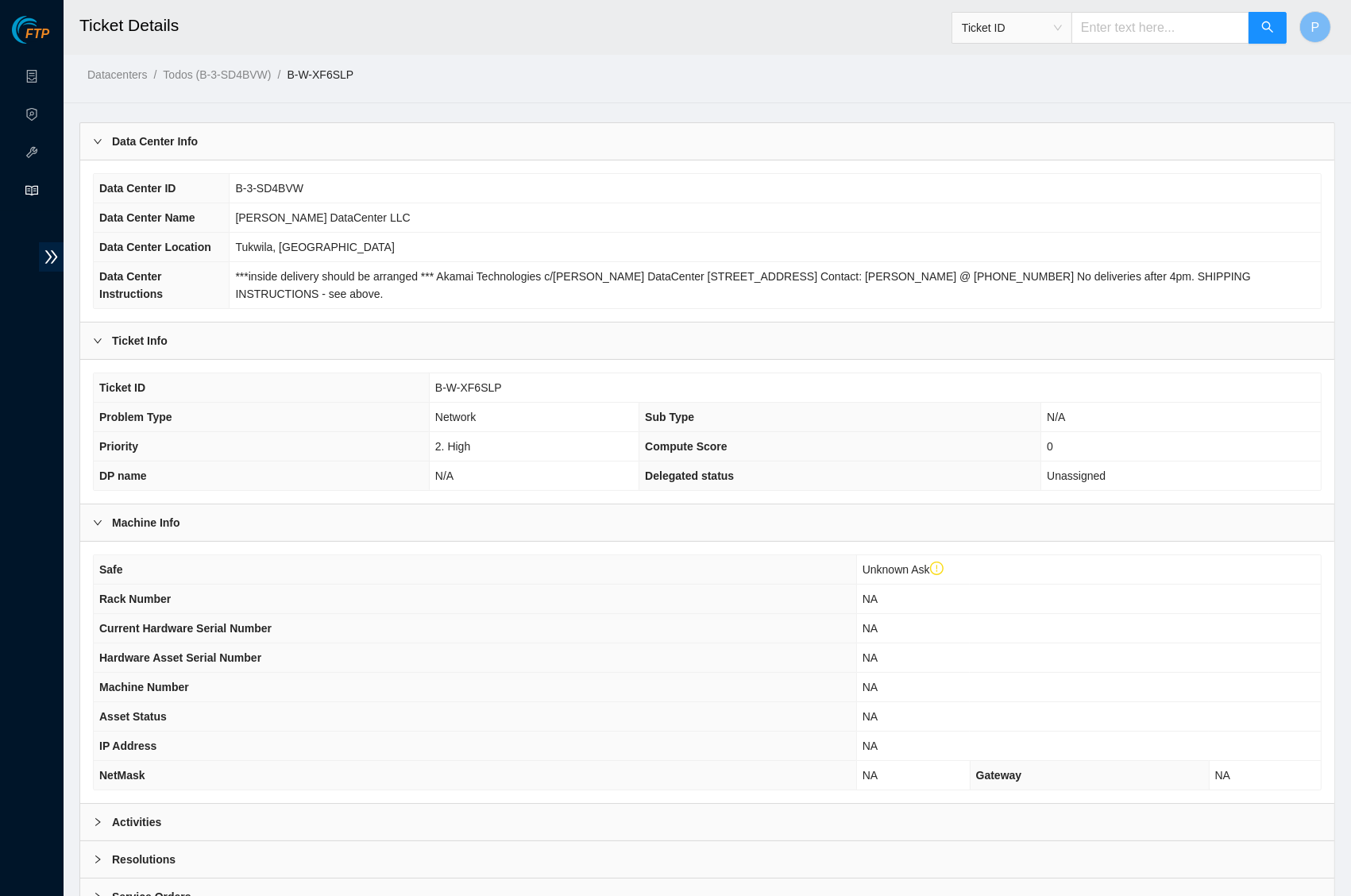
scroll to position [45, 0]
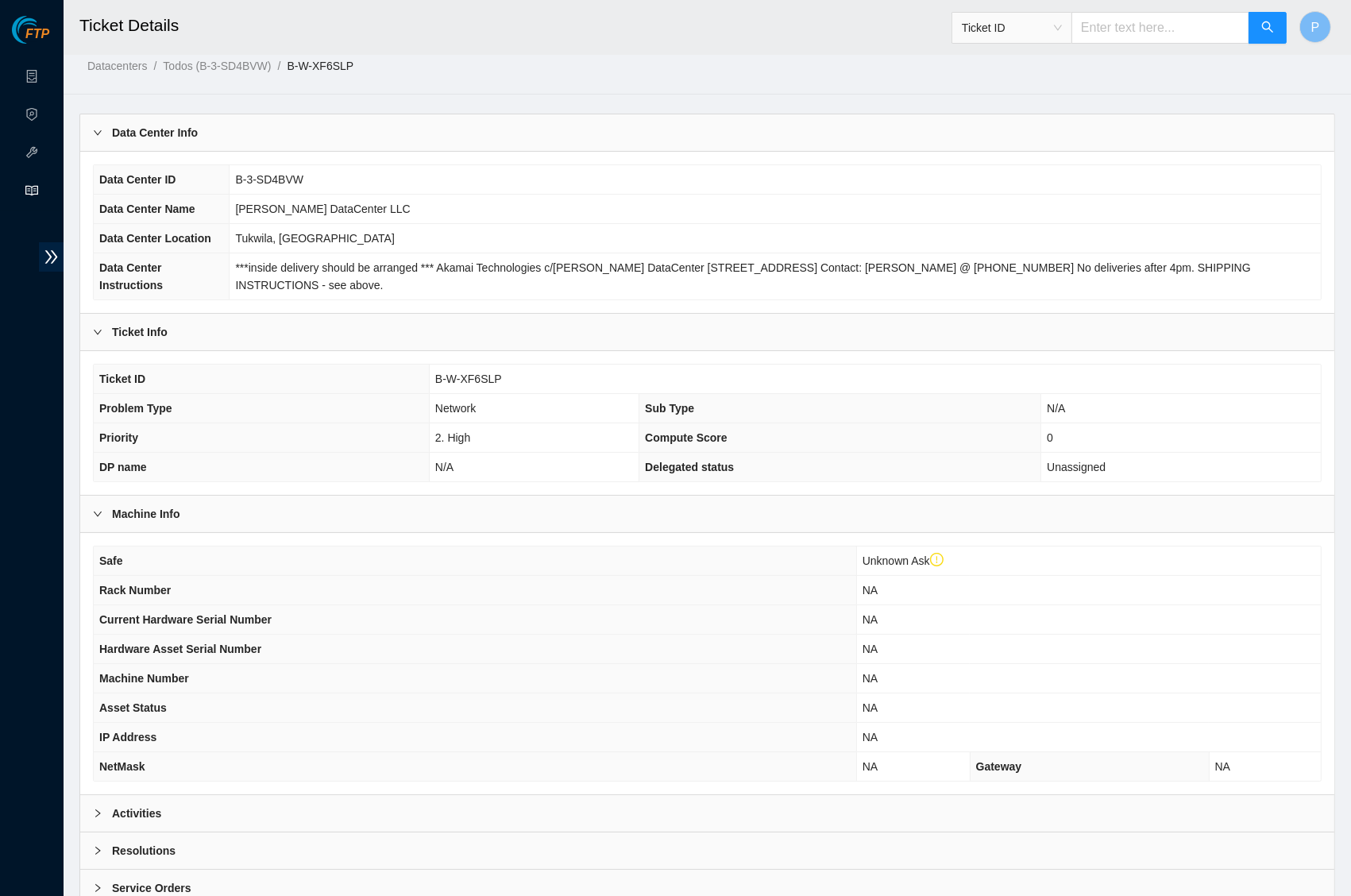
click at [1172, 47] on div "Ticket ID" at bounding box center [1120, 28] width 336 height 50
click at [1172, 28] on input "text" at bounding box center [1160, 28] width 178 height 32
paste input "B-V-5UQB1YJ"
type input "B-V-5UQB1YJ"
drag, startPoint x: 1123, startPoint y: 476, endPoint x: 1046, endPoint y: 476, distance: 77.0
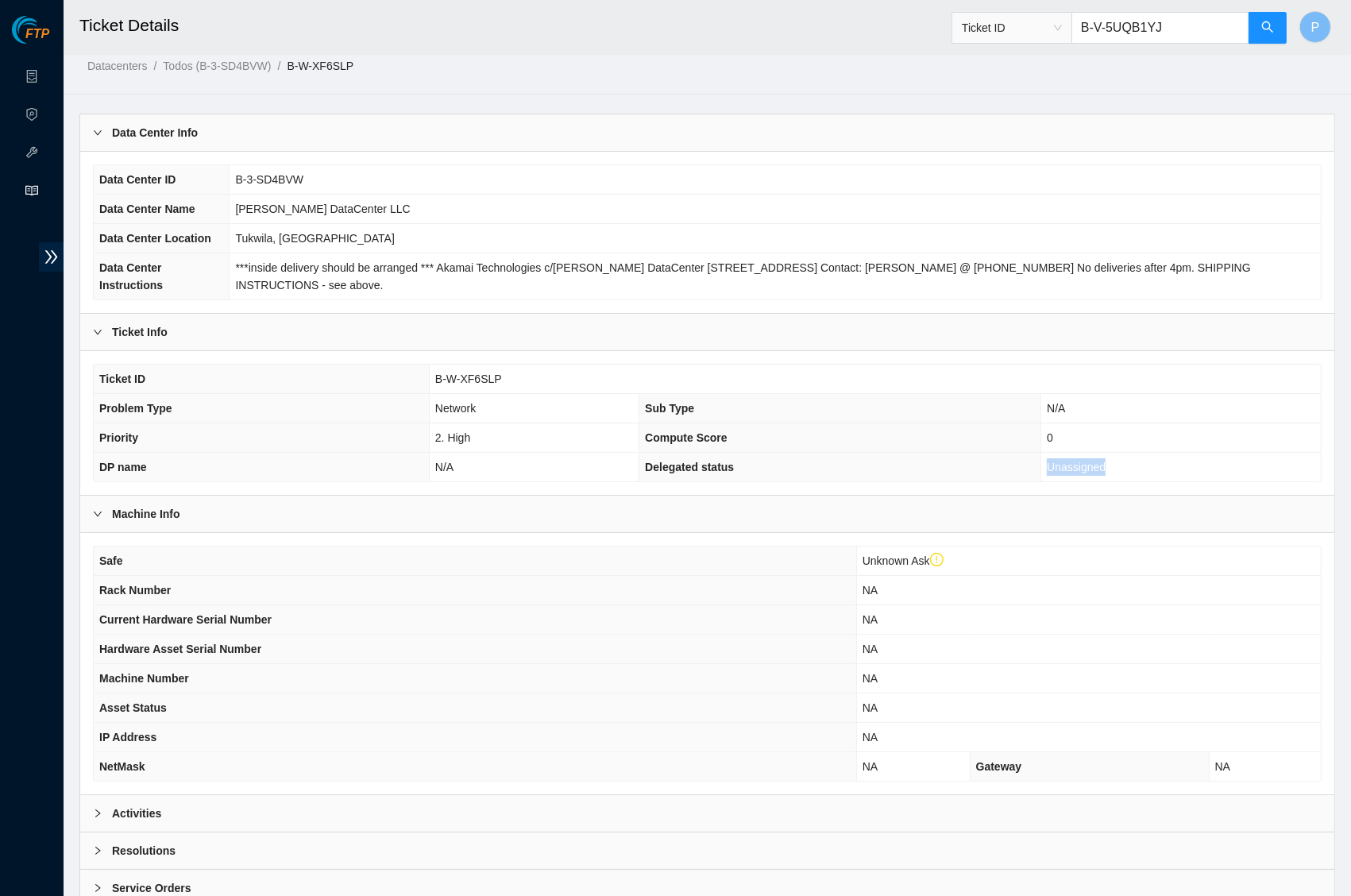
click at [1046, 476] on td "Unassigned" at bounding box center [1181, 467] width 279 height 29
copy span "Unassigned"
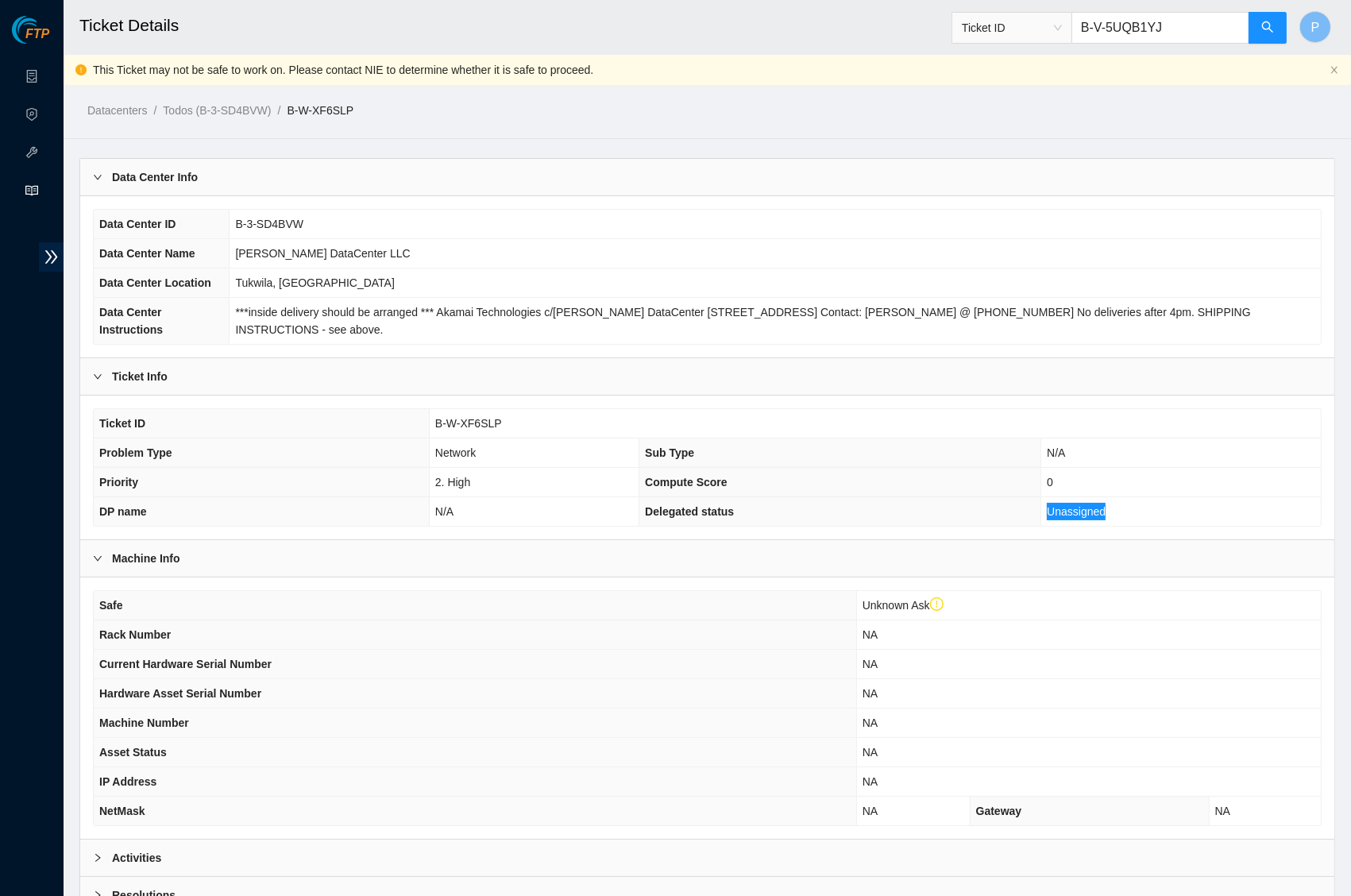
scroll to position [0, 0]
click at [1261, 29] on icon "search" at bounding box center [1268, 27] width 13 height 13
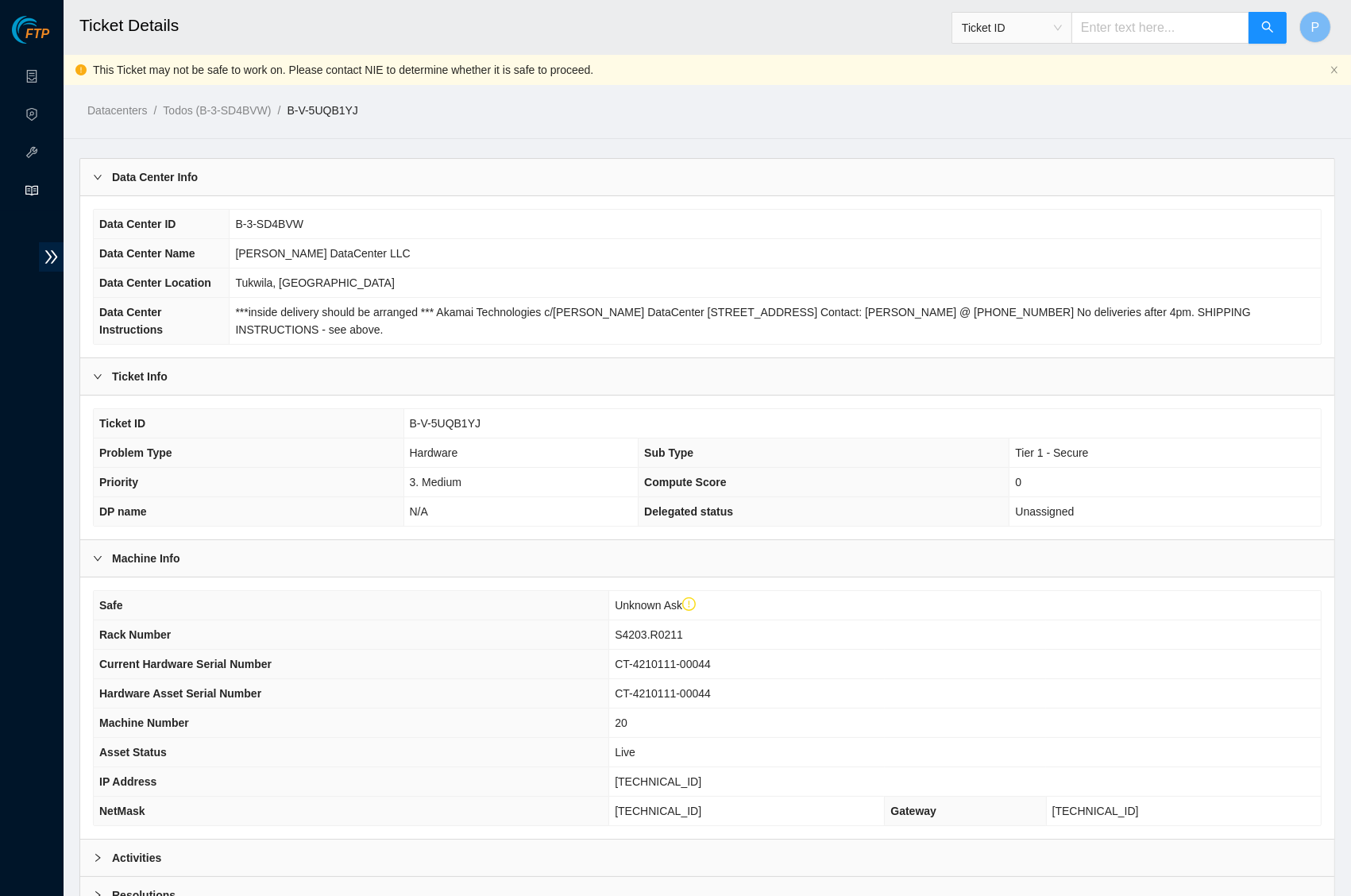
click at [1130, 25] on input "text" at bounding box center [1160, 28] width 178 height 32
paste input "B-W-14HB2GL"
type input "B-W-14HB2GL"
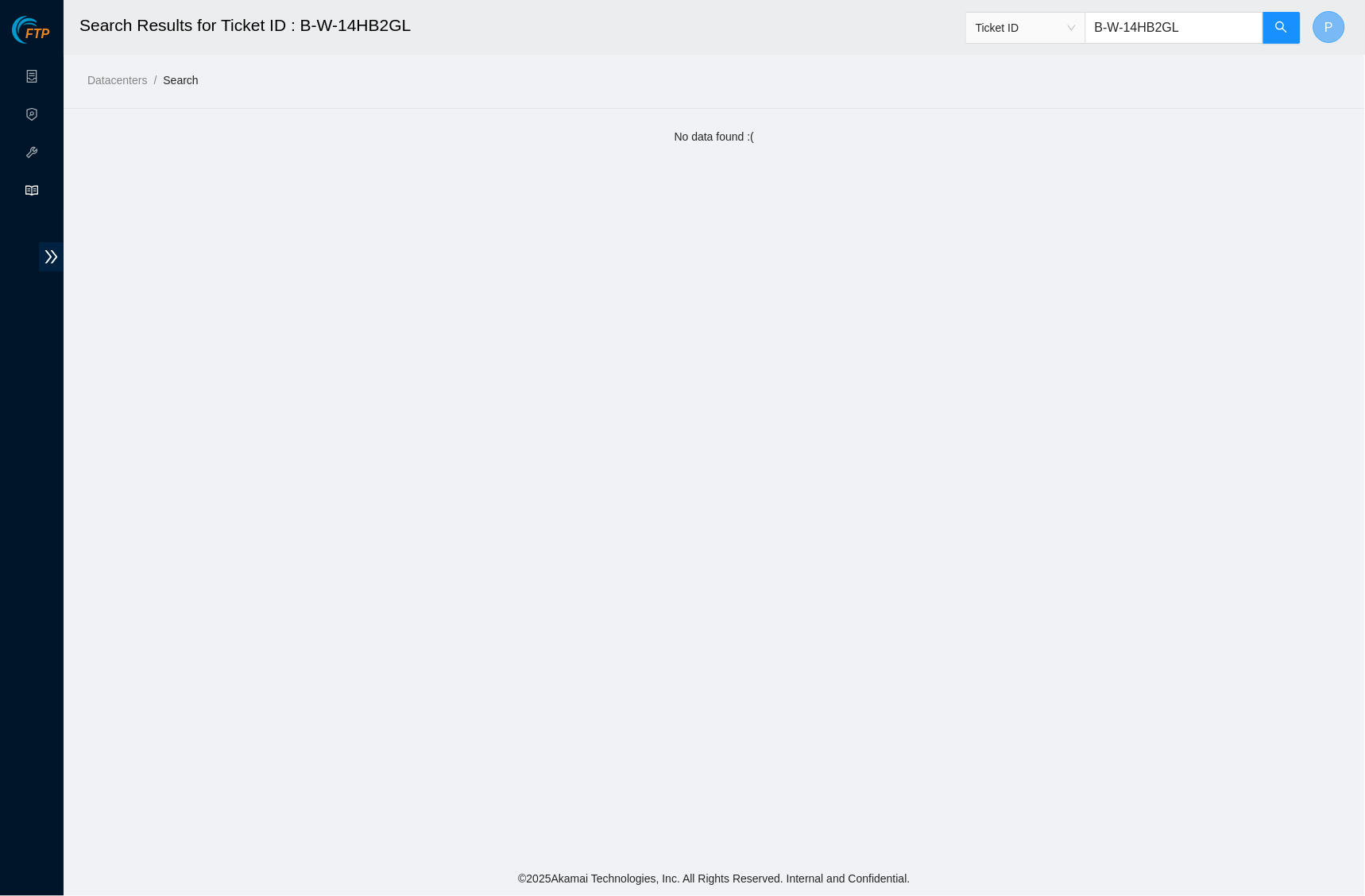
click at [1139, 31] on input "B-W-14HB2GL" at bounding box center [1173, 28] width 178 height 32
paste input "JD2QA"
click at [1145, 17] on input "B-W-14JD2QA" at bounding box center [1173, 28] width 178 height 32
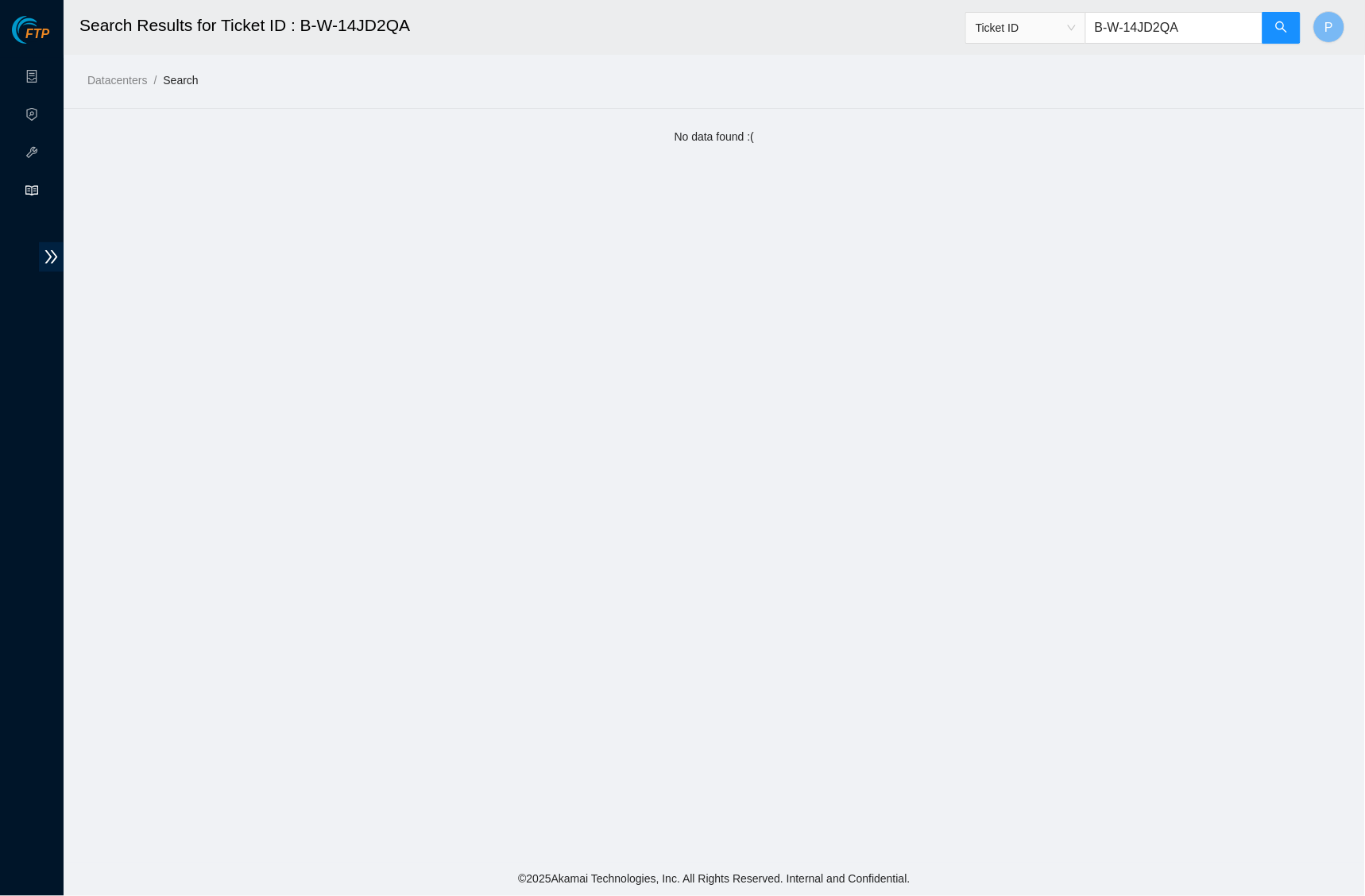
click at [1145, 17] on input "B-W-14JD2QA" at bounding box center [1173, 28] width 178 height 32
paste input "3W4O14"
type input "B-W-13W4O14"
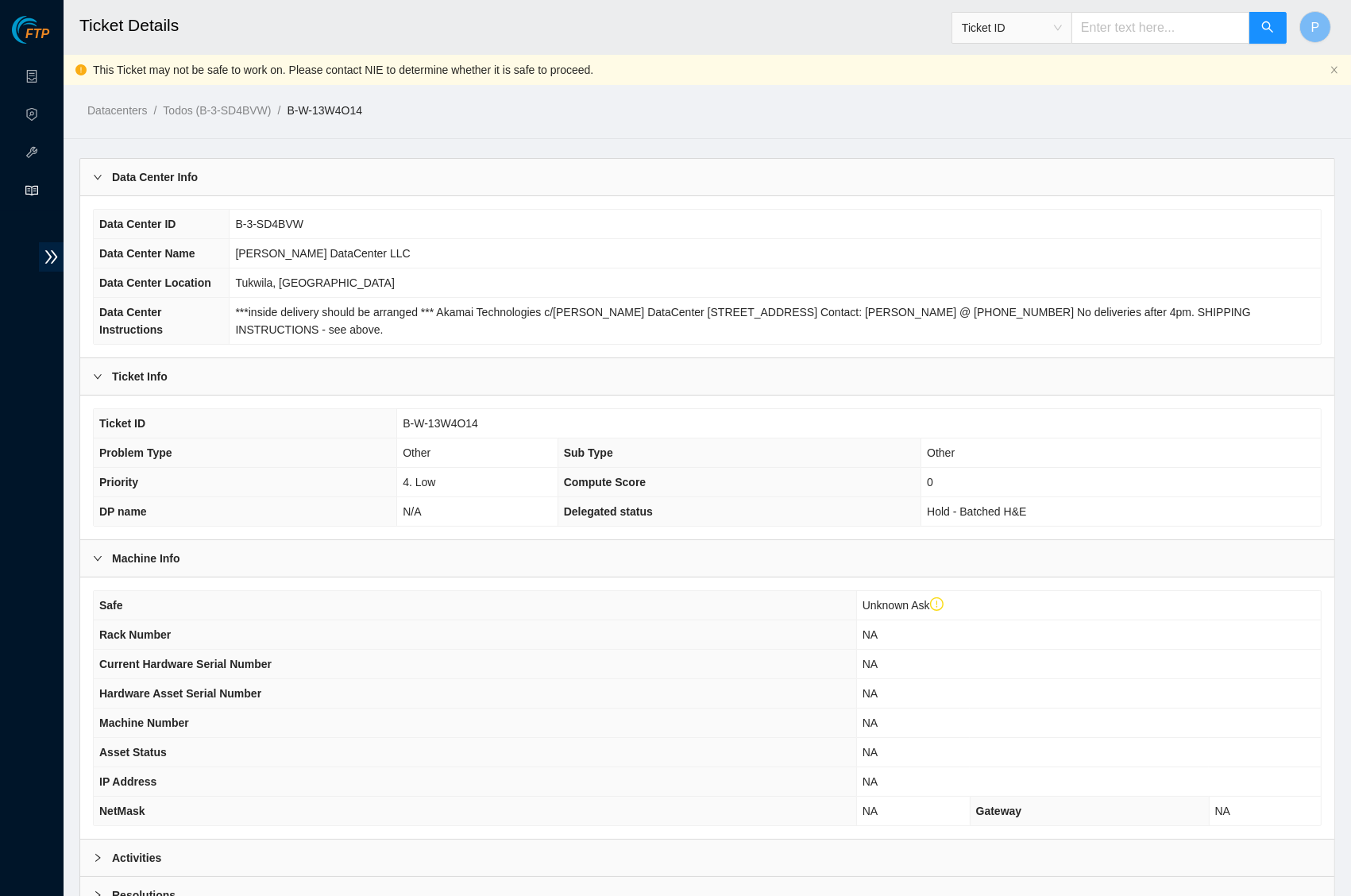
click at [1102, 27] on input "text" at bounding box center [1160, 28] width 178 height 32
paste input "B-W-14VQ2SK"
type input "B-W-14VQ2SK"
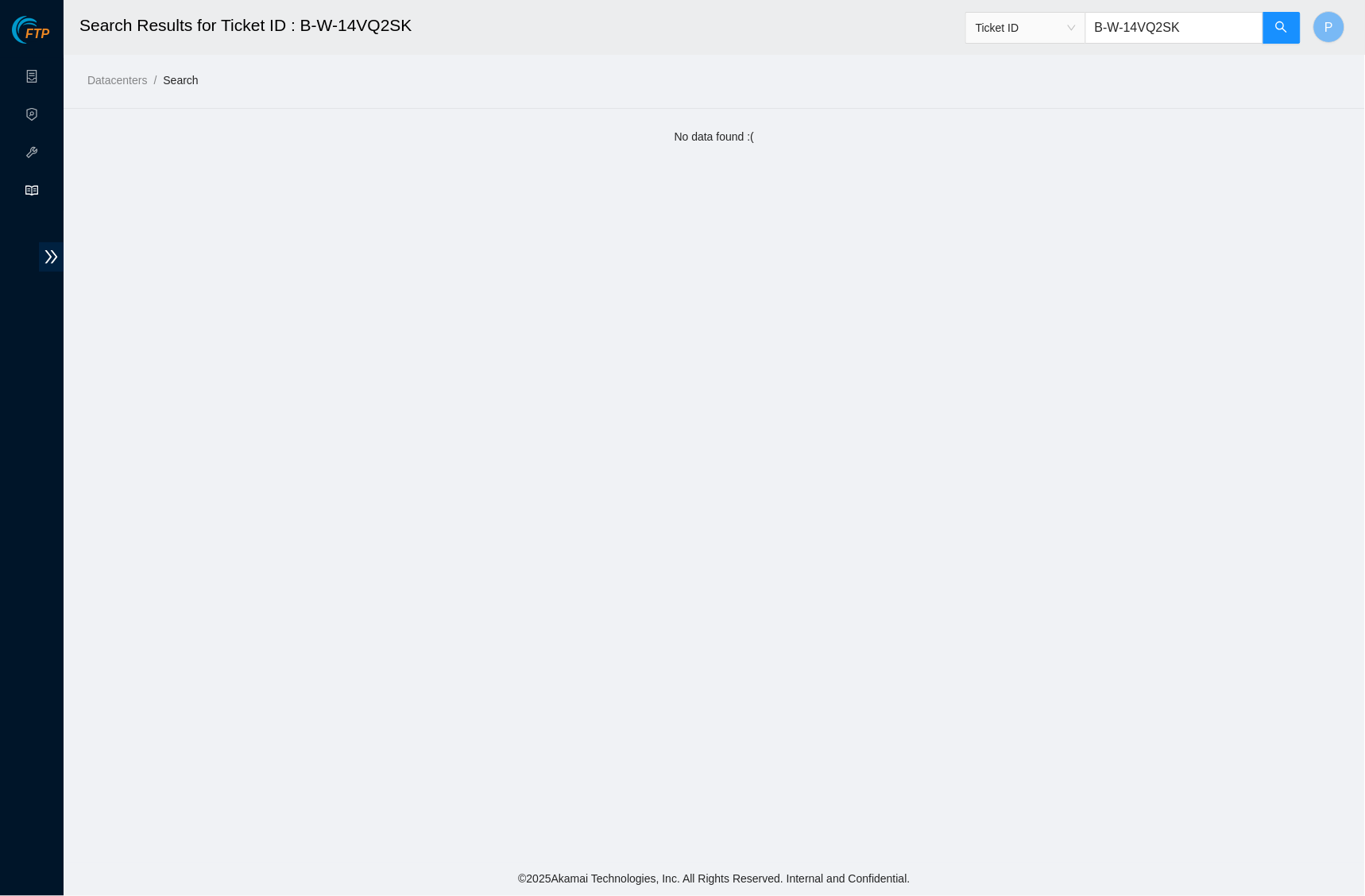
click at [1182, 24] on input "B-W-14VQ2SK" at bounding box center [1173, 28] width 178 height 32
paste input "7MHUN"
type input "B-W-147MHUN"
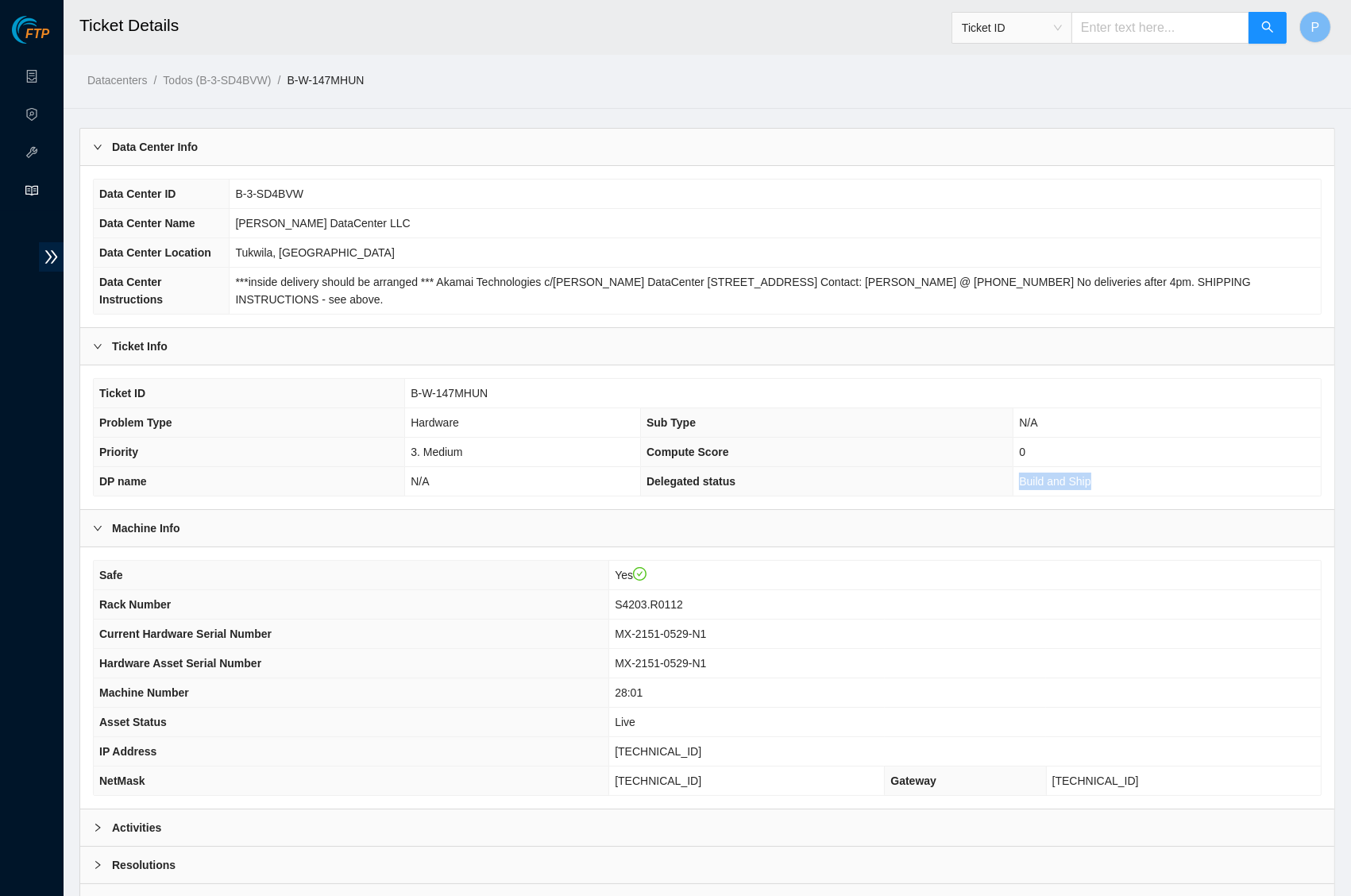
drag, startPoint x: 1124, startPoint y: 493, endPoint x: 1020, endPoint y: 491, distance: 104.0
click at [1020, 491] on td "Build and Ship" at bounding box center [1167, 481] width 307 height 29
copy span "Build and Ship"
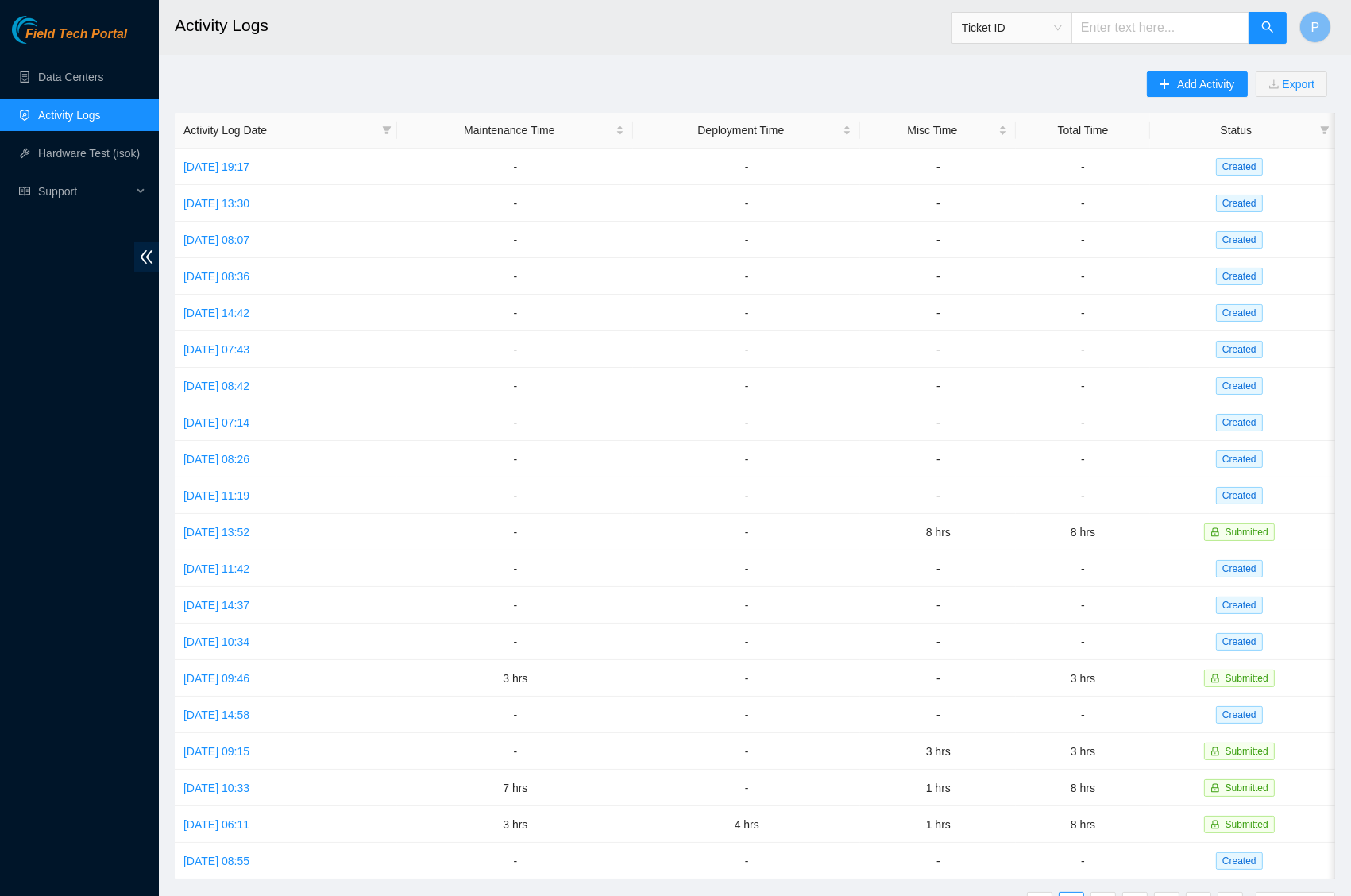
click at [1248, 80] on div "Add Activity Export" at bounding box center [1242, 92] width 189 height 41
click at [1197, 85] on span "Add Activity" at bounding box center [1205, 84] width 57 height 18
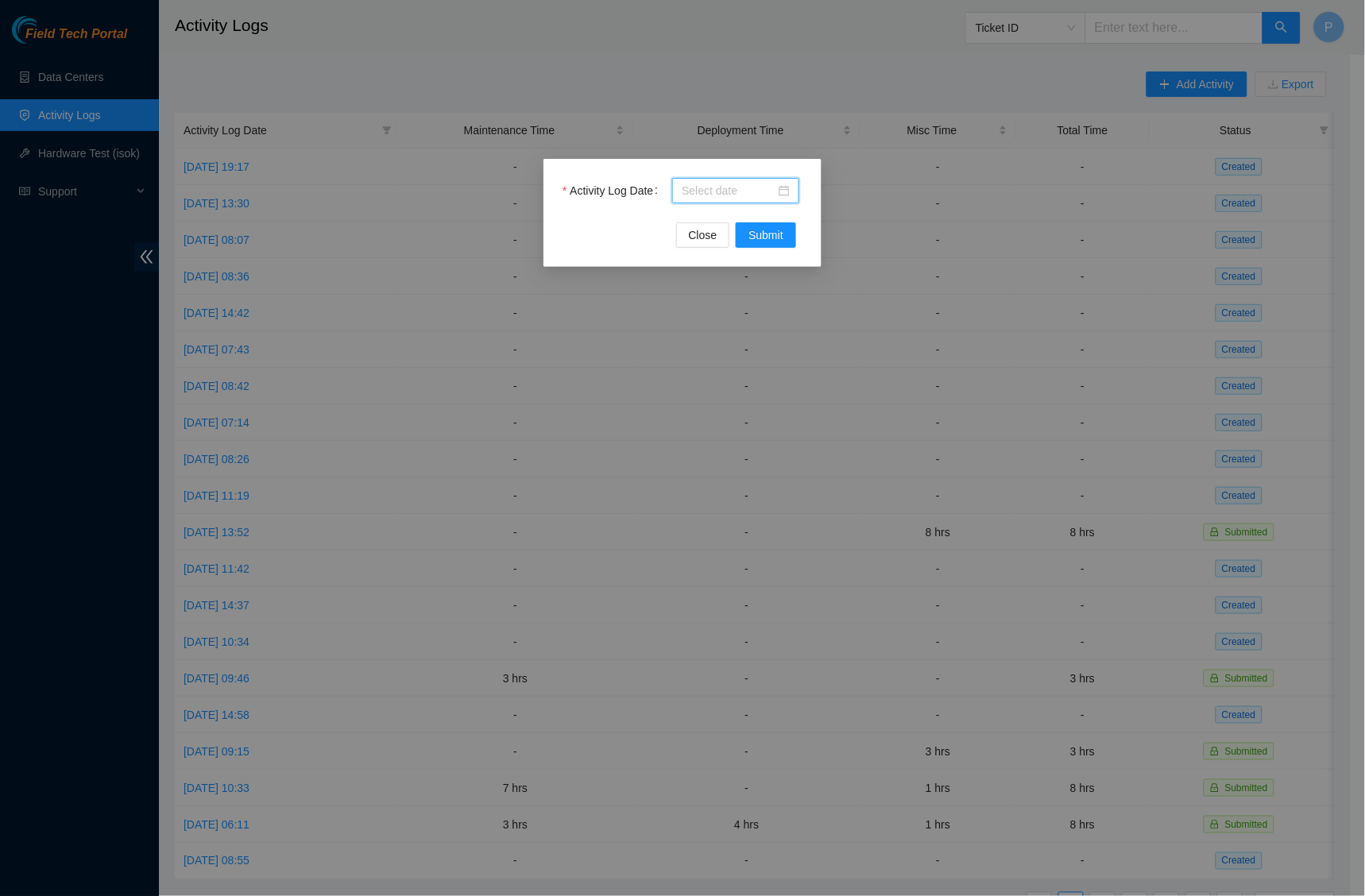
click at [697, 193] on input "Activity Log Date" at bounding box center [728, 191] width 93 height 18
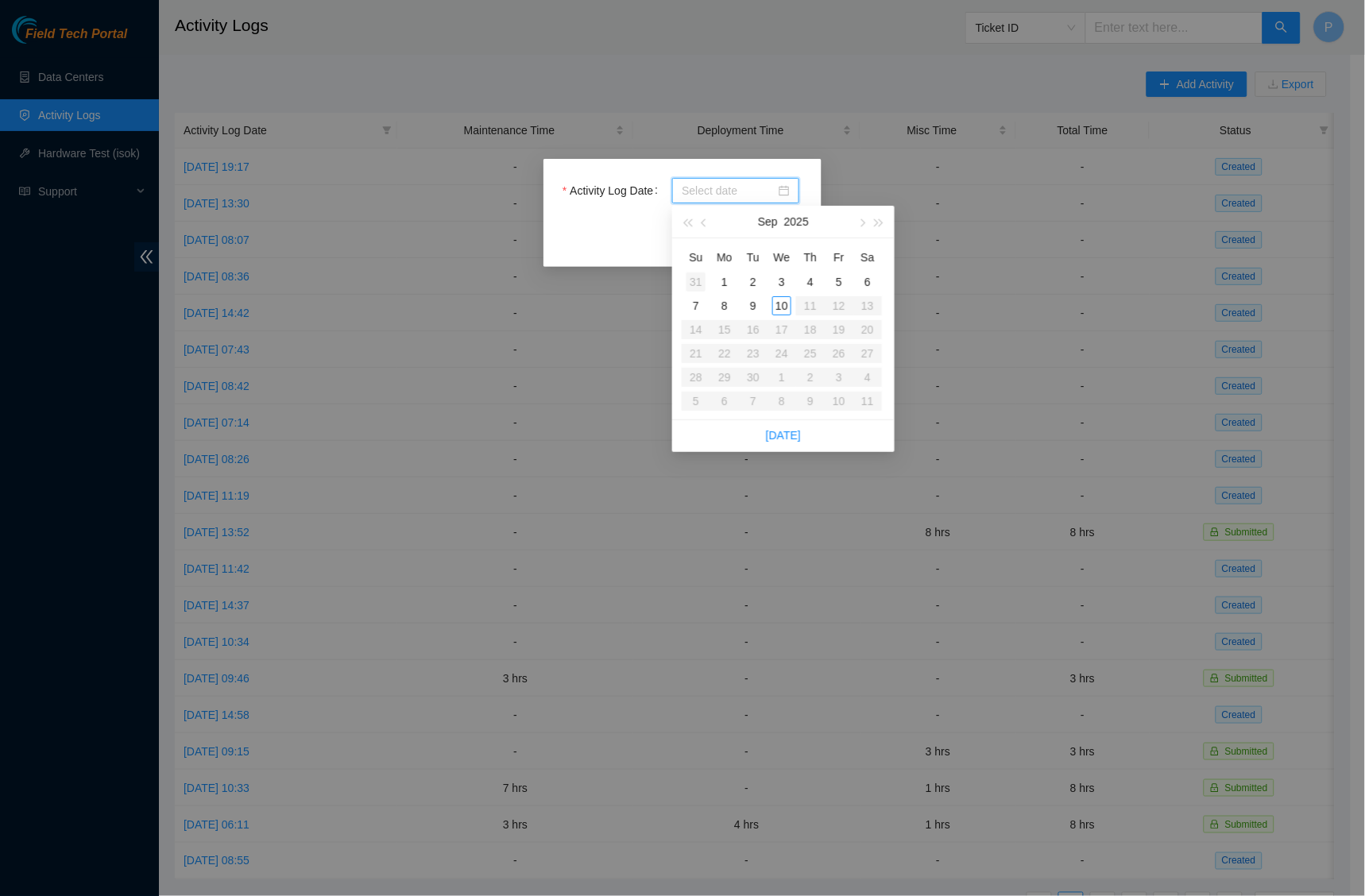
type input "2025-08-31"
type input "[DATE]"
click at [782, 304] on div "10" at bounding box center [781, 306] width 19 height 19
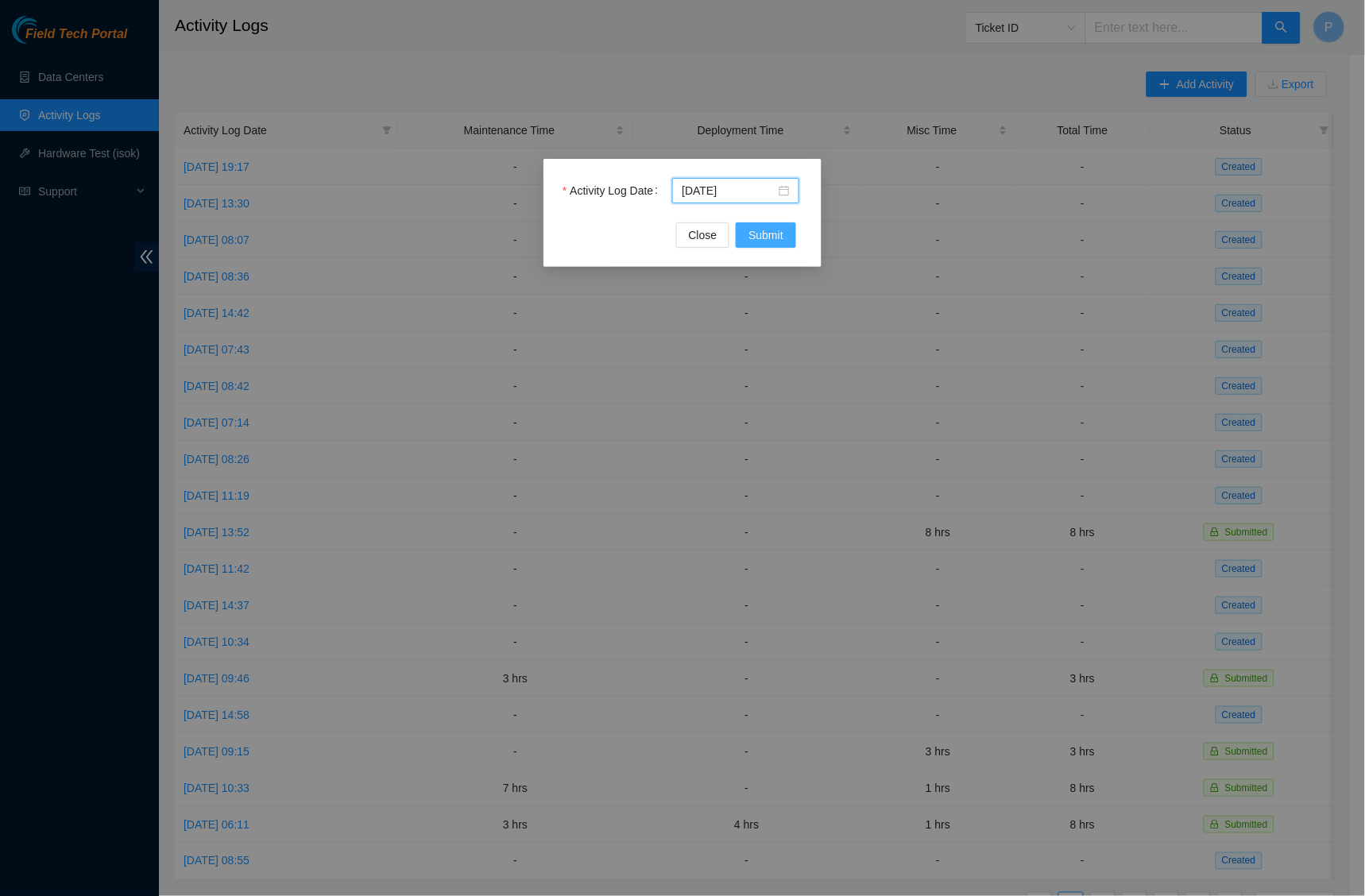
click at [776, 231] on span "Submit" at bounding box center [765, 235] width 35 height 18
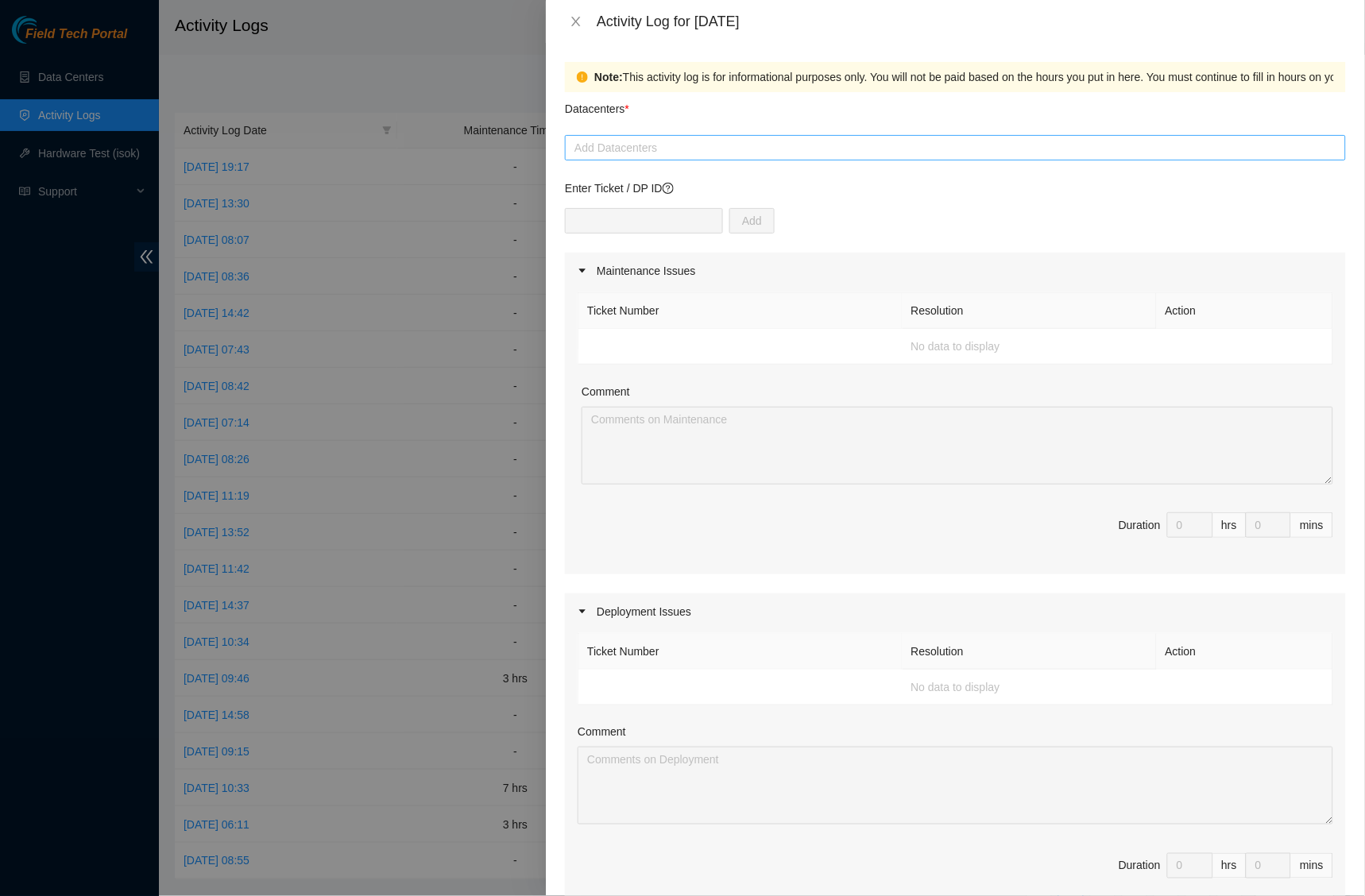
click at [803, 145] on div at bounding box center [955, 148] width 773 height 19
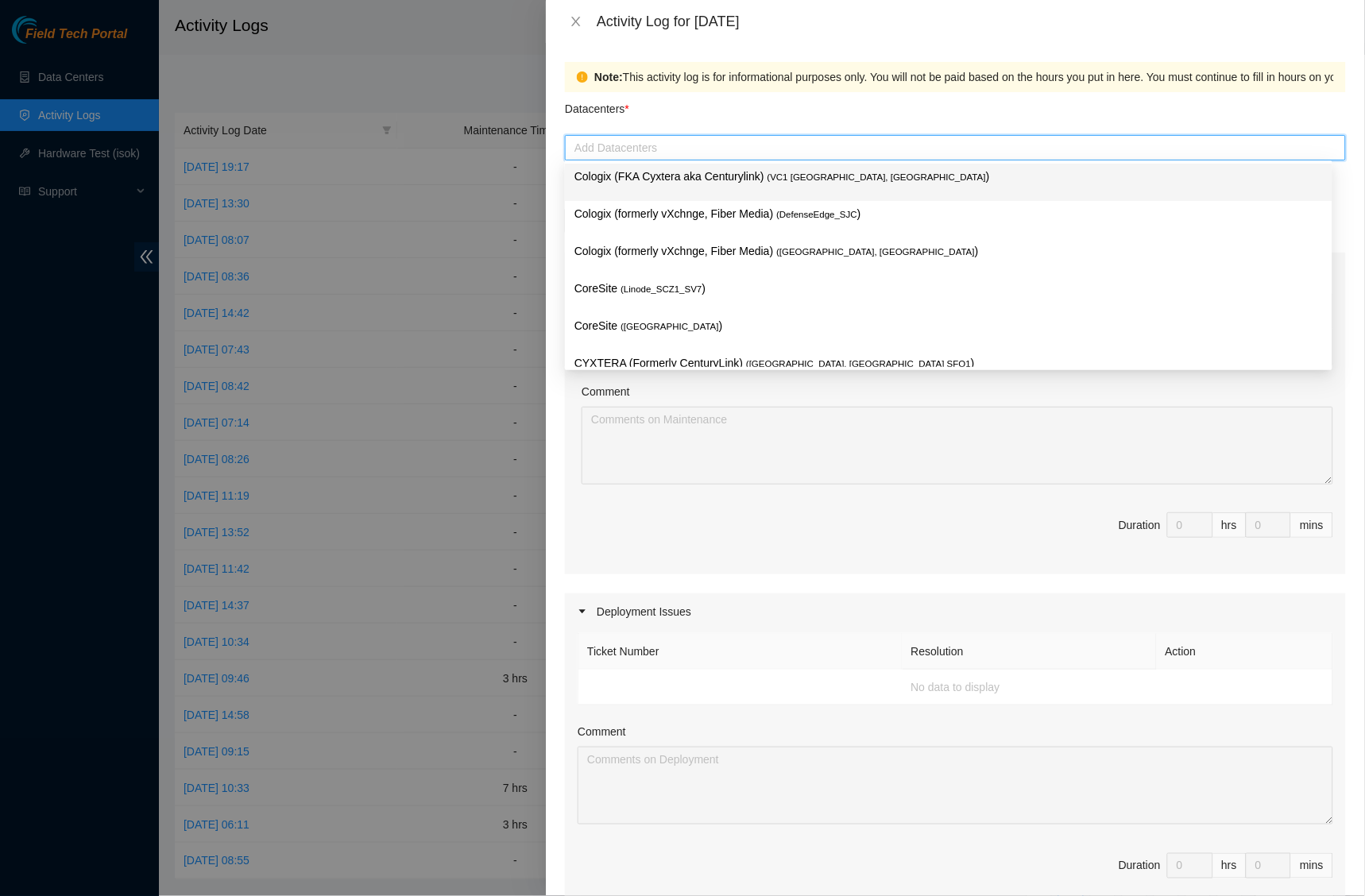
type input "q"
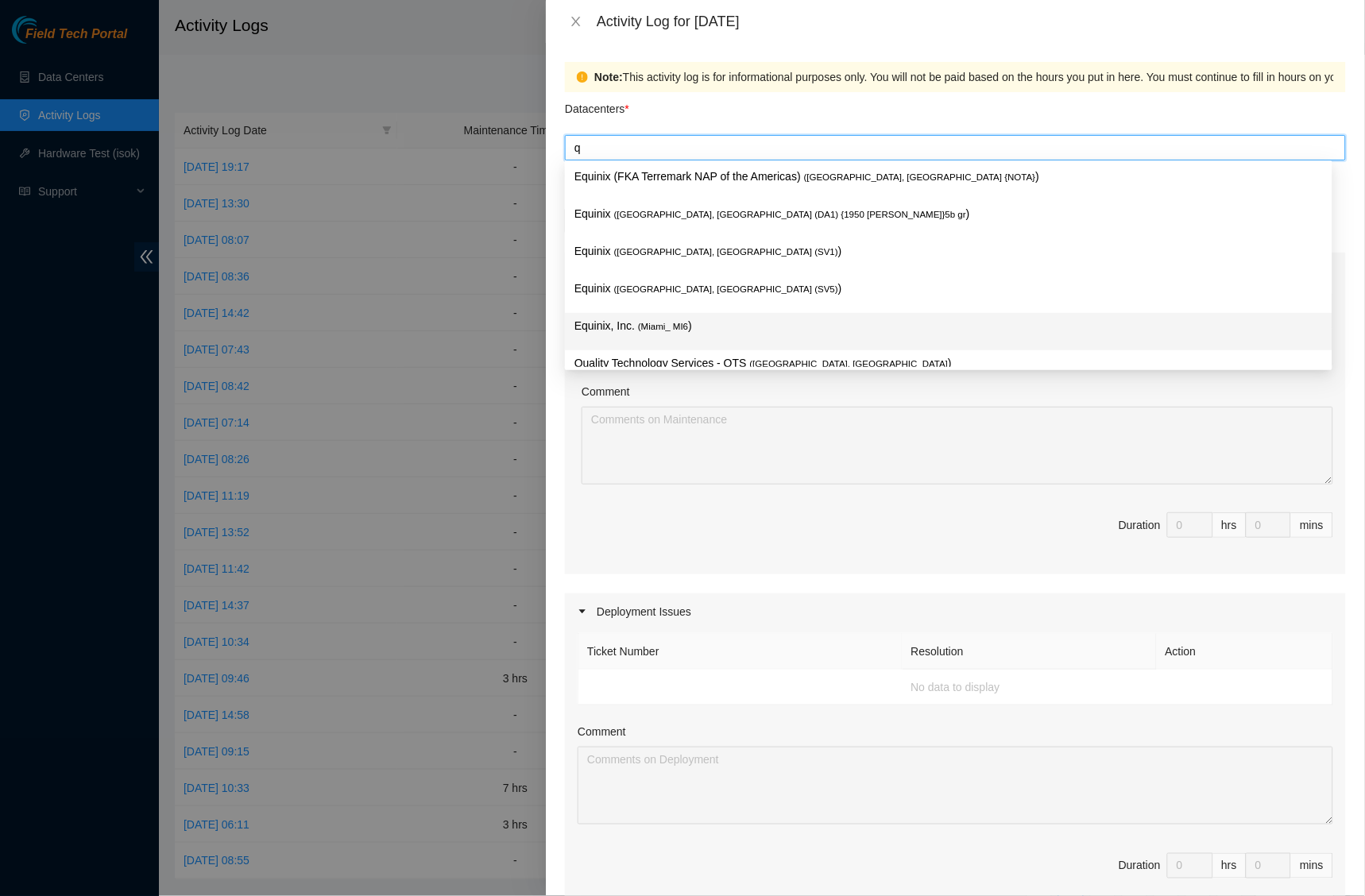
click at [793, 359] on span "( Irving, TX" at bounding box center [849, 363] width 199 height 9
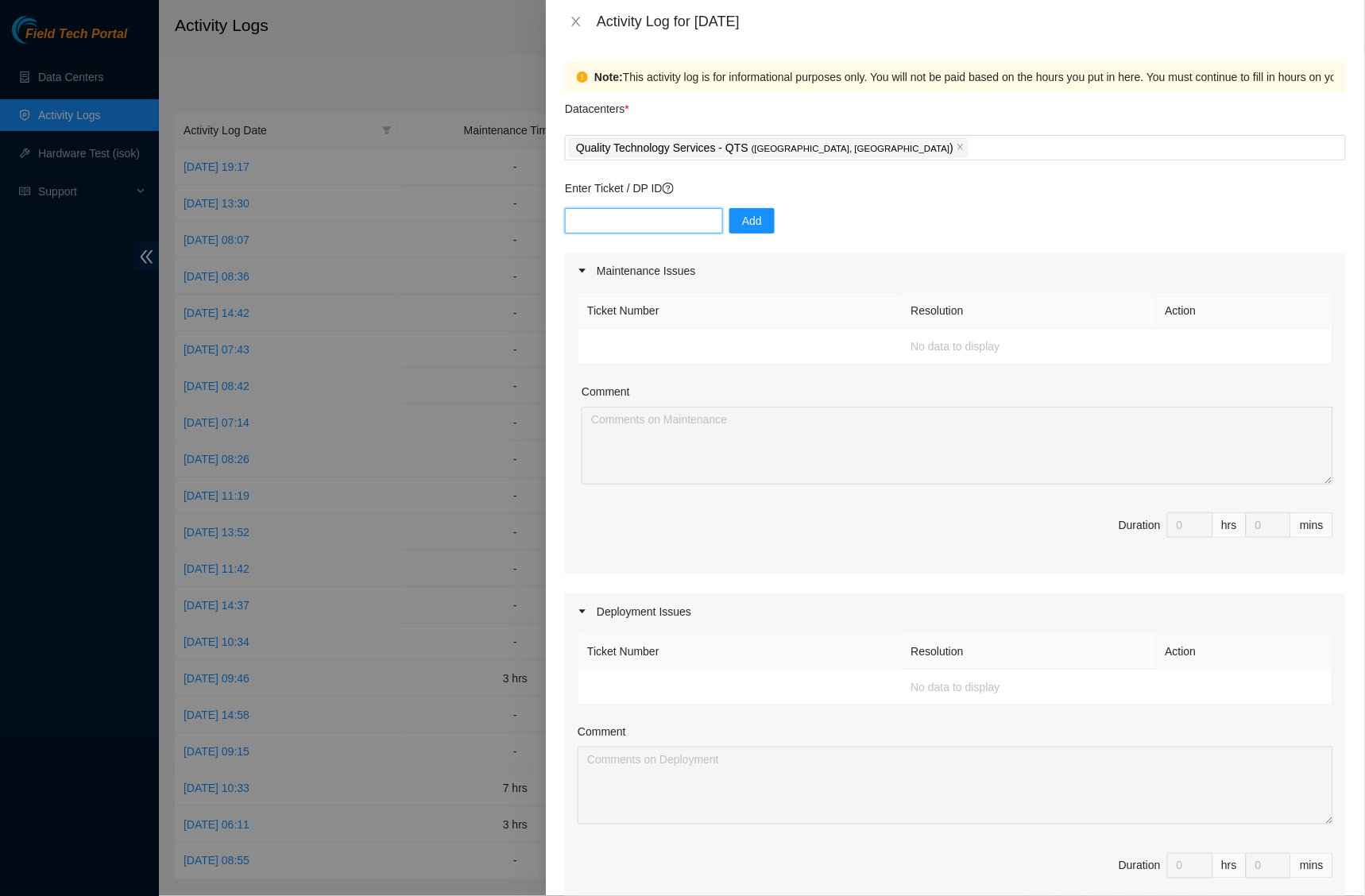
click at [691, 220] on input "text" at bounding box center [644, 220] width 158 height 25
paste input "B-W-14SSA5G"
type input "B-W-14SSA5G"
click at [747, 220] on span "Add" at bounding box center [751, 220] width 20 height 18
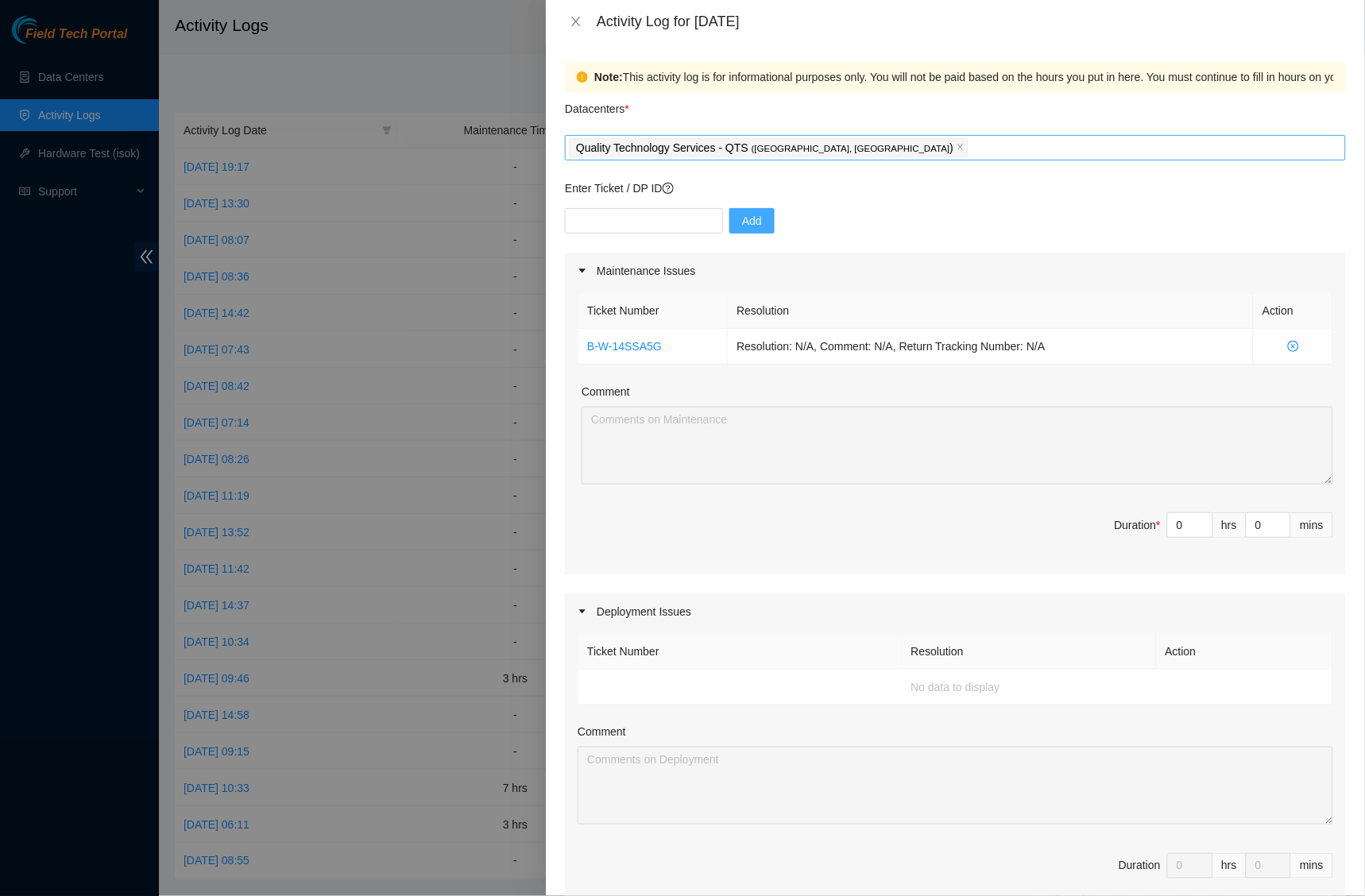
click at [857, 144] on div "Quality Technology Services - QTS ( Irving, TX )" at bounding box center [955, 148] width 773 height 22
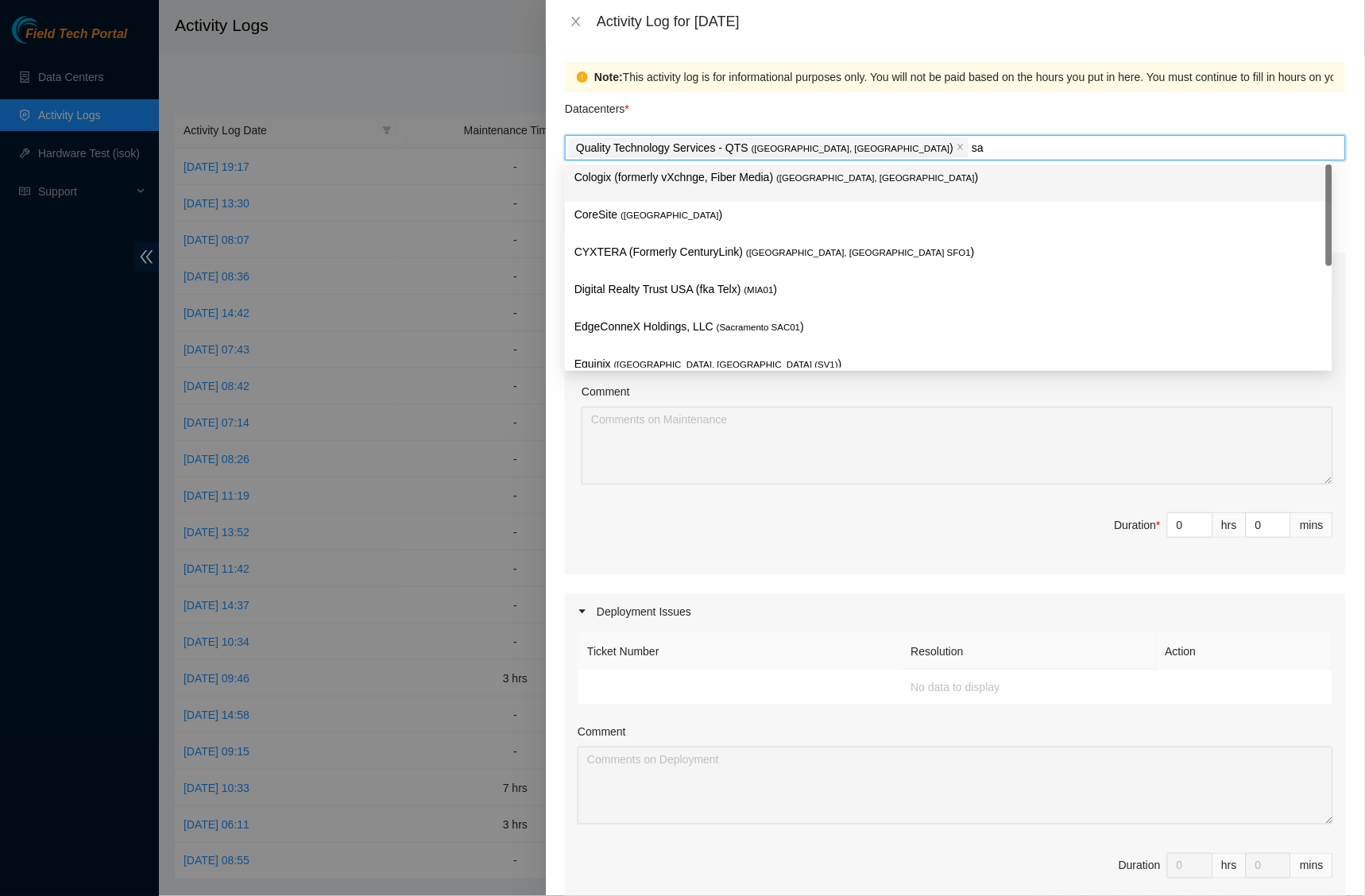
type input "sab"
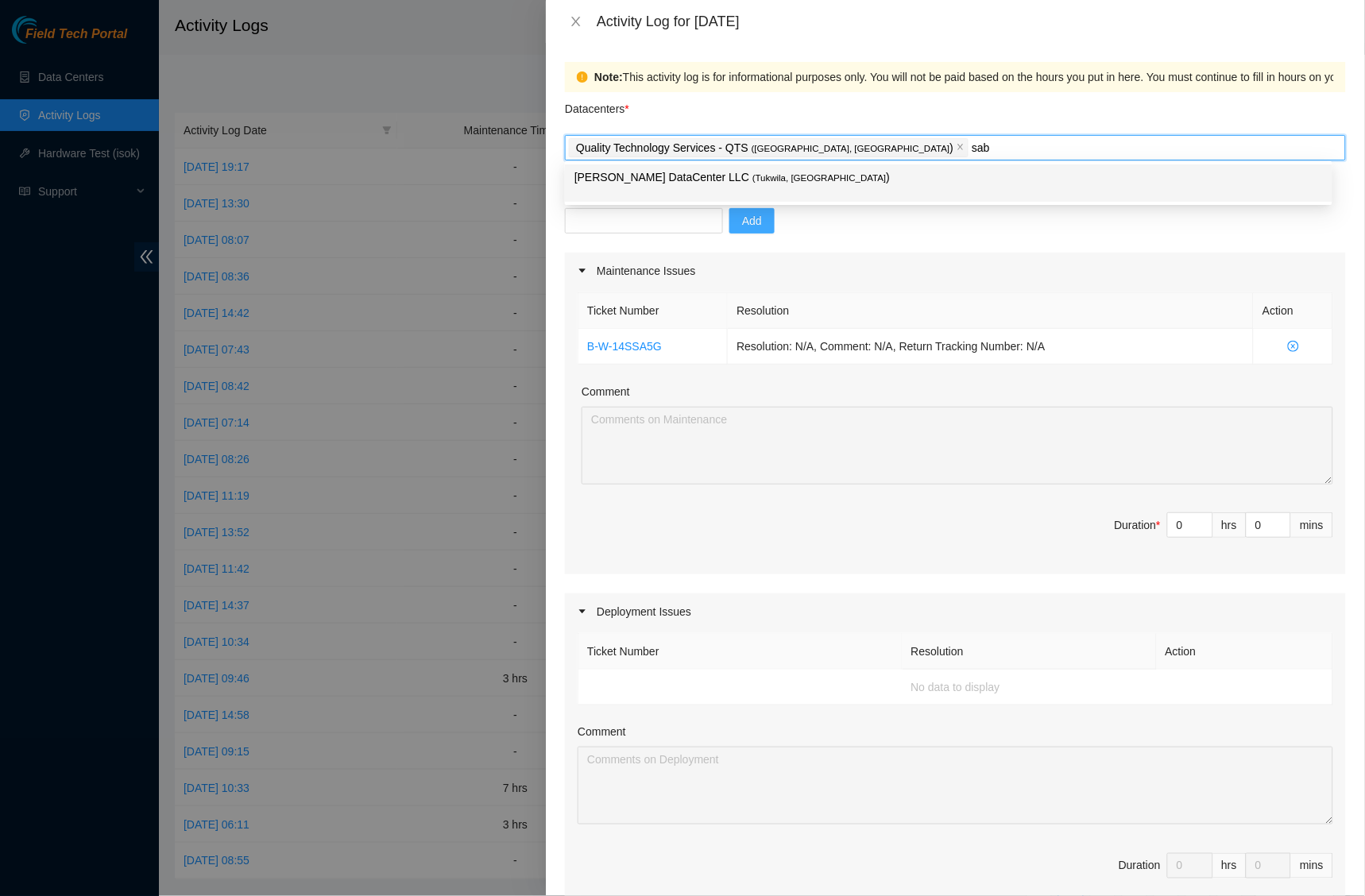
click at [811, 176] on p "Sabey DataCenter LLC ( Tukwila, WA )" at bounding box center [948, 178] width 748 height 19
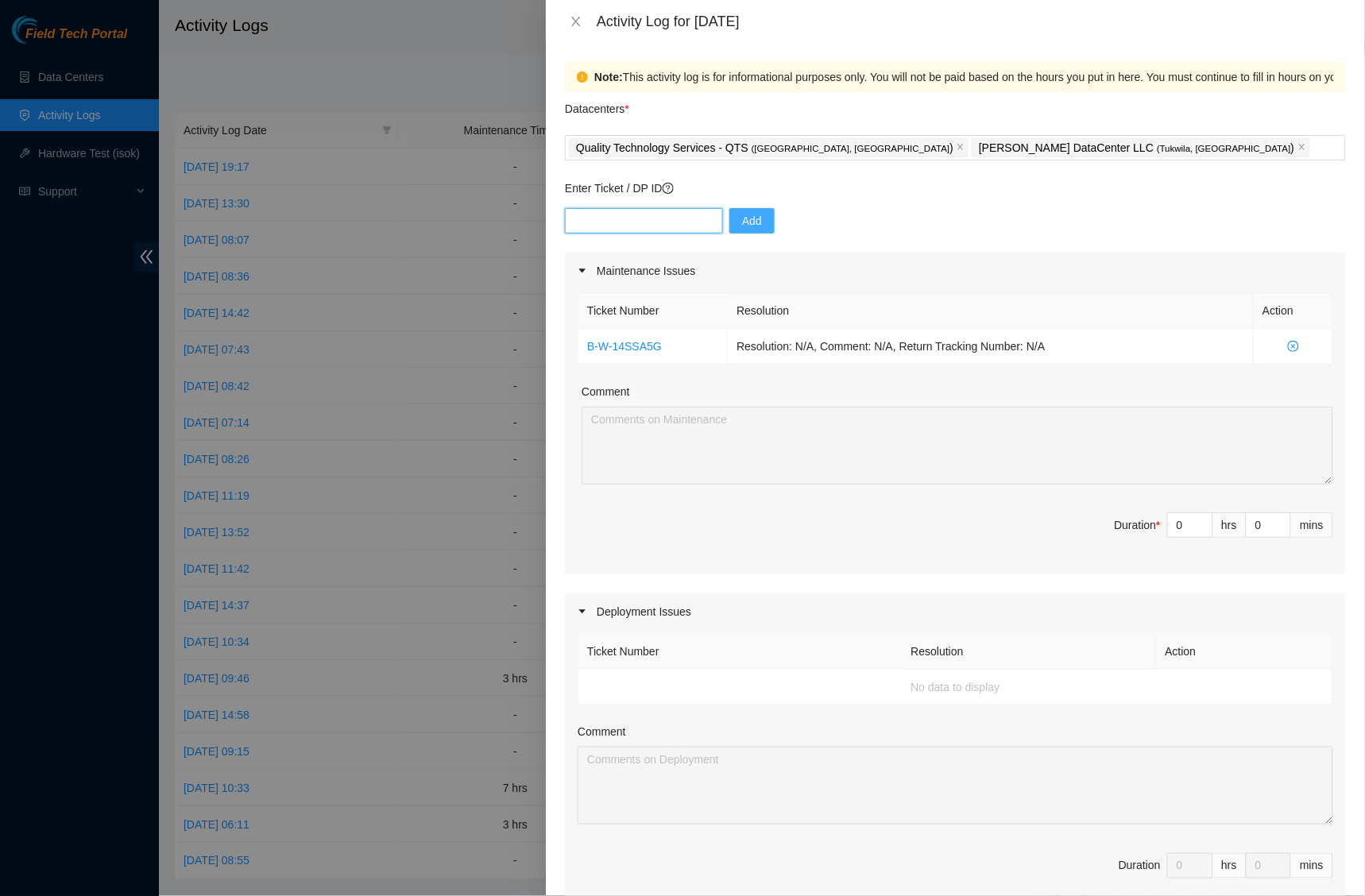
click at [696, 220] on input "text" at bounding box center [644, 220] width 158 height 25
paste input "B-V-5V1ZCER"
type input "B-V-5V1ZCER"
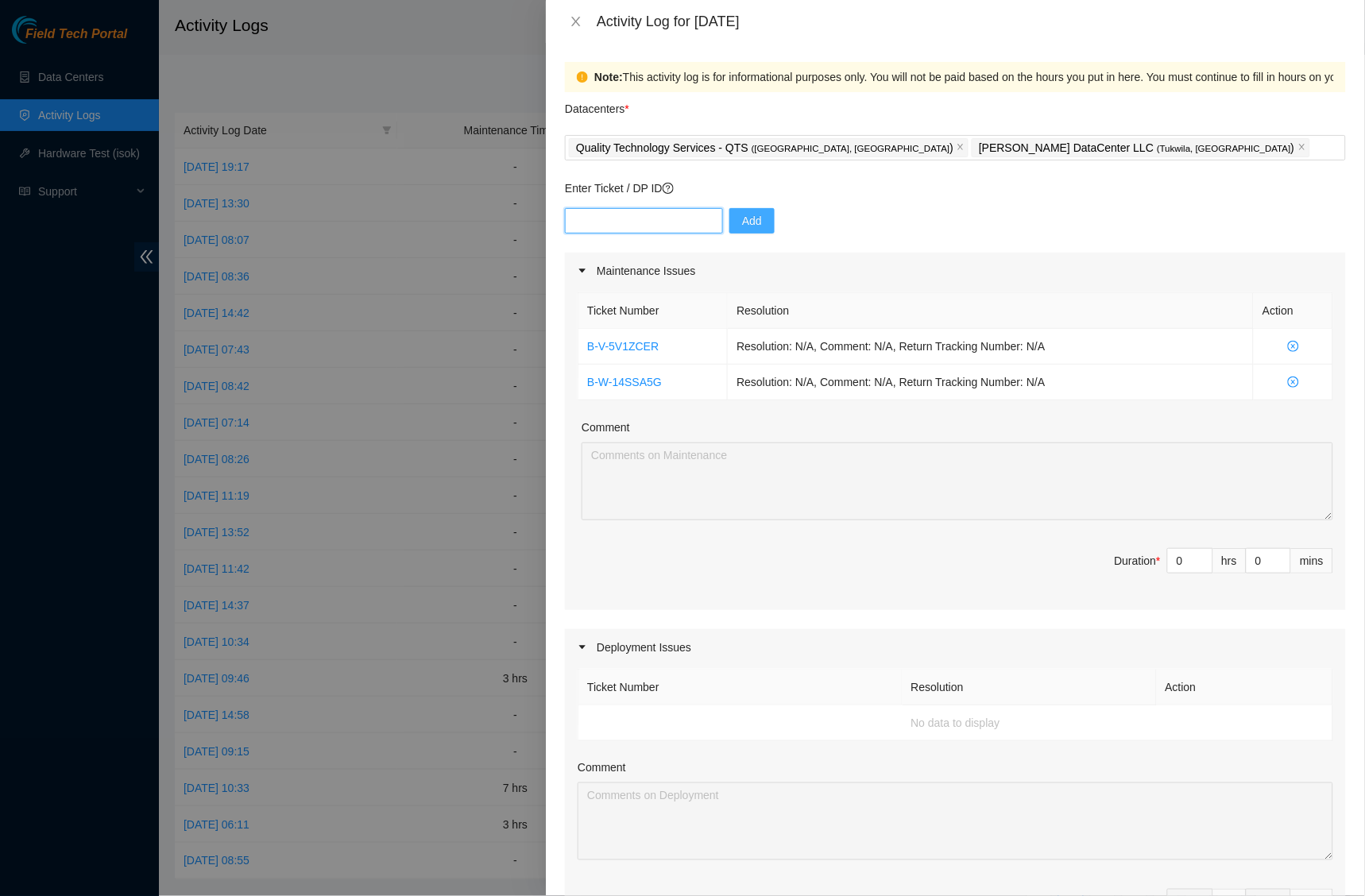
click at [692, 218] on input "text" at bounding box center [644, 220] width 158 height 25
paste input "B-V-5VAKNI0"
type input "B-V-5VAKNI0"
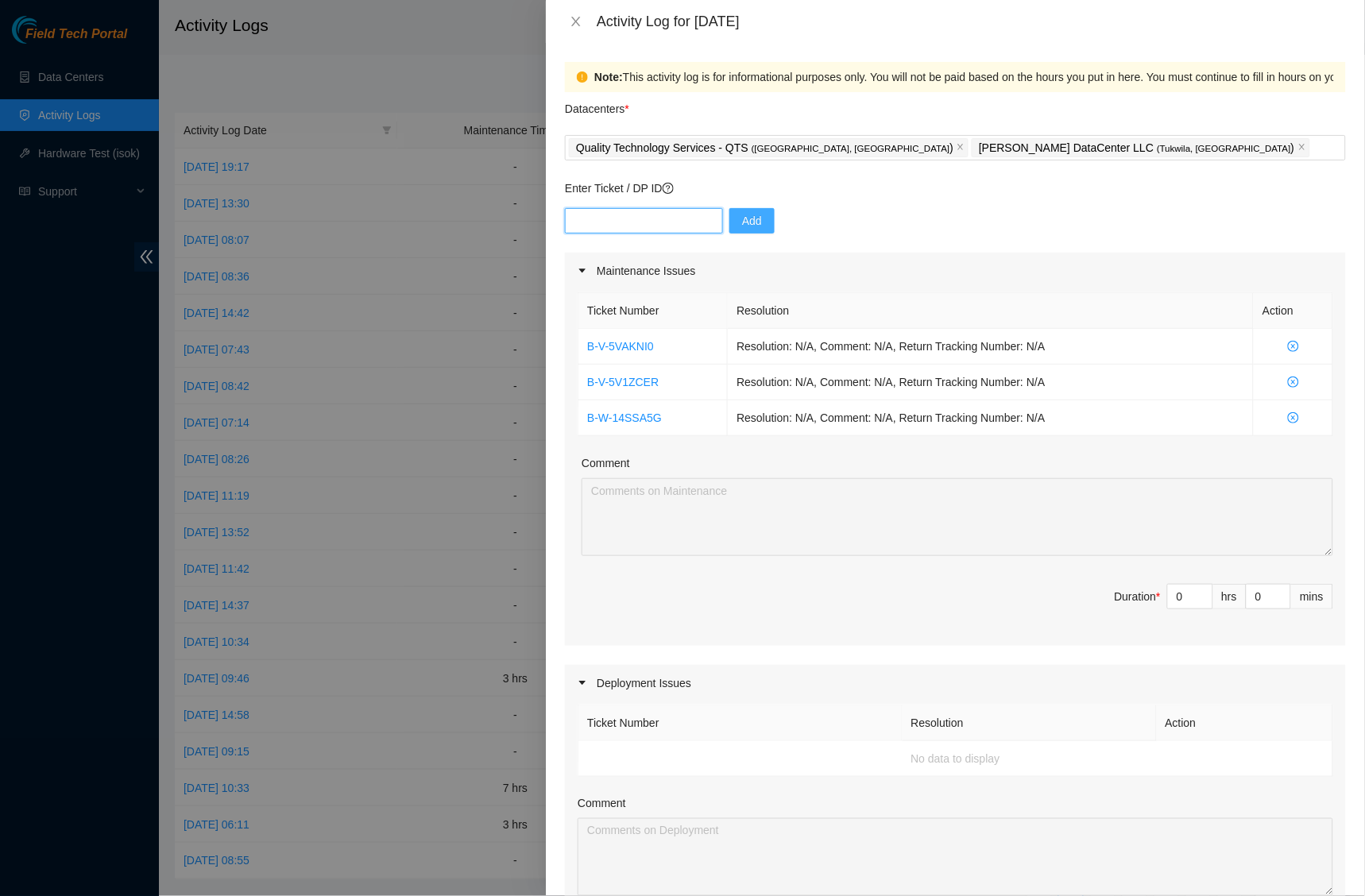
click at [626, 226] on input "text" at bounding box center [644, 220] width 158 height 25
paste input "B-V-5U248IY"
type input "B-V-5U248IY"
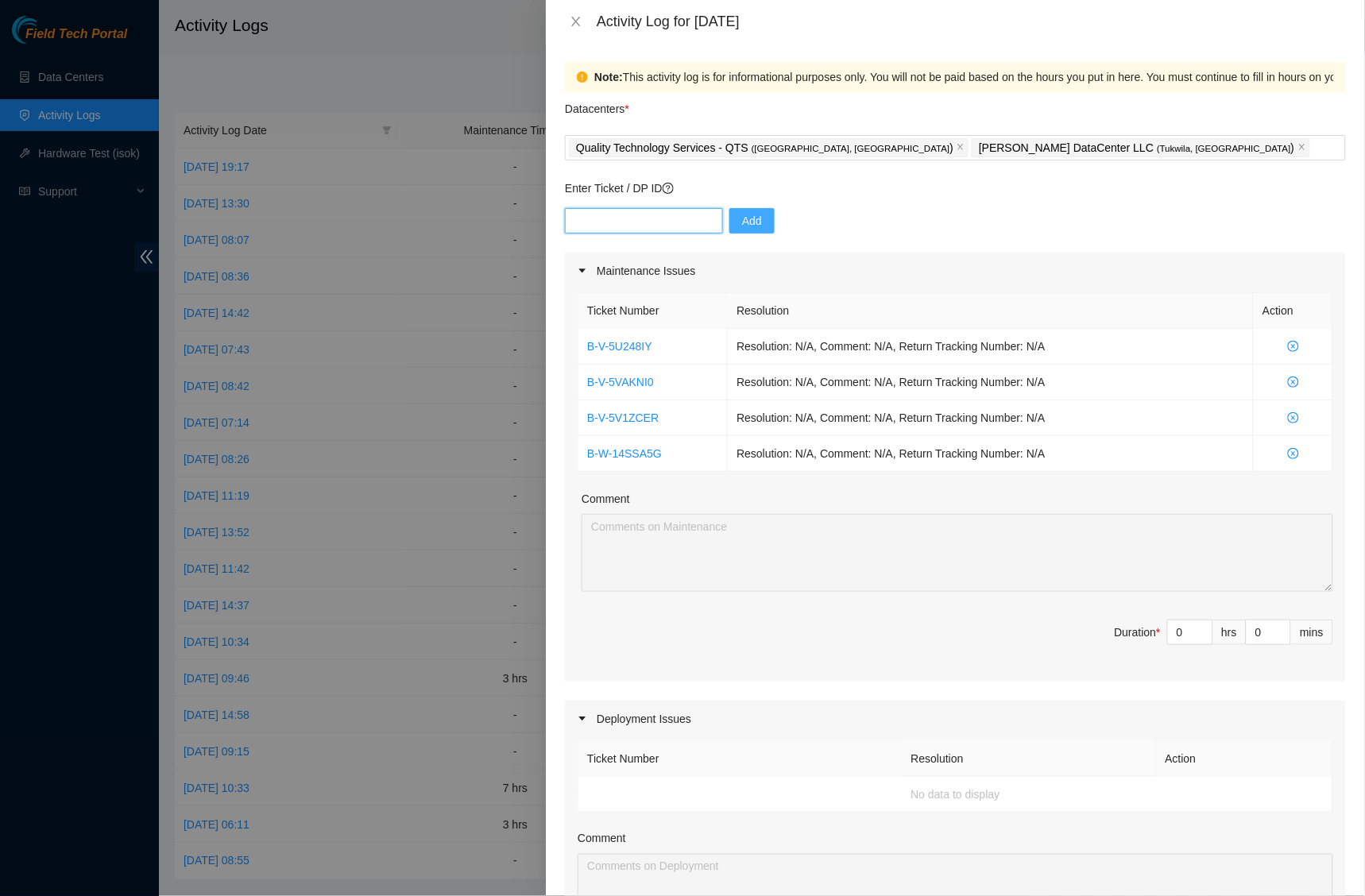
click at [649, 231] on input "text" at bounding box center [644, 220] width 158 height 25
paste input "B-W-14PCPKJ"
type input "B-W-14PCPKJ"
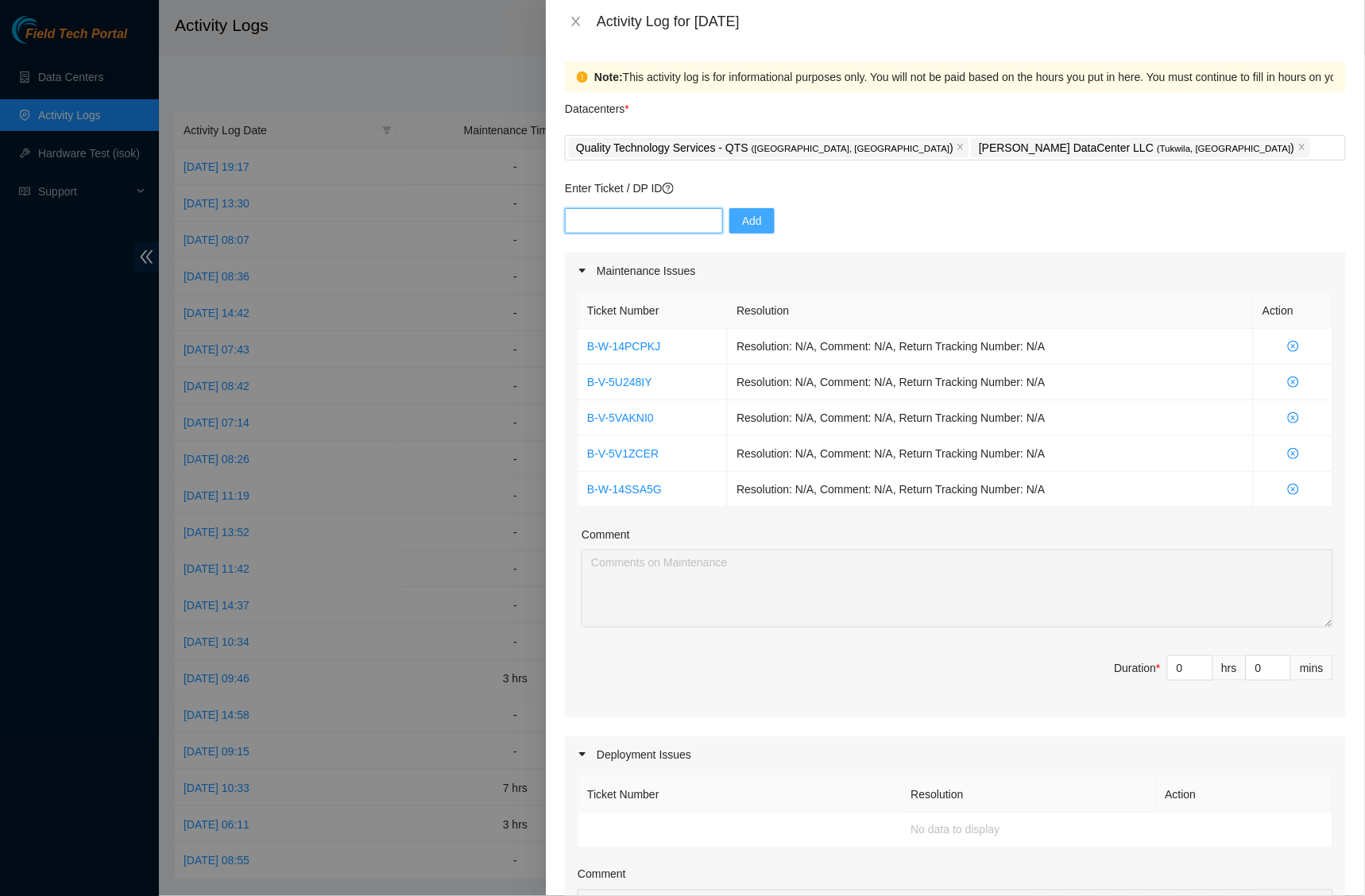
click at [659, 212] on input "text" at bounding box center [644, 220] width 158 height 25
paste input "B-W-15FSQPB"
type input "B-W-15FSQPB"
click at [740, 220] on button "Add" at bounding box center [751, 220] width 45 height 25
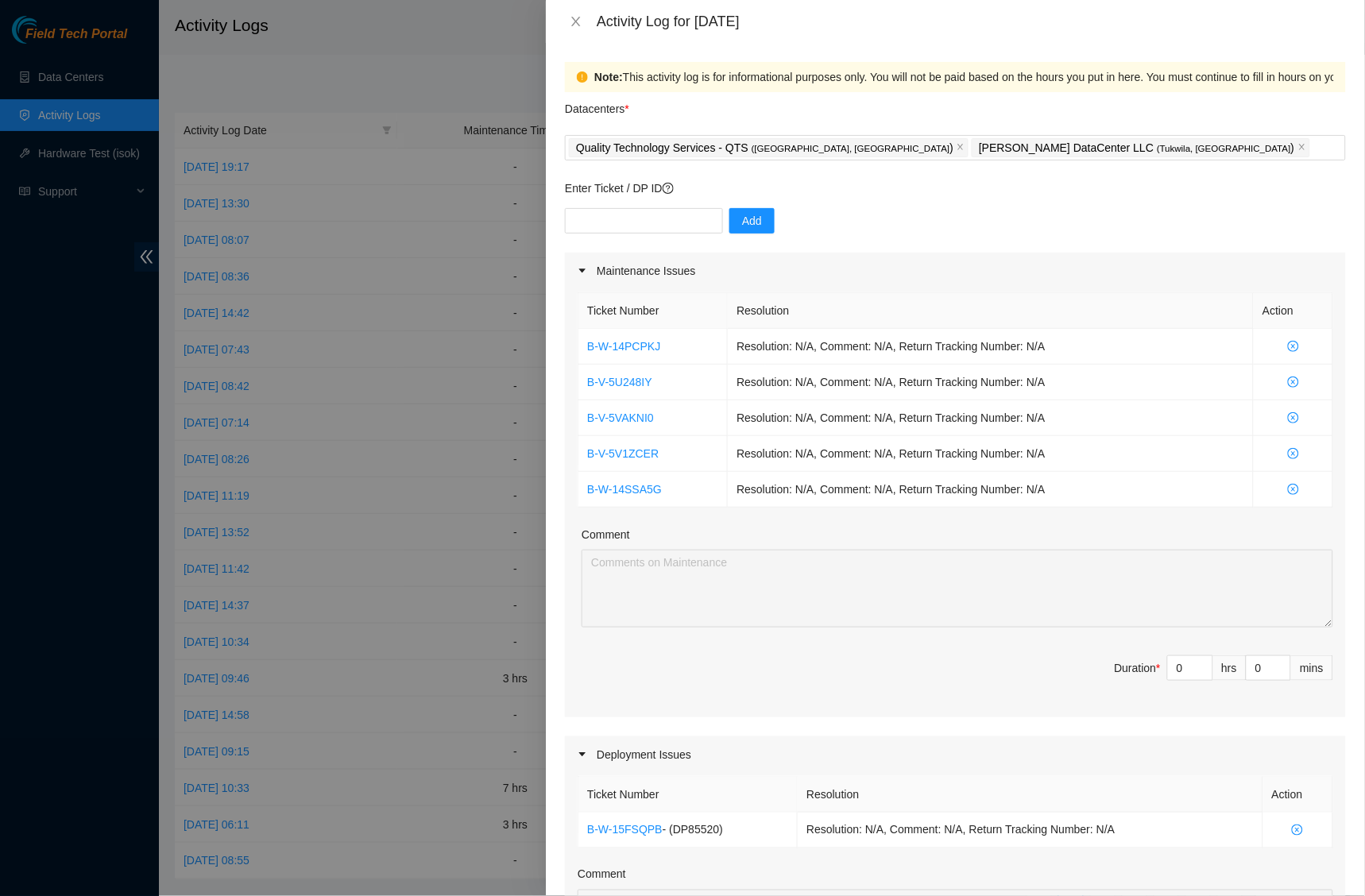
click at [743, 2] on div "Activity Log for 10-09-2025" at bounding box center [955, 21] width 819 height 43
click at [625, 220] on input "text" at bounding box center [644, 220] width 158 height 25
paste input "B-W-XF6SLP"
type input "B-W-XF6SLP"
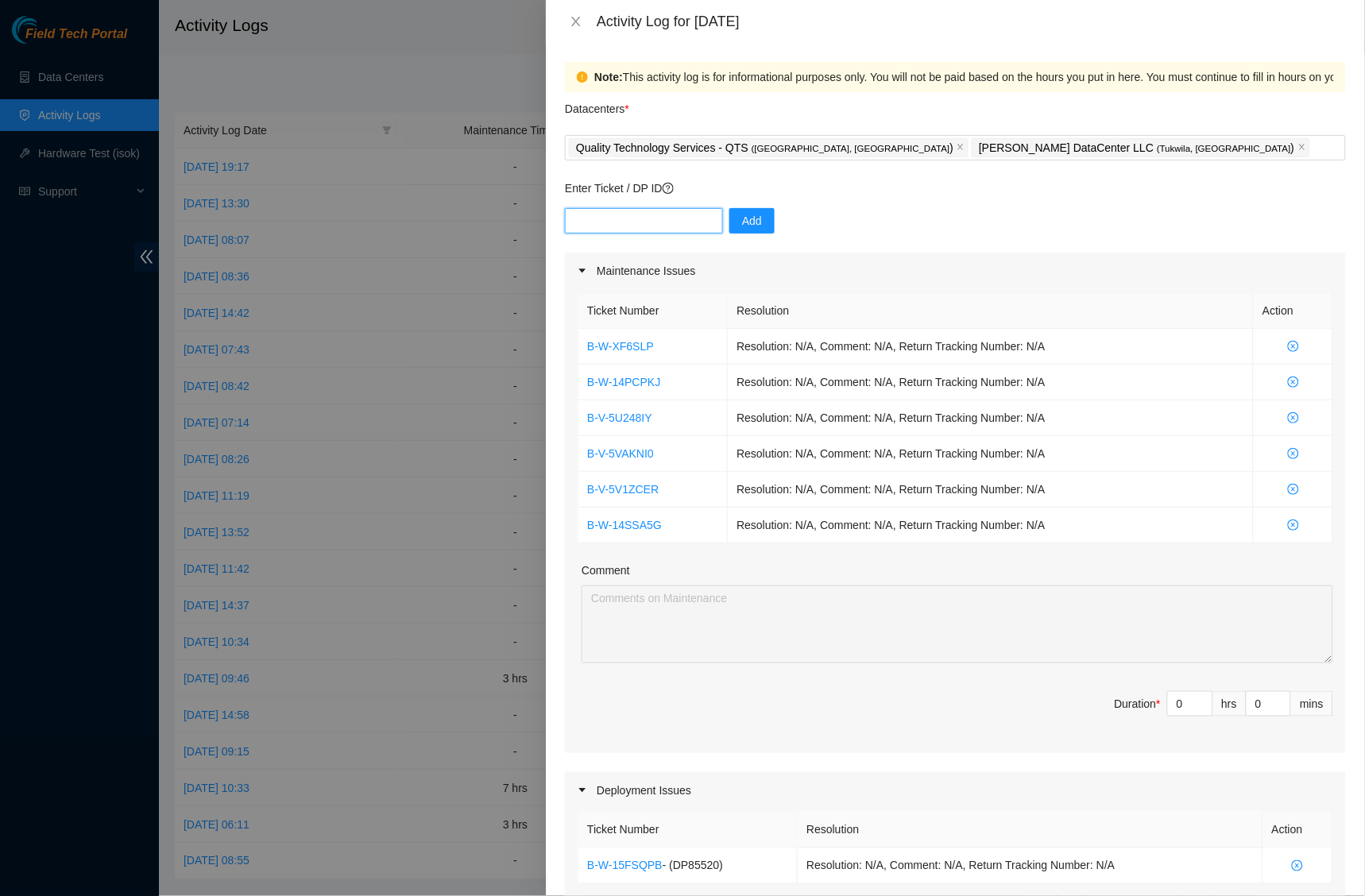
click at [647, 208] on input "text" at bounding box center [644, 220] width 158 height 25
paste input "Build and Ship"
type input "Build and Ship"
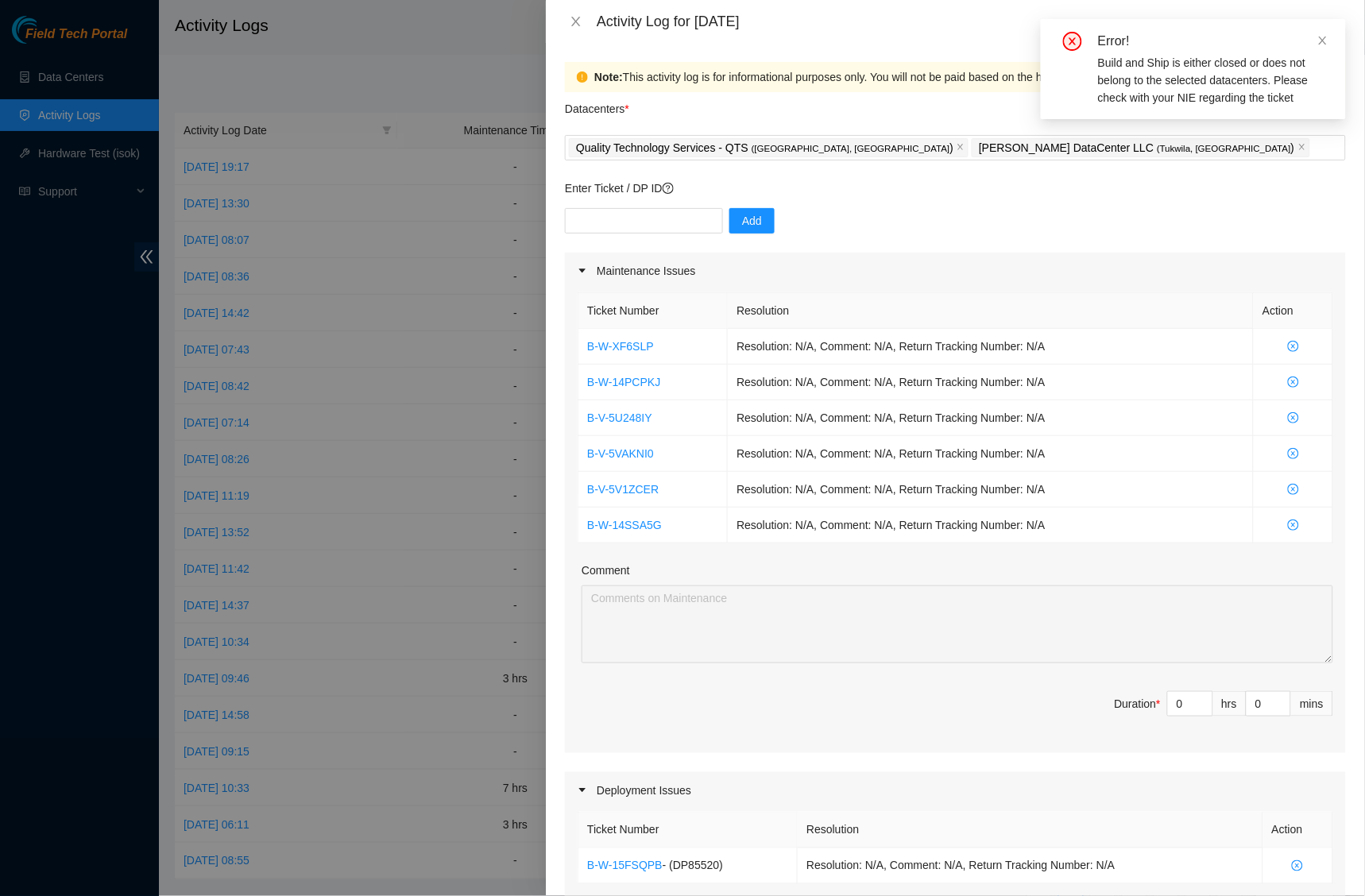
click at [1316, 36] on div "Error!" at bounding box center [1212, 41] width 229 height 19
click at [1326, 40] on icon "close" at bounding box center [1323, 40] width 11 height 11
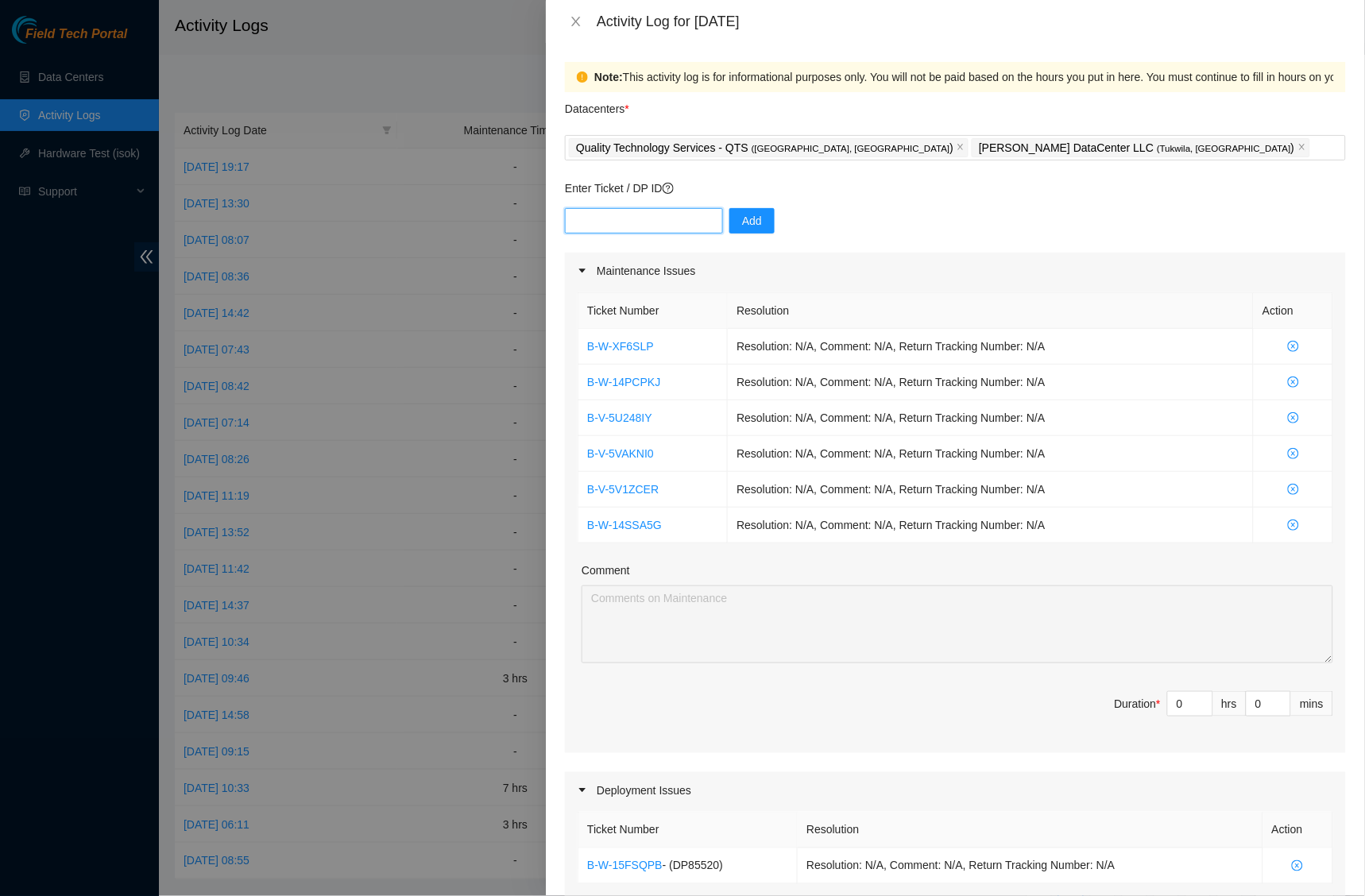
click at [595, 219] on input "text" at bounding box center [644, 220] width 158 height 25
paste input "B-W-147MHUN"
type input "B-W-147MHUN"
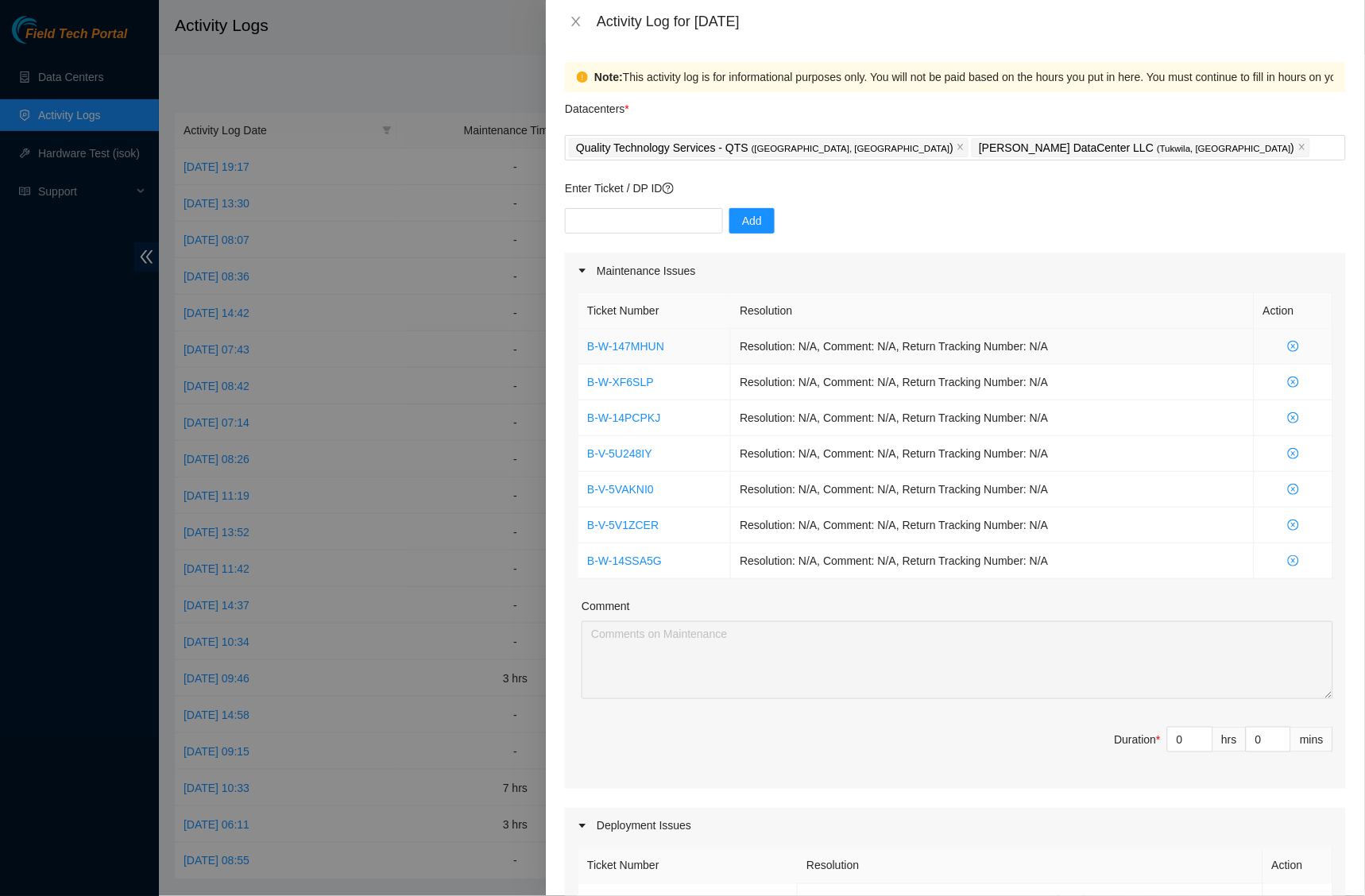
click at [1287, 342] on icon "close-circle" at bounding box center [1293, 347] width 11 height 11
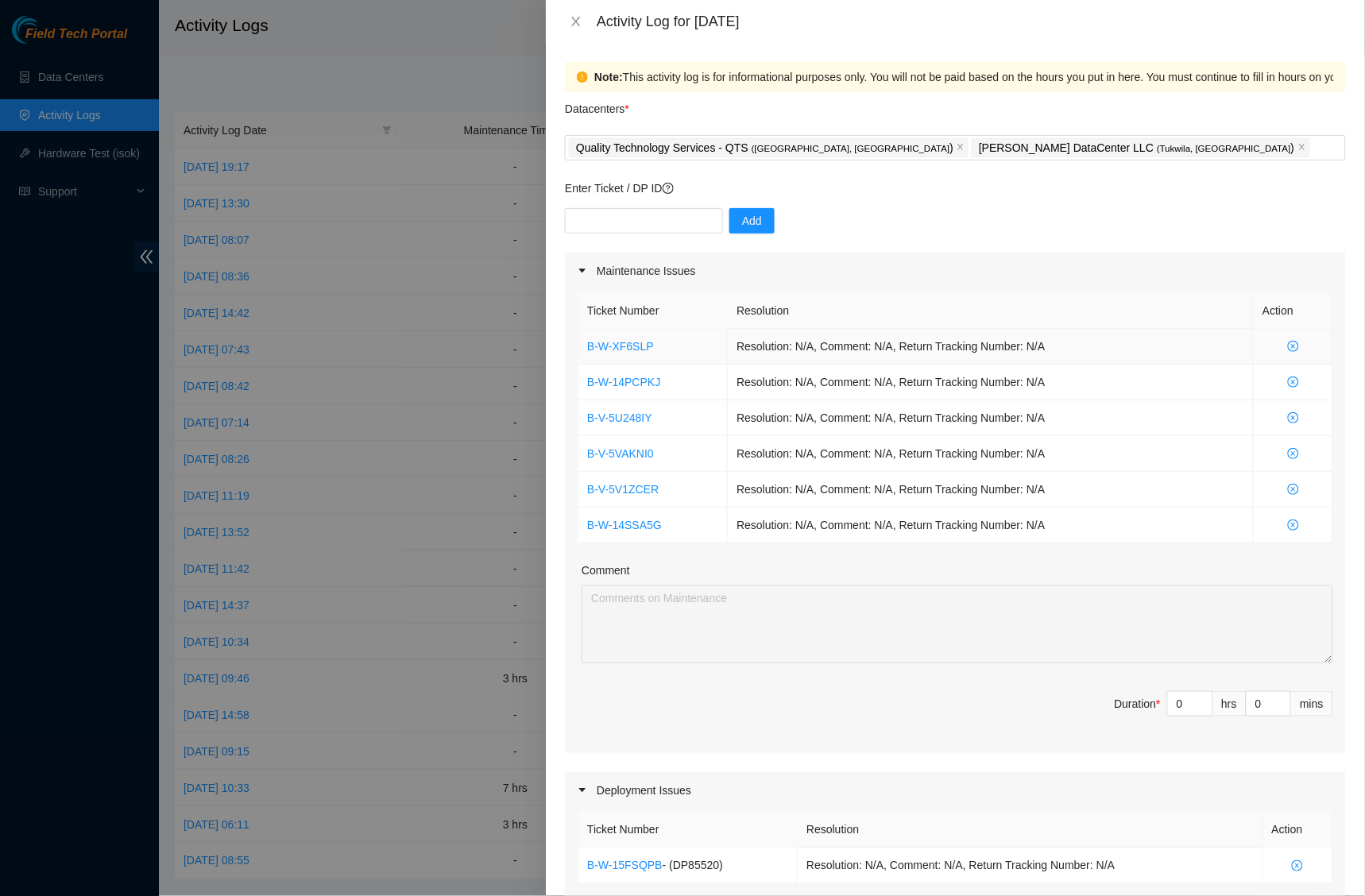
click at [1287, 347] on icon "close-circle" at bounding box center [1293, 347] width 11 height 11
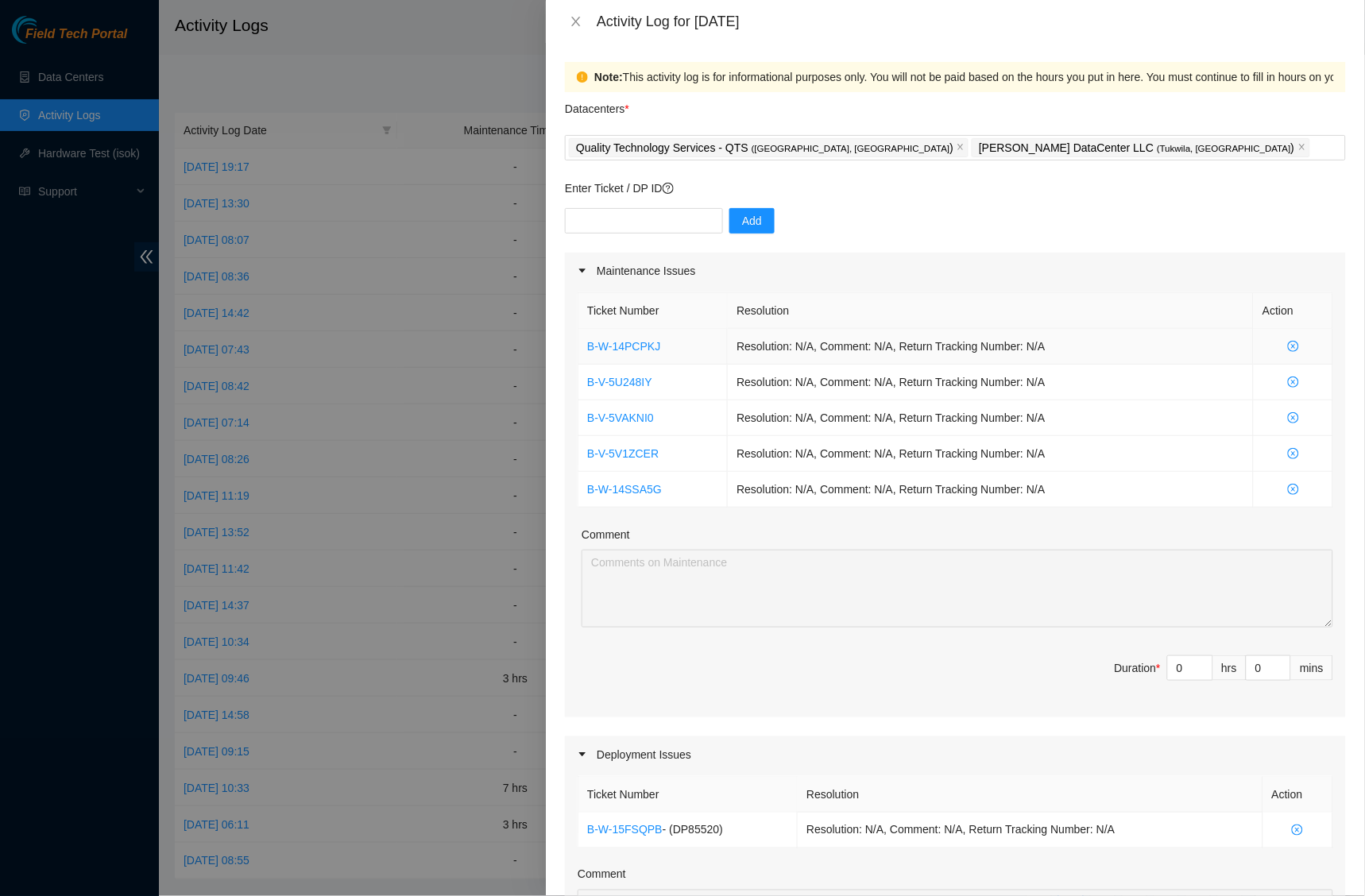
click at [1291, 344] on icon "close-circle" at bounding box center [1293, 346] width 4 height 4
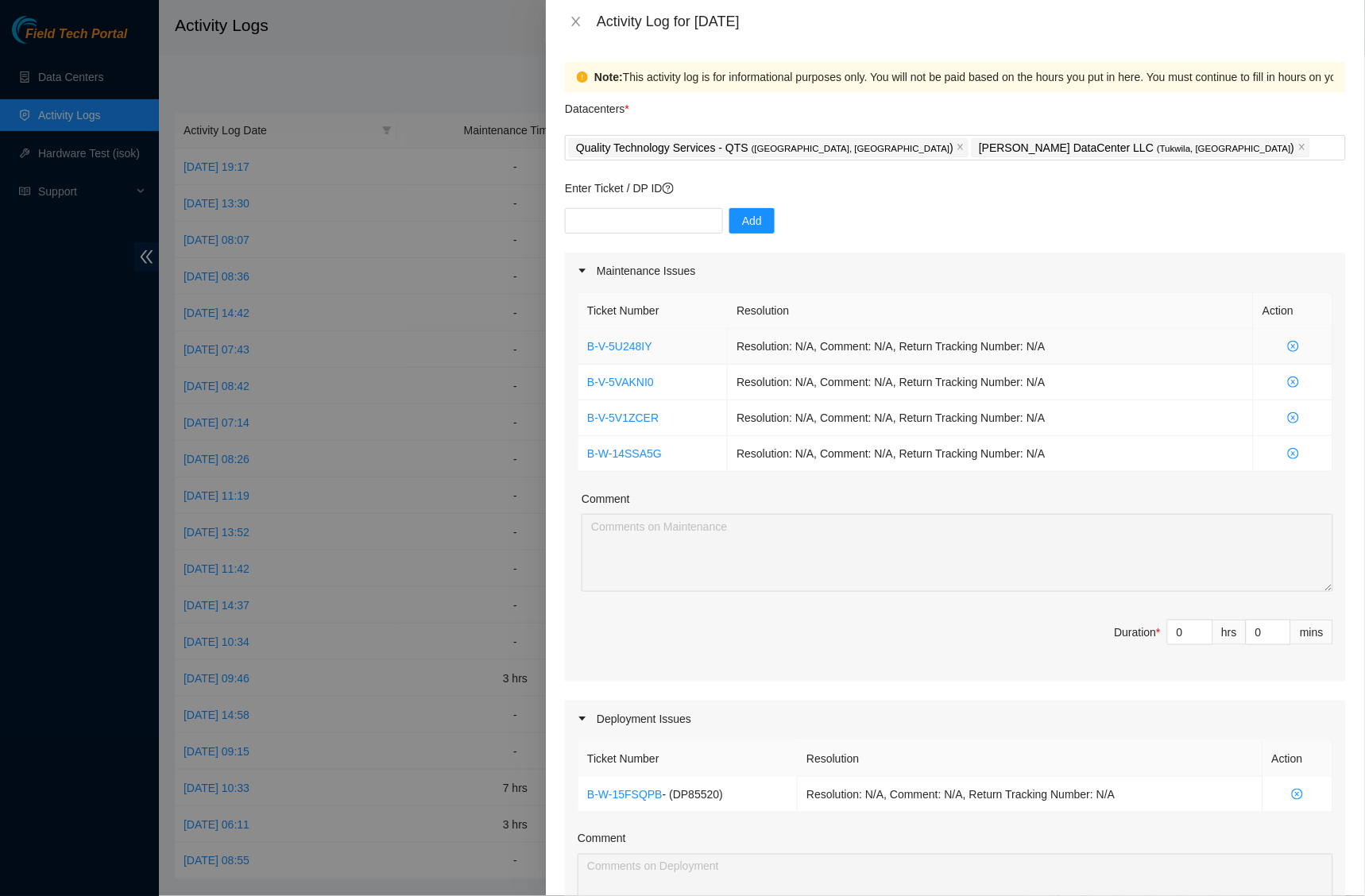
click at [1291, 344] on icon "close-circle" at bounding box center [1293, 346] width 4 height 4
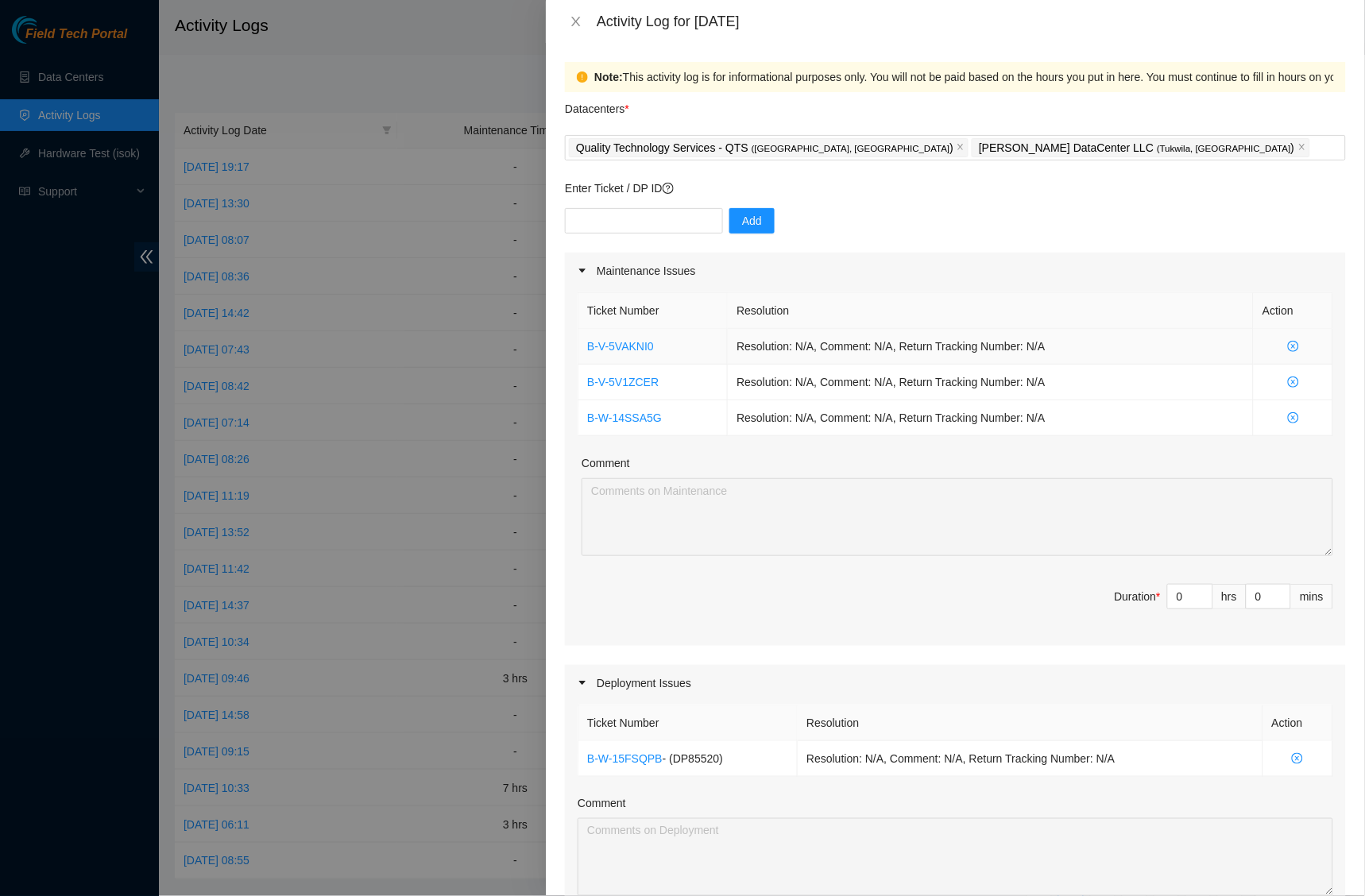
click at [1291, 344] on icon "close-circle" at bounding box center [1293, 346] width 4 height 4
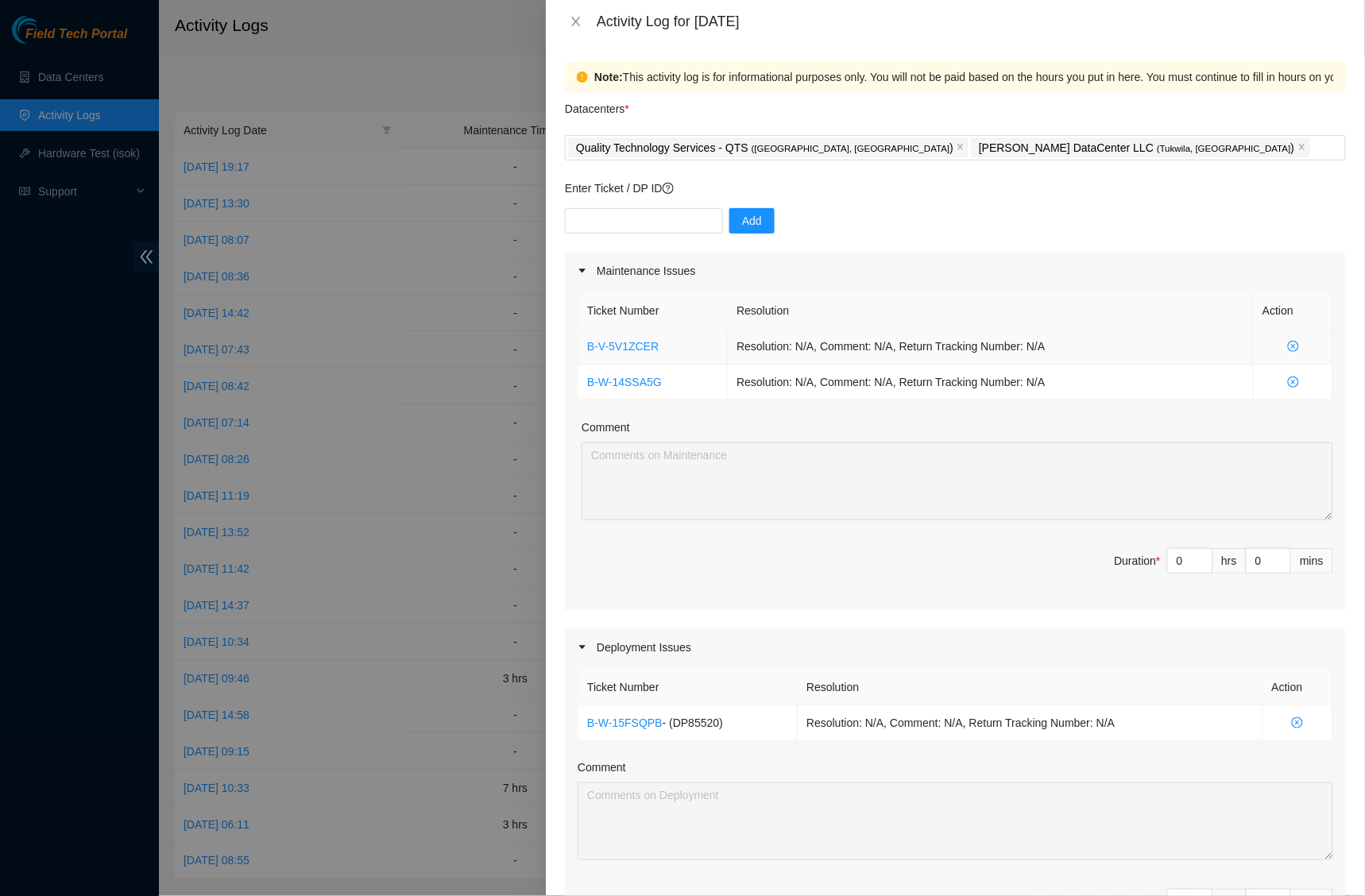
click at [1291, 344] on icon "close-circle" at bounding box center [1293, 346] width 4 height 4
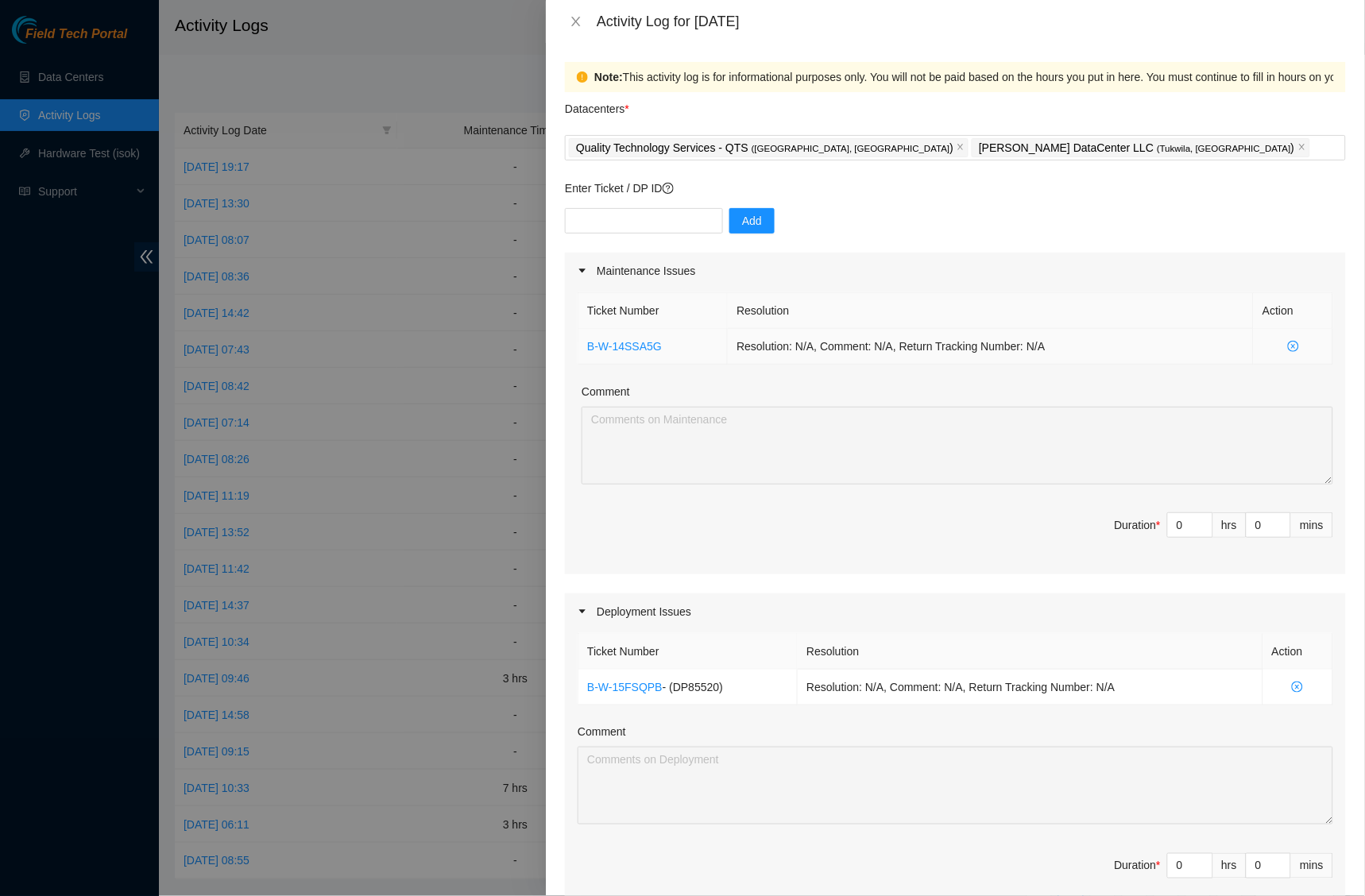
click at [1291, 344] on icon "close-circle" at bounding box center [1293, 346] width 4 height 4
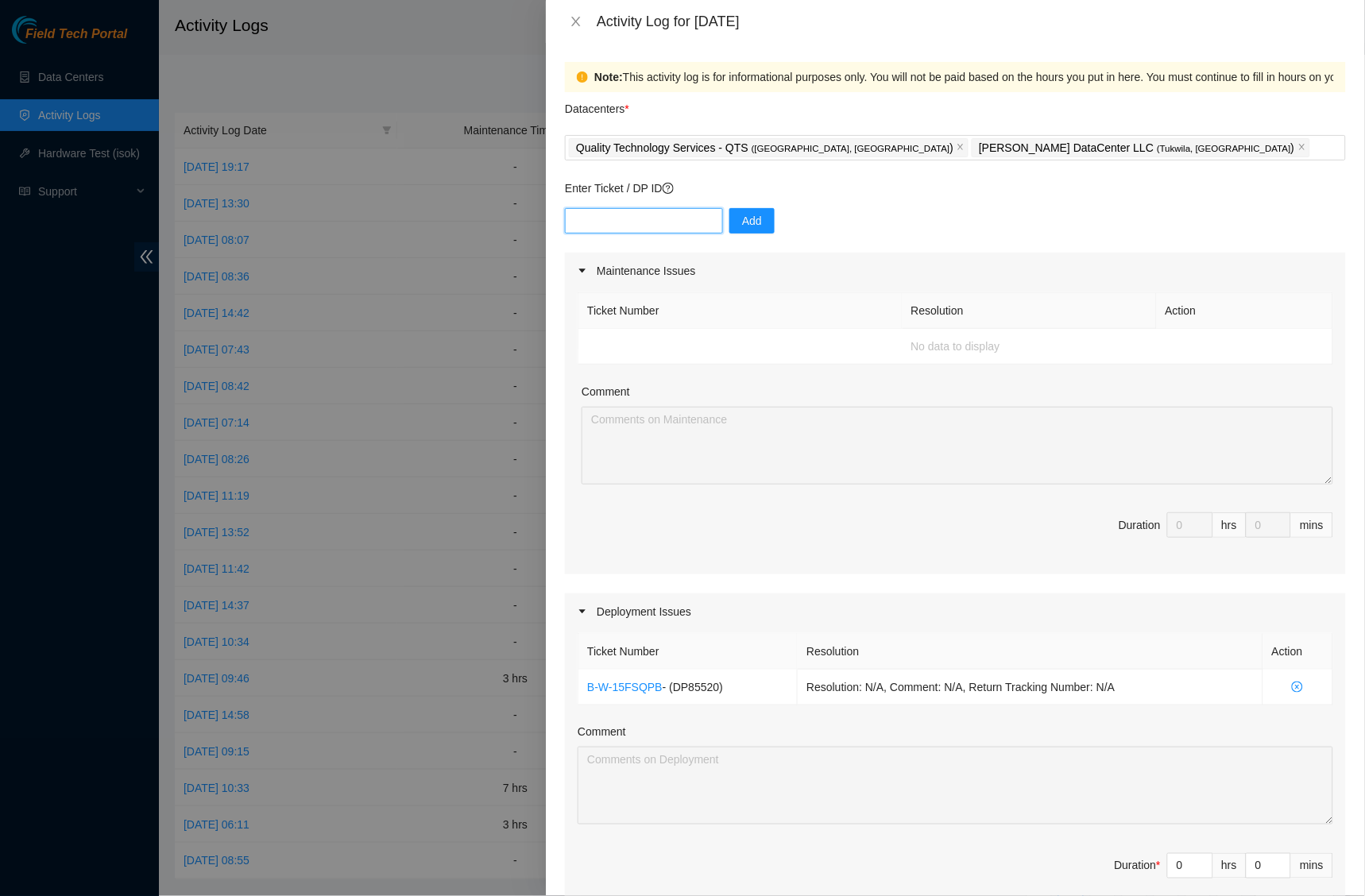
click at [633, 220] on input "text" at bounding box center [644, 220] width 158 height 25
paste input "B-V-5UGMEB3"
type input "B-V-5UGMEB3"
click at [1291, 681] on icon "close-circle" at bounding box center [1297, 687] width 11 height 11
